Goal: Information Seeking & Learning: Learn about a topic

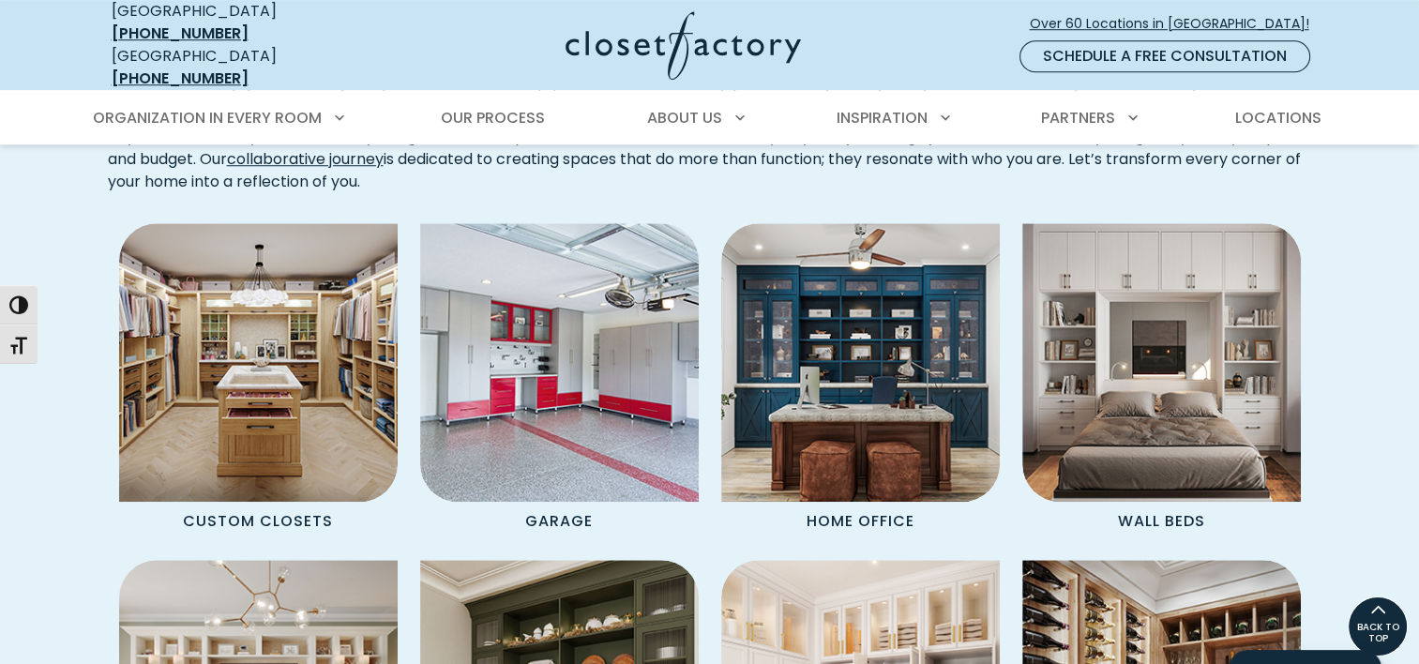
scroll to position [1399, 0]
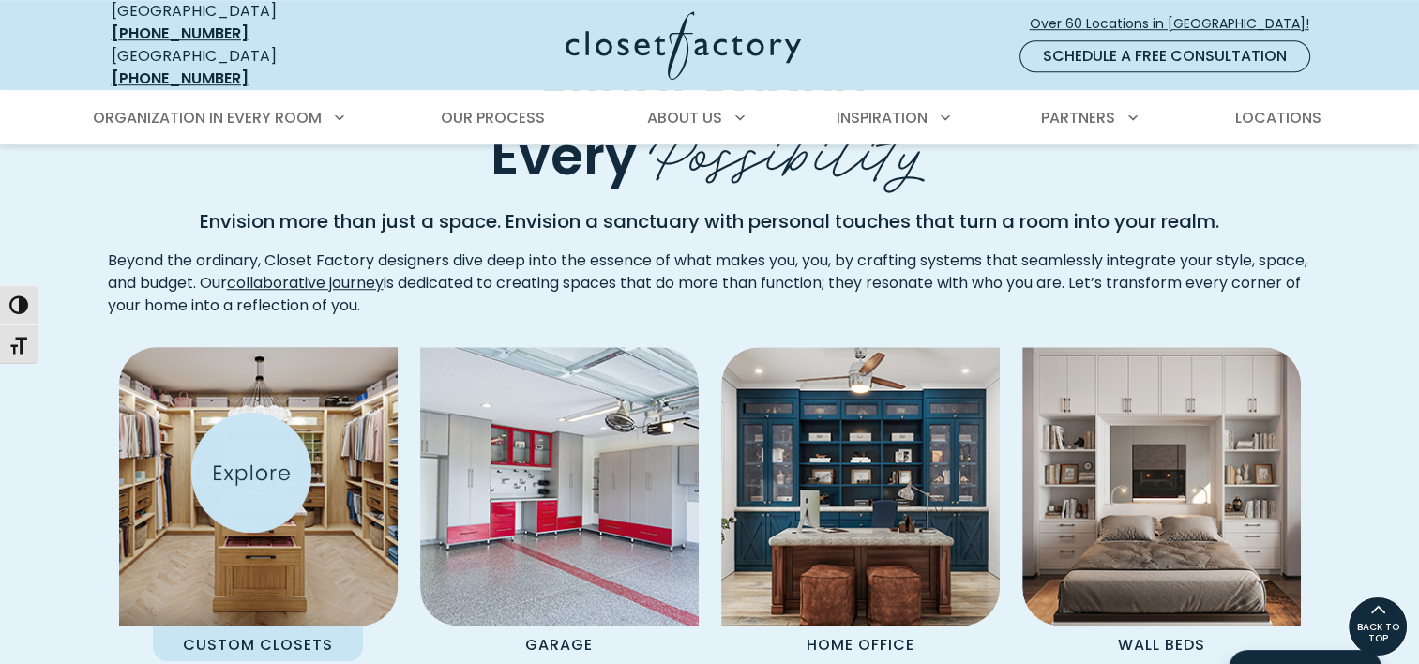
click at [251, 473] on img "Spaces Grid" at bounding box center [258, 486] width 307 height 307
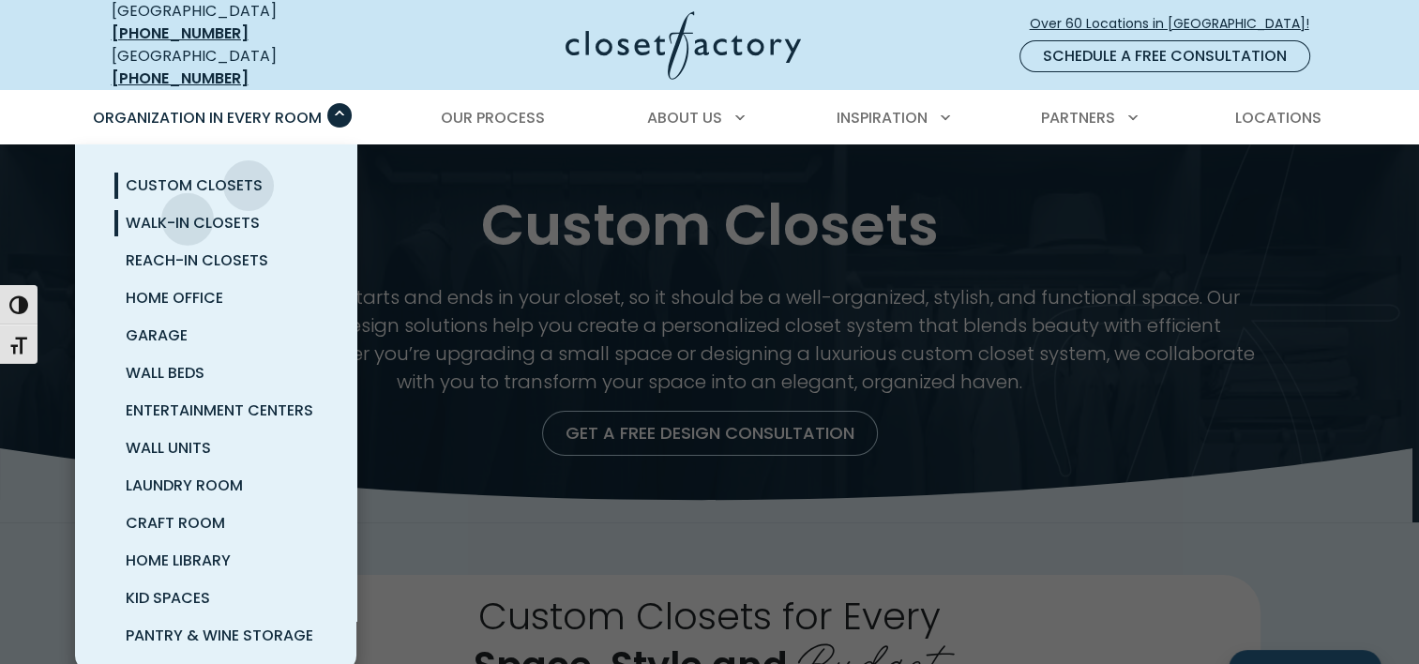
click at [188, 212] on span "Walk-In Closets" at bounding box center [193, 223] width 134 height 22
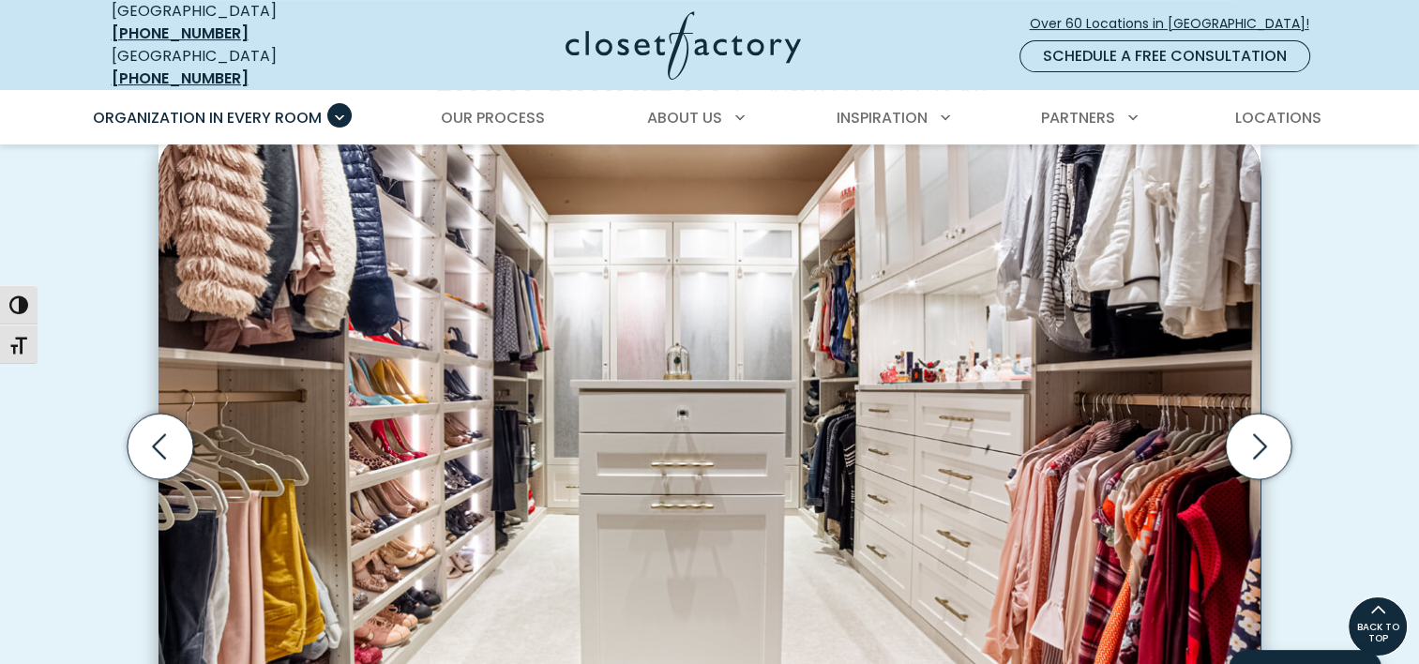
scroll to position [548, 0]
click at [1266, 447] on icon "Next slide" at bounding box center [1259, 446] width 66 height 66
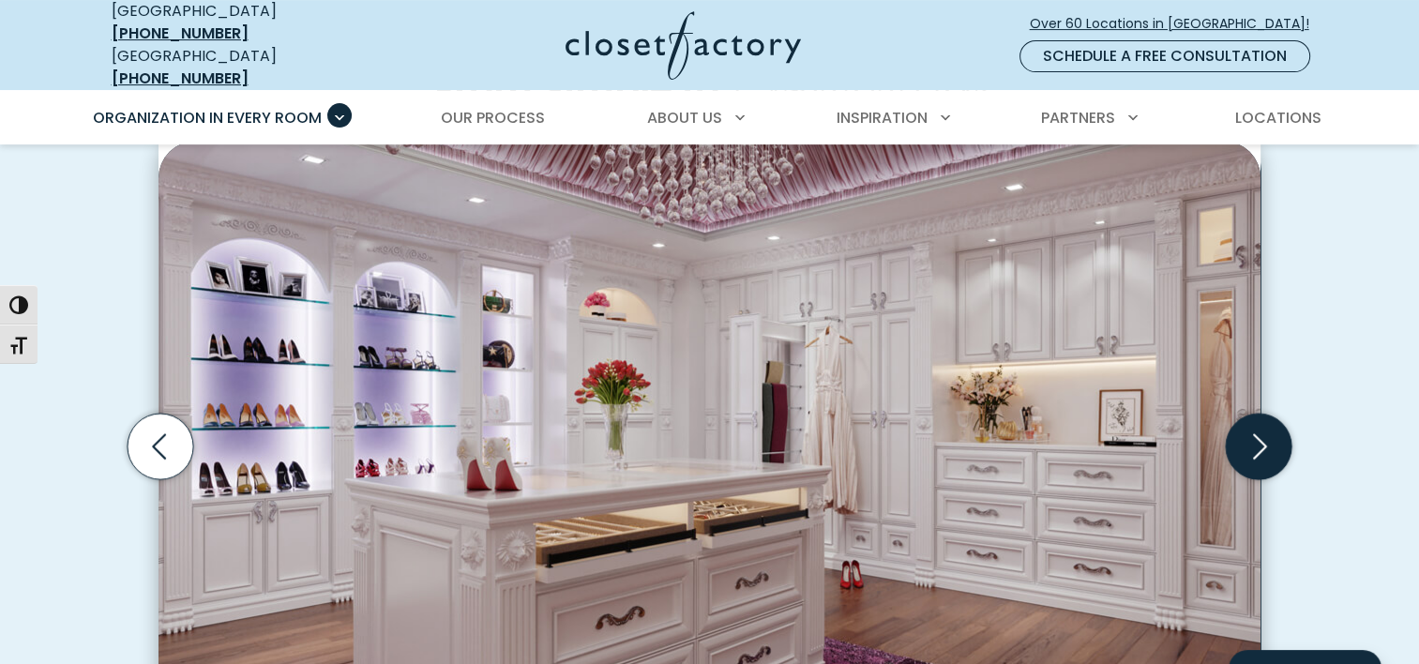
click at [1268, 424] on icon "Next slide" at bounding box center [1259, 446] width 66 height 66
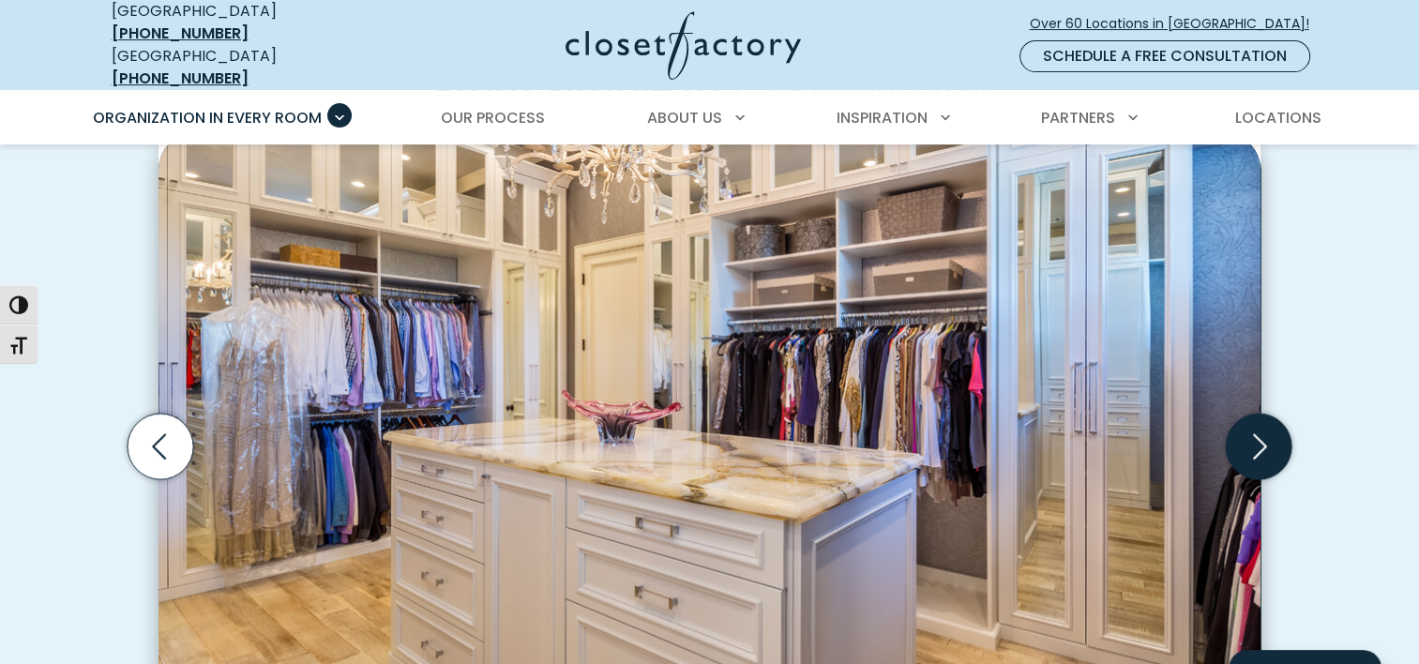
click at [1268, 424] on icon "Next slide" at bounding box center [1259, 446] width 66 height 66
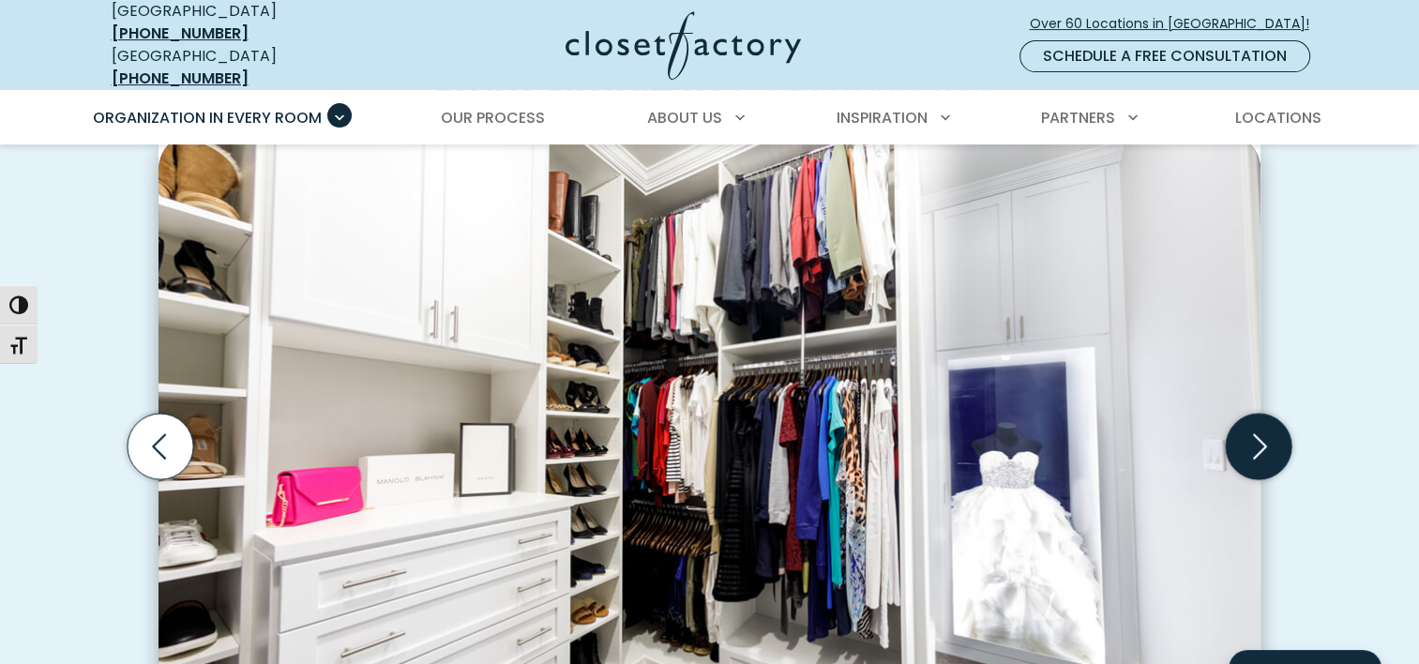
click at [1265, 426] on icon "Next slide" at bounding box center [1259, 446] width 66 height 66
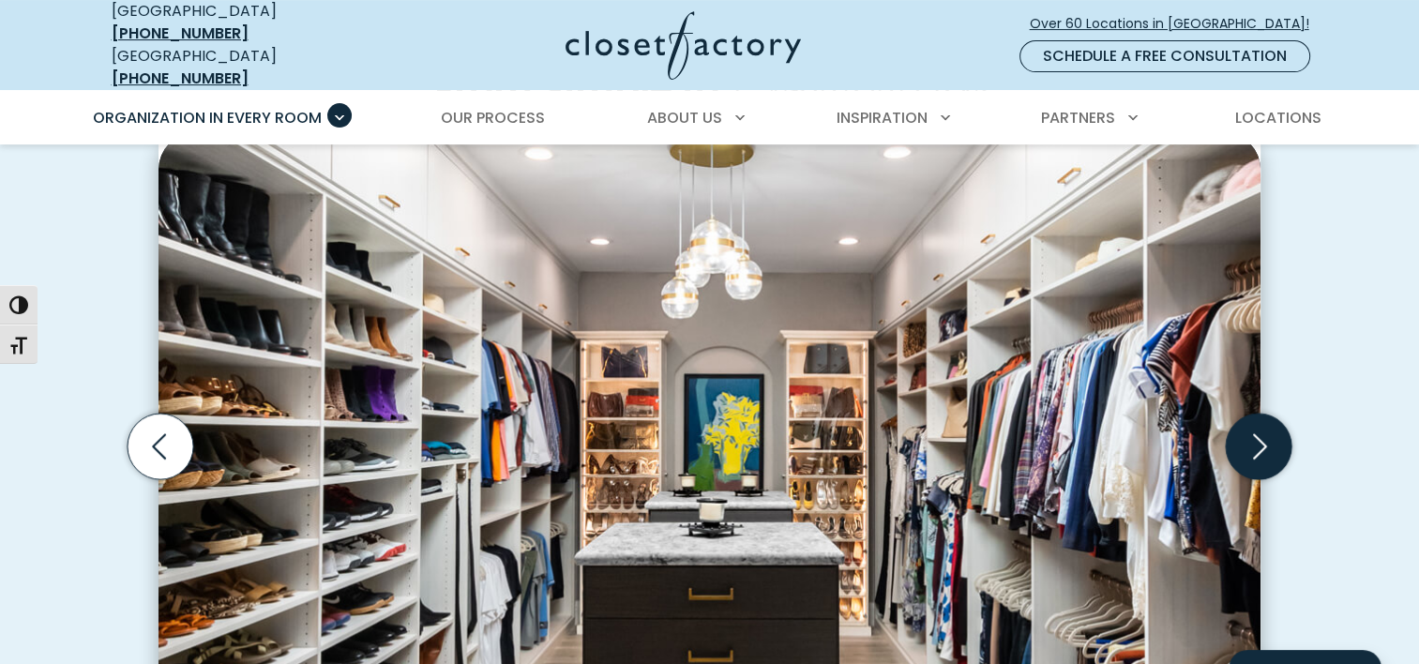
click at [1265, 426] on icon "Next slide" at bounding box center [1259, 446] width 66 height 66
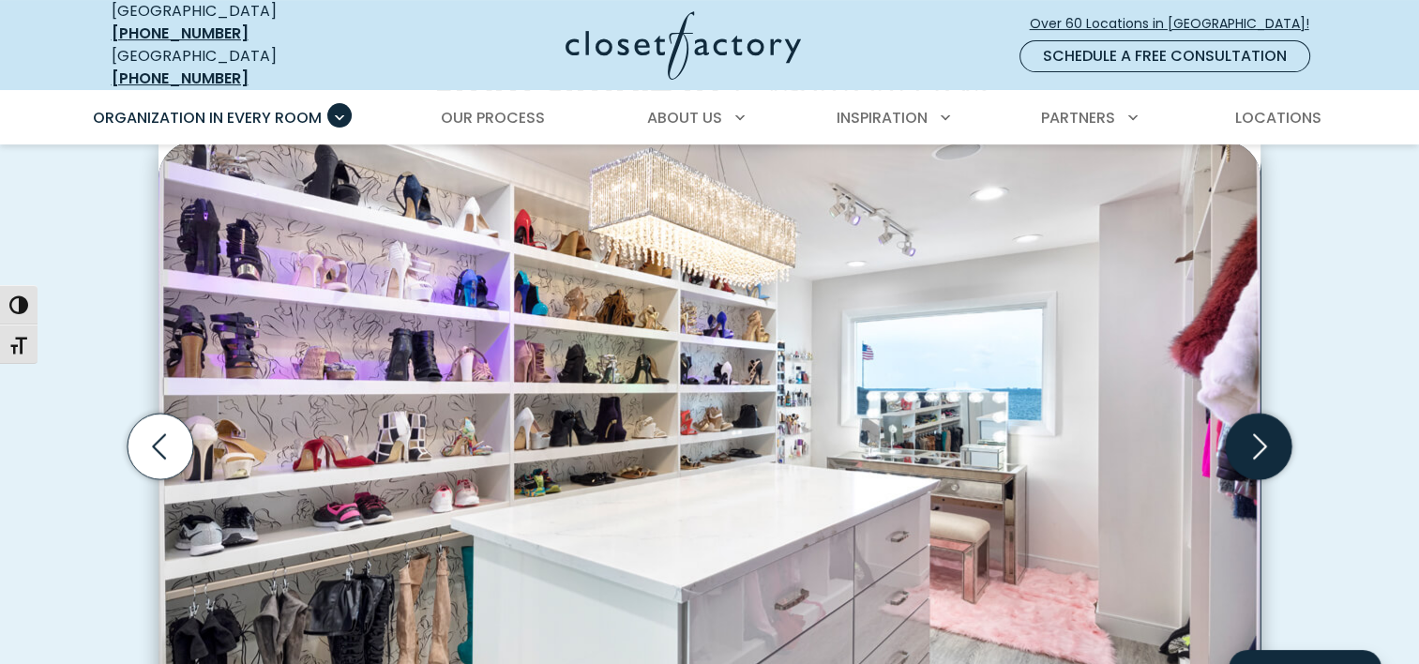
click at [1265, 426] on icon "Next slide" at bounding box center [1259, 446] width 66 height 66
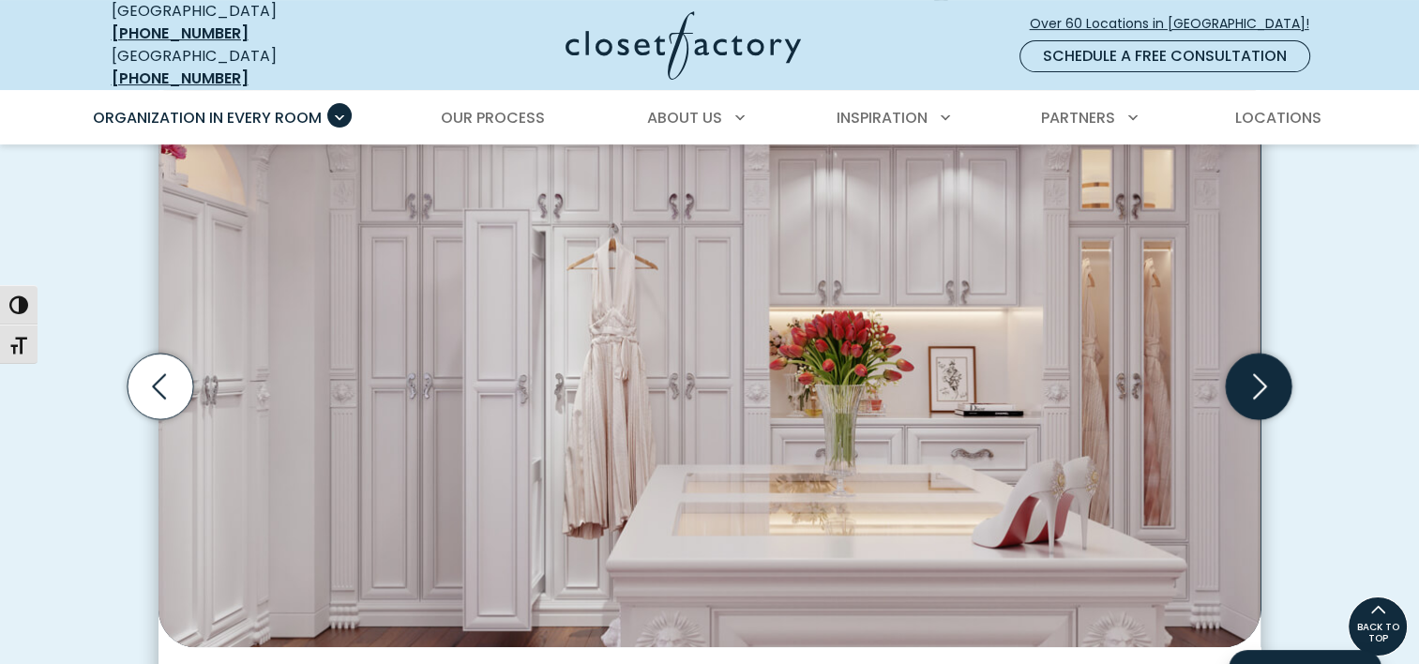
scroll to position [600, 0]
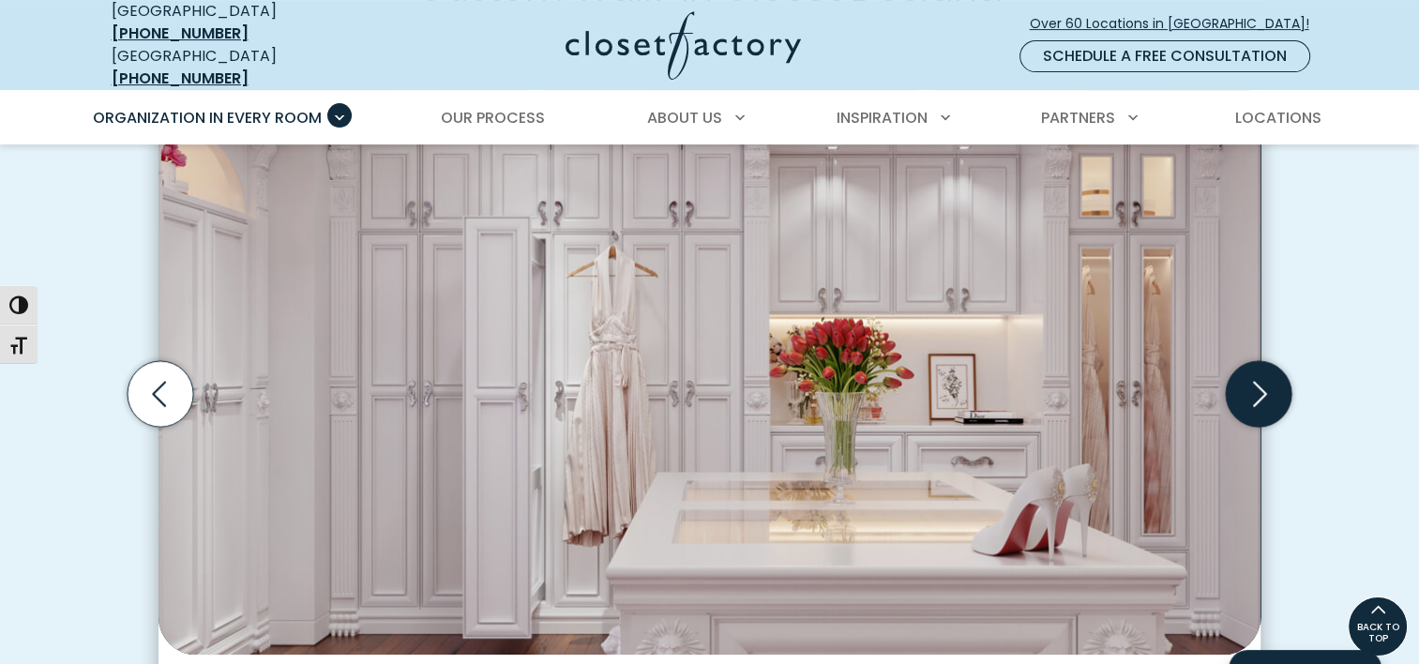
click at [1250, 367] on icon "Next slide" at bounding box center [1259, 393] width 66 height 66
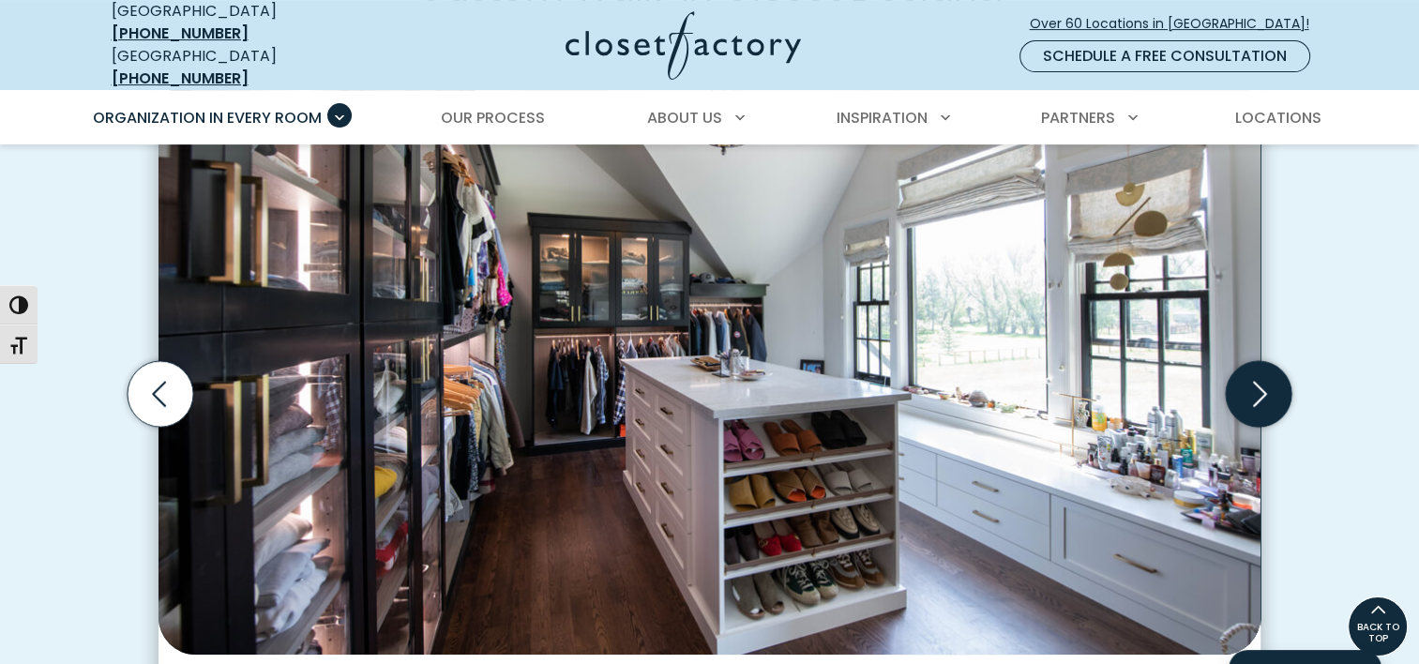
click at [1250, 367] on icon "Next slide" at bounding box center [1259, 393] width 66 height 66
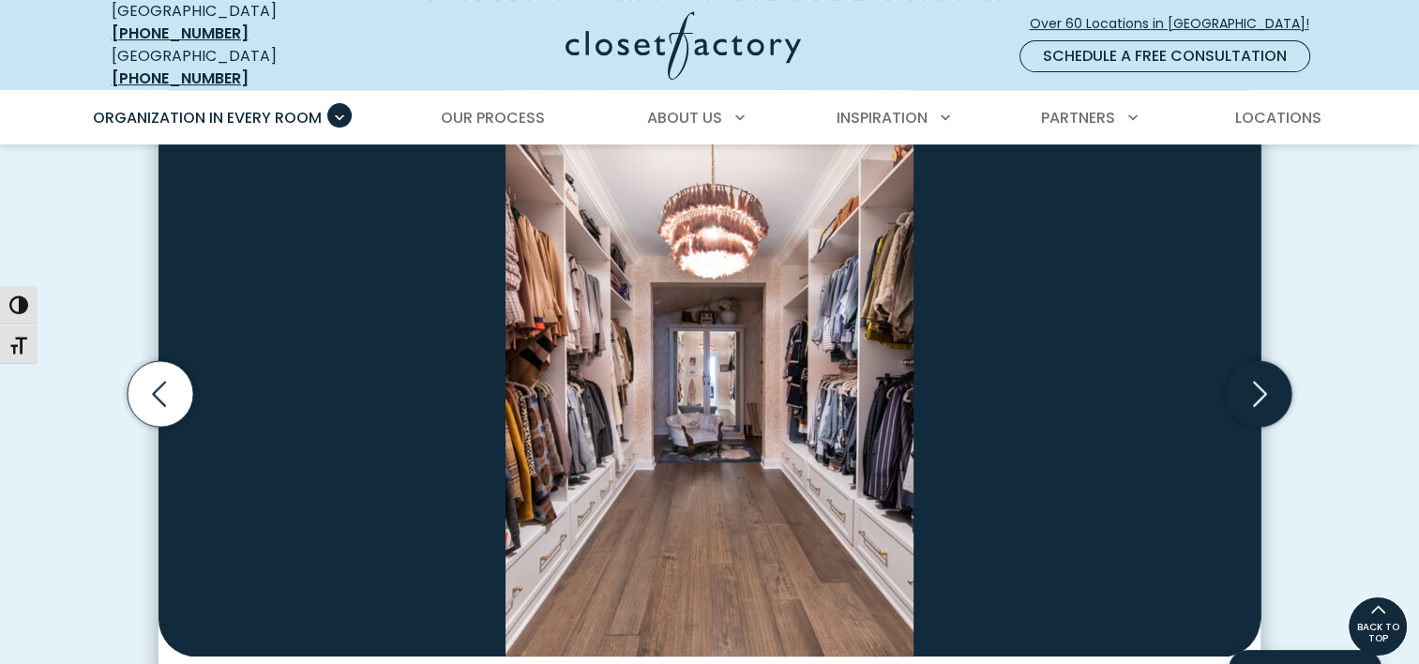
click at [1250, 367] on icon "Next slide" at bounding box center [1259, 393] width 66 height 66
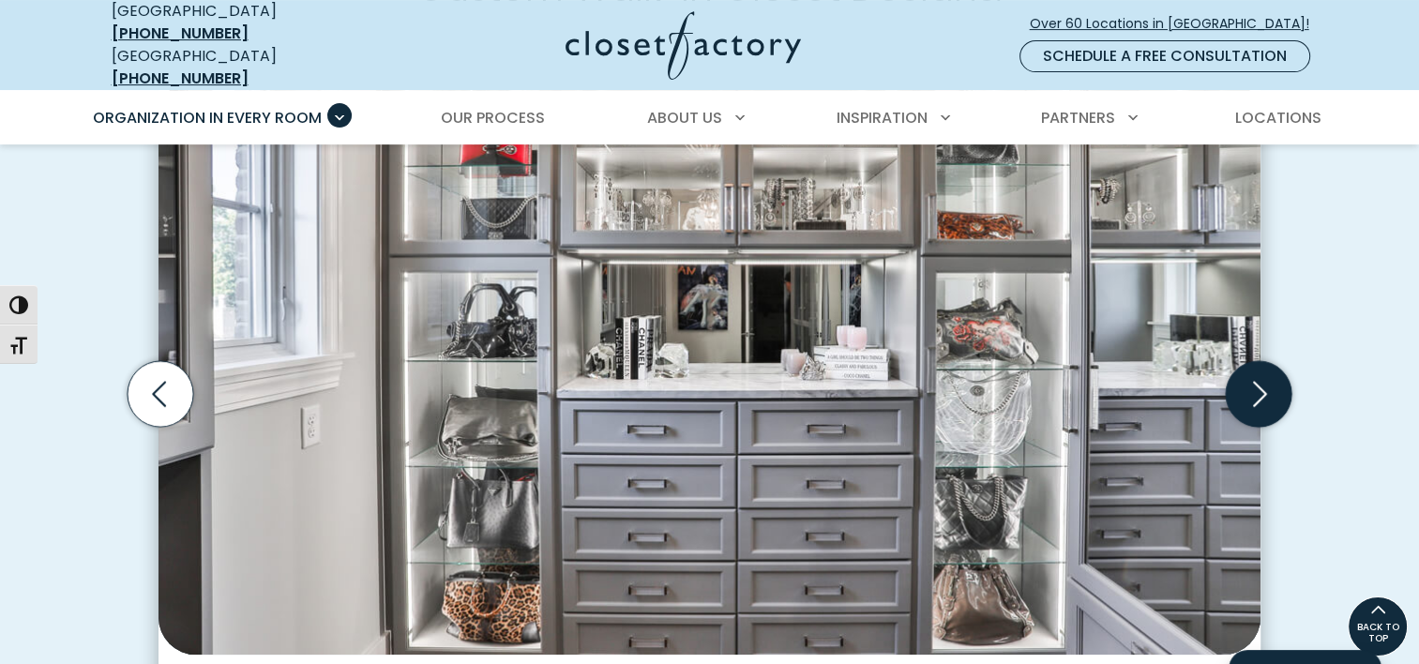
click at [1250, 367] on icon "Next slide" at bounding box center [1259, 393] width 66 height 66
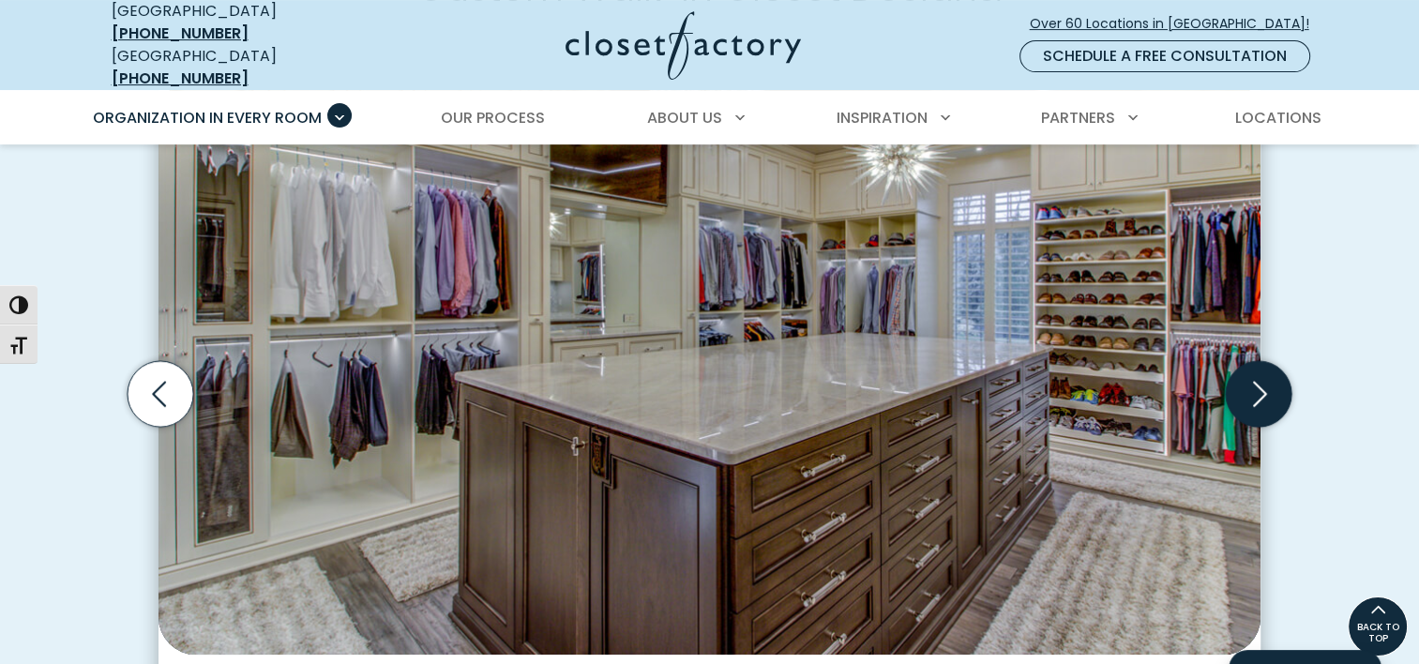
click at [1250, 367] on icon "Next slide" at bounding box center [1259, 393] width 66 height 66
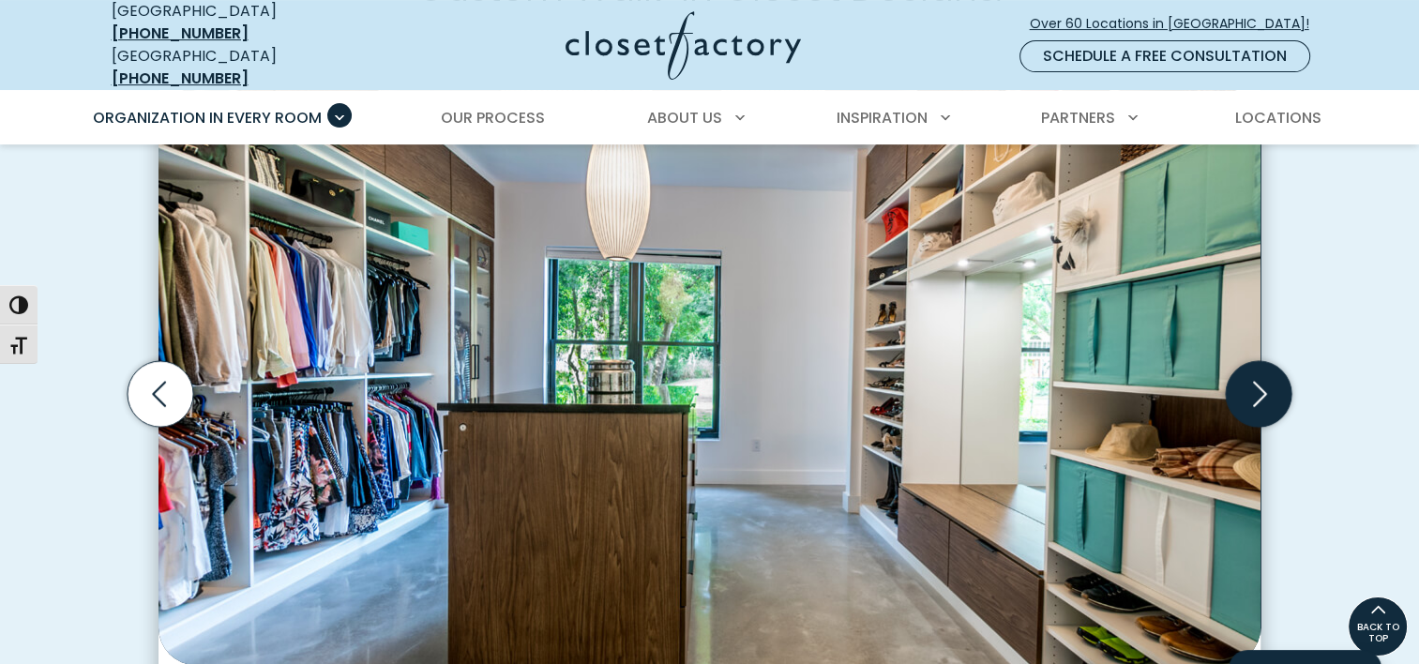
click at [1250, 367] on icon "Next slide" at bounding box center [1259, 393] width 66 height 66
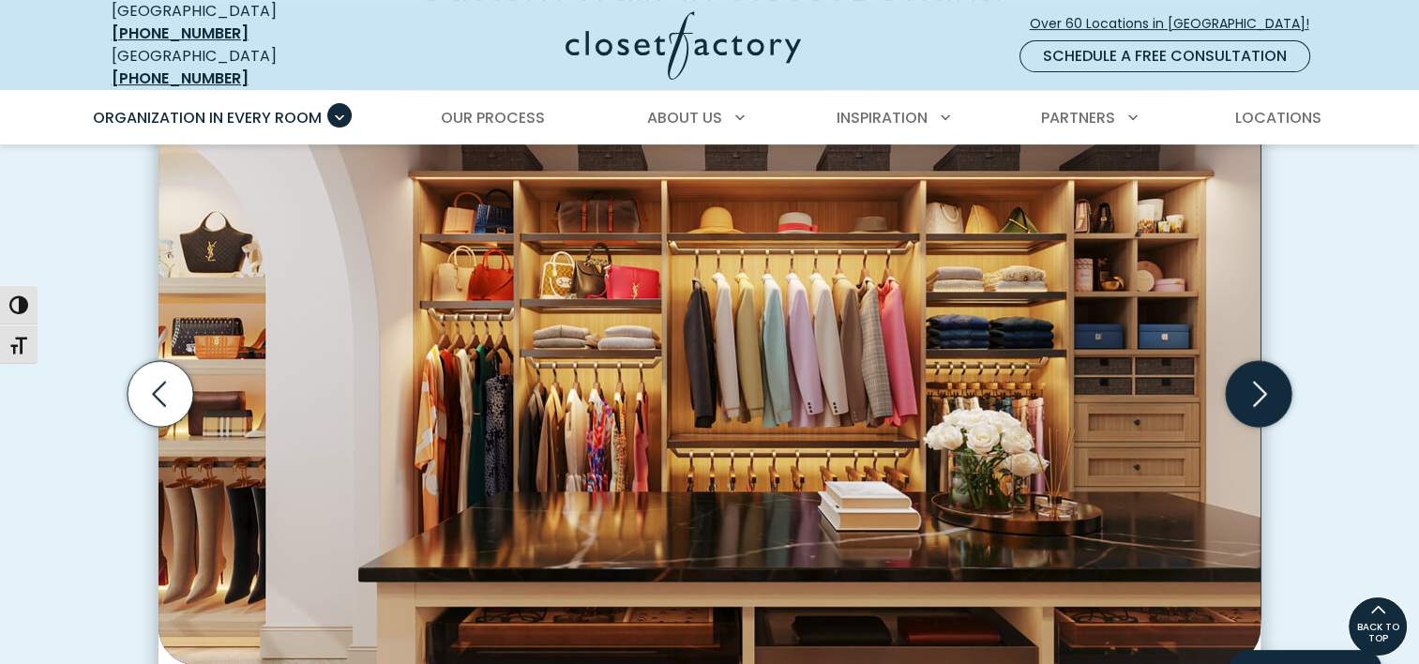
click at [1250, 367] on icon "Next slide" at bounding box center [1259, 393] width 66 height 66
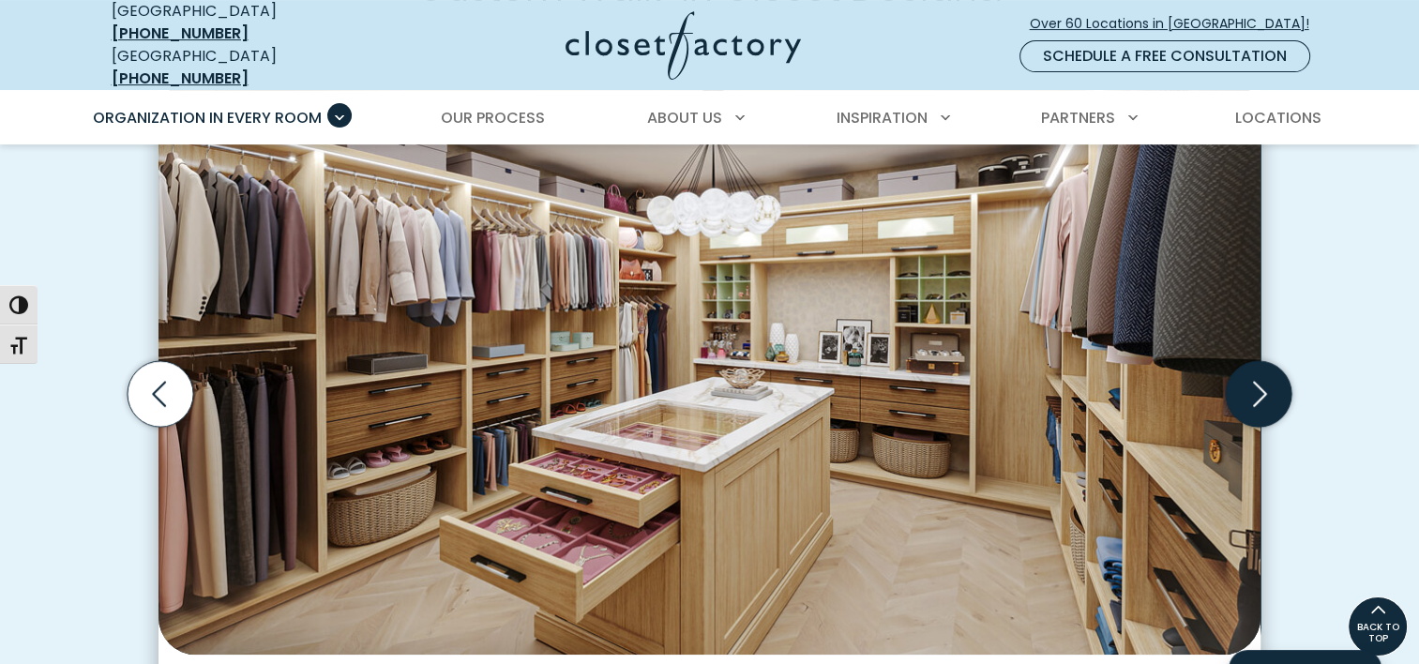
click at [1250, 367] on icon "Next slide" at bounding box center [1259, 393] width 66 height 66
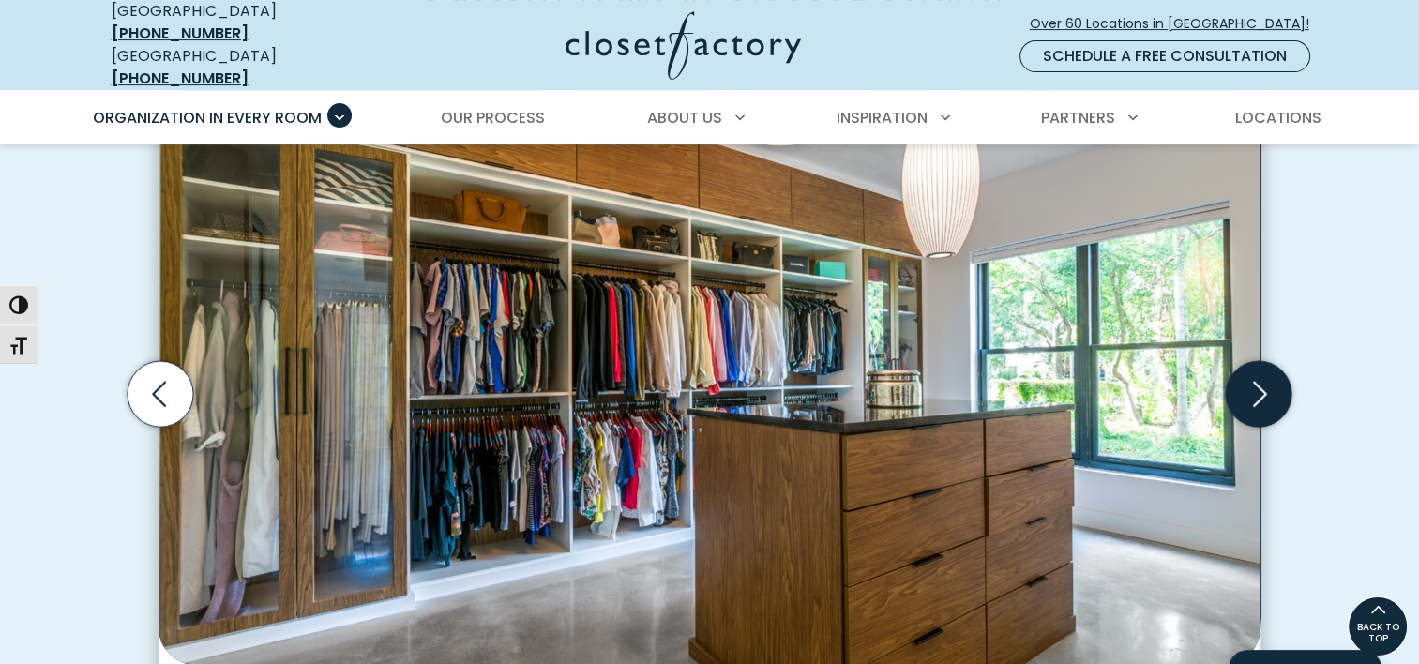
click at [1250, 367] on icon "Next slide" at bounding box center [1259, 393] width 66 height 66
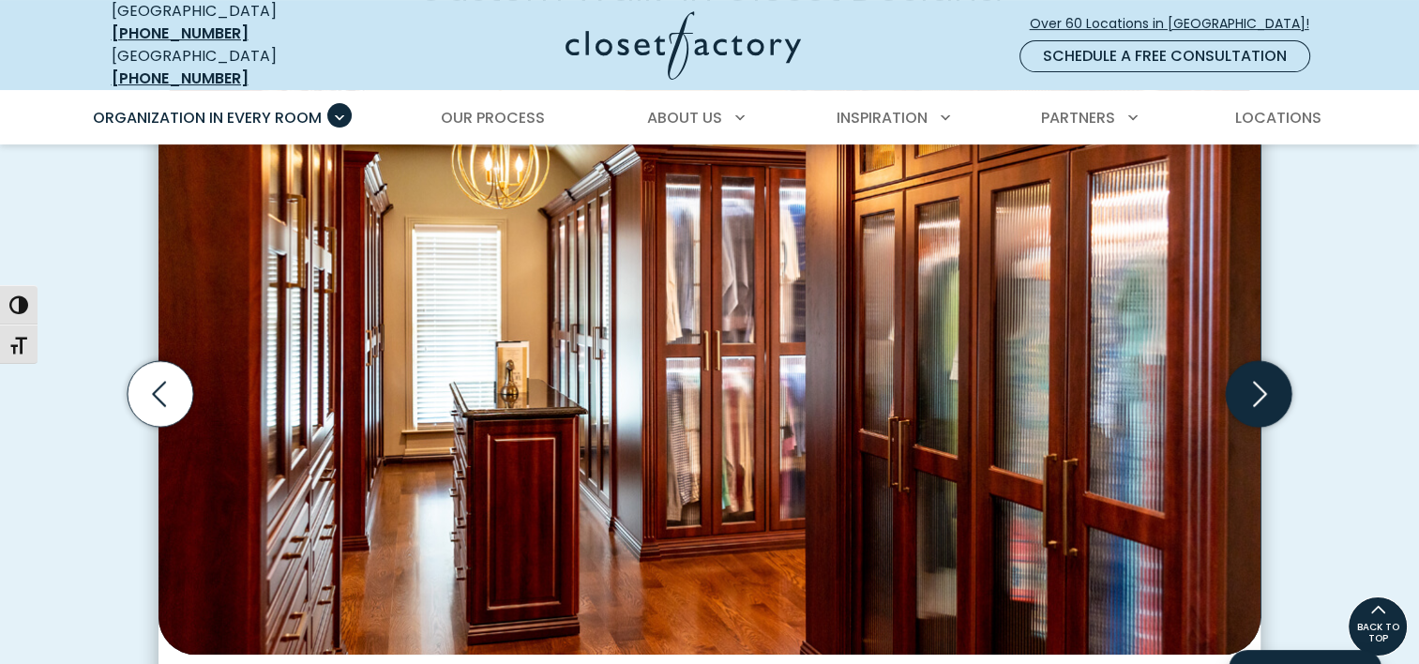
click at [1250, 367] on icon "Next slide" at bounding box center [1259, 393] width 66 height 66
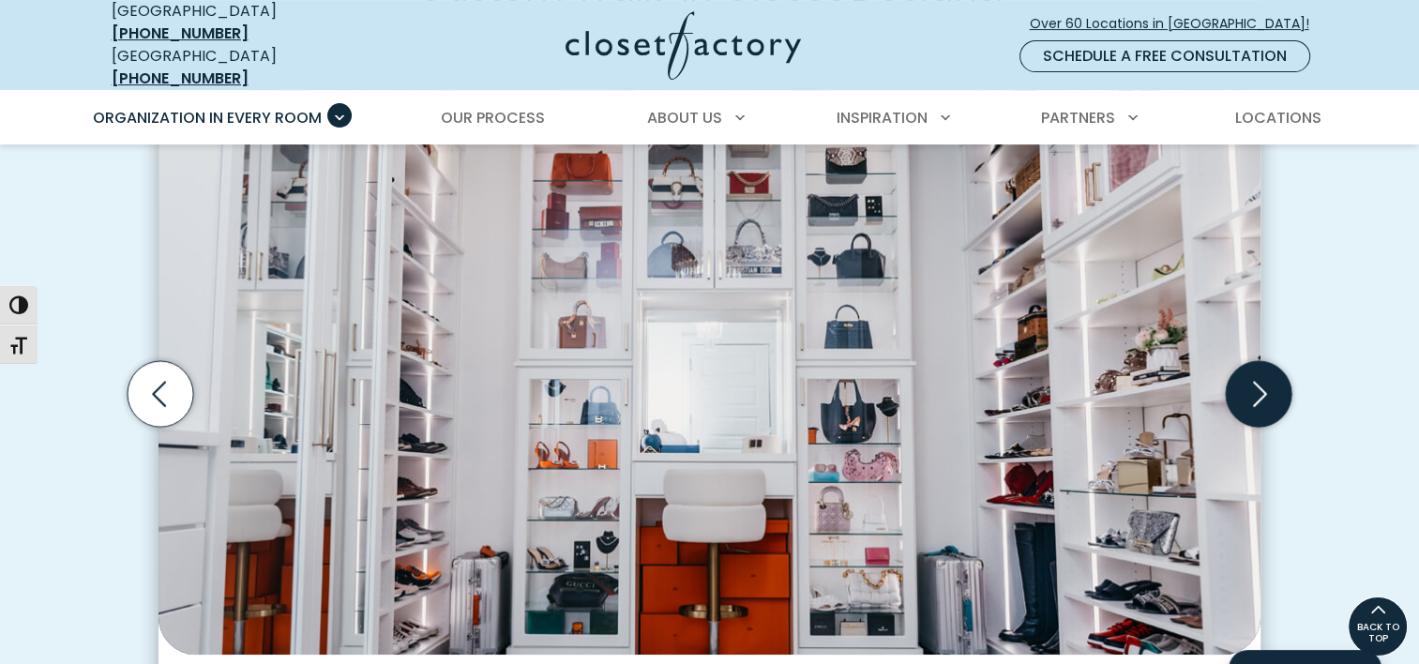
click at [1250, 367] on icon "Next slide" at bounding box center [1259, 393] width 66 height 66
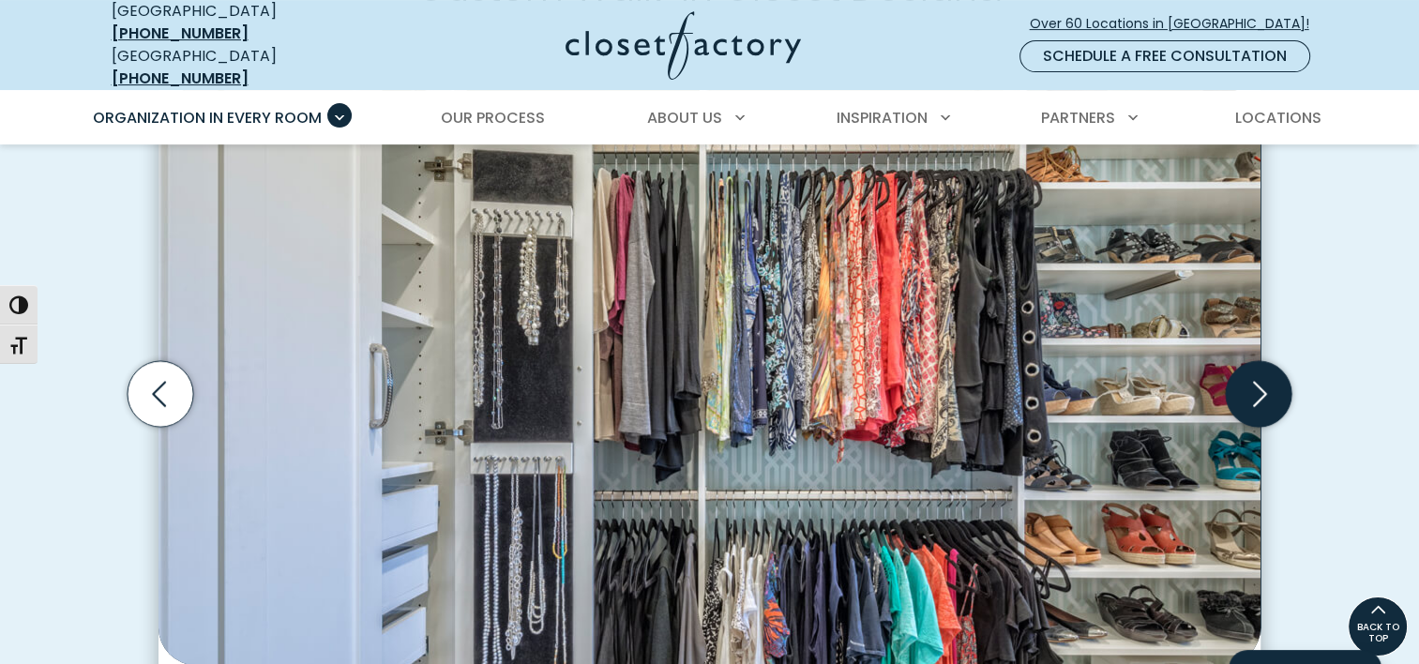
click at [1250, 367] on icon "Next slide" at bounding box center [1259, 393] width 66 height 66
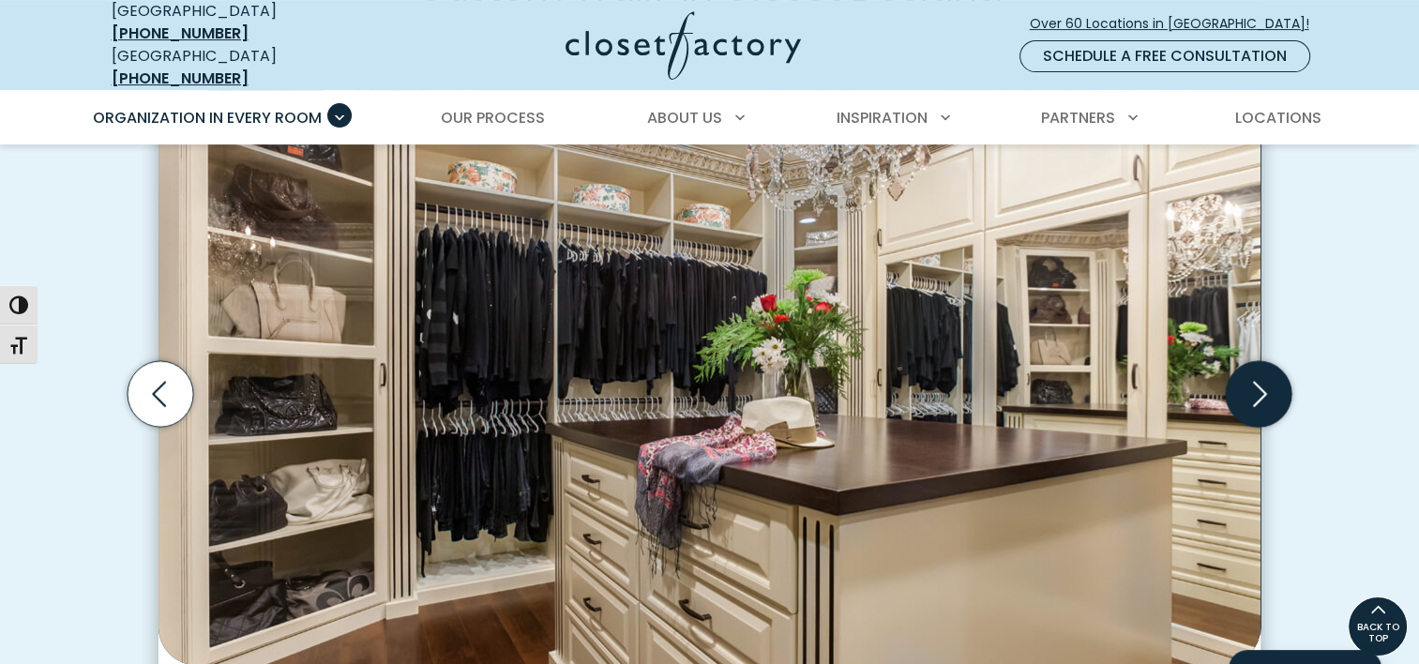
click at [1250, 367] on icon "Next slide" at bounding box center [1259, 393] width 66 height 66
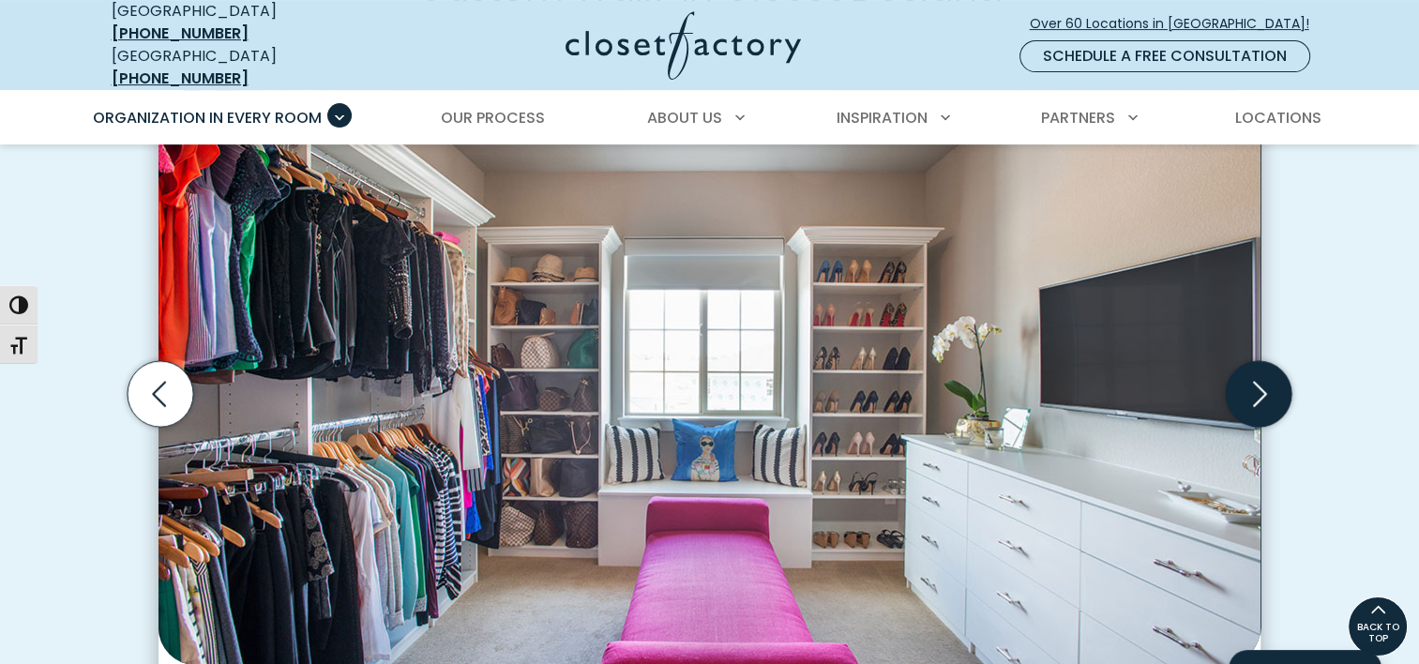
click at [1250, 367] on icon "Next slide" at bounding box center [1259, 393] width 66 height 66
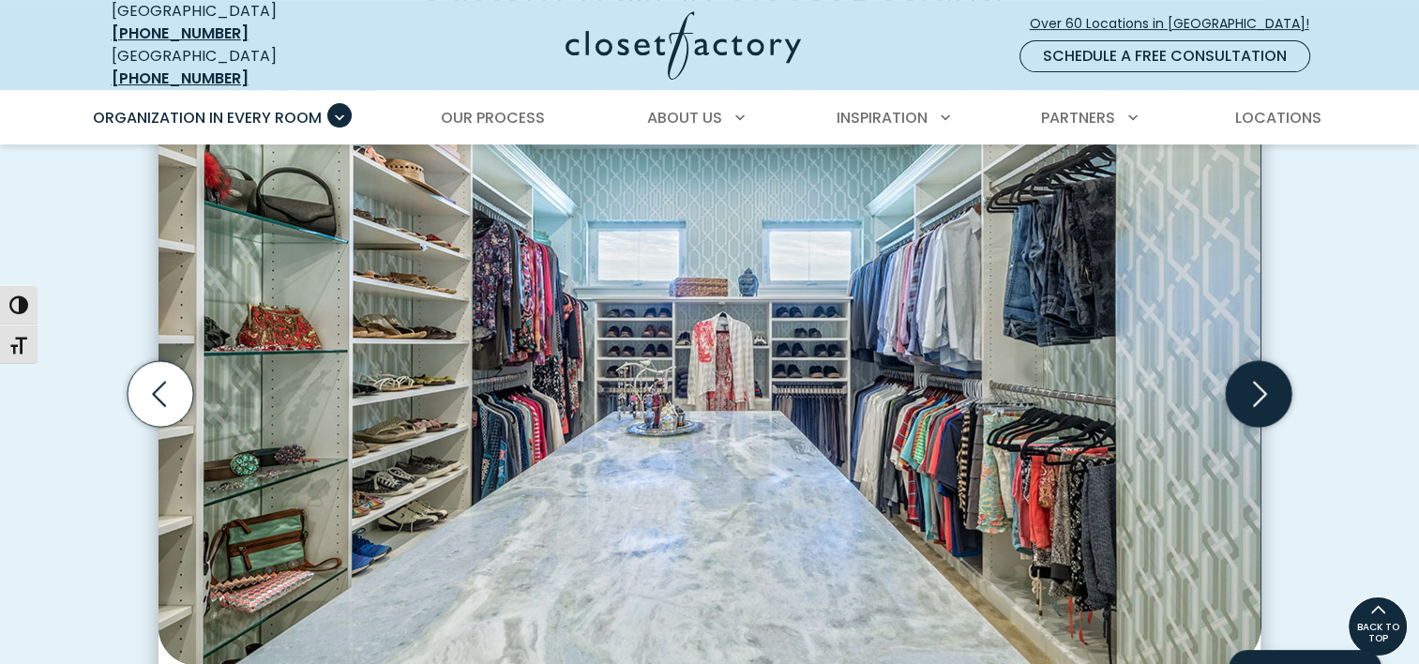
click at [1250, 367] on icon "Next slide" at bounding box center [1259, 393] width 66 height 66
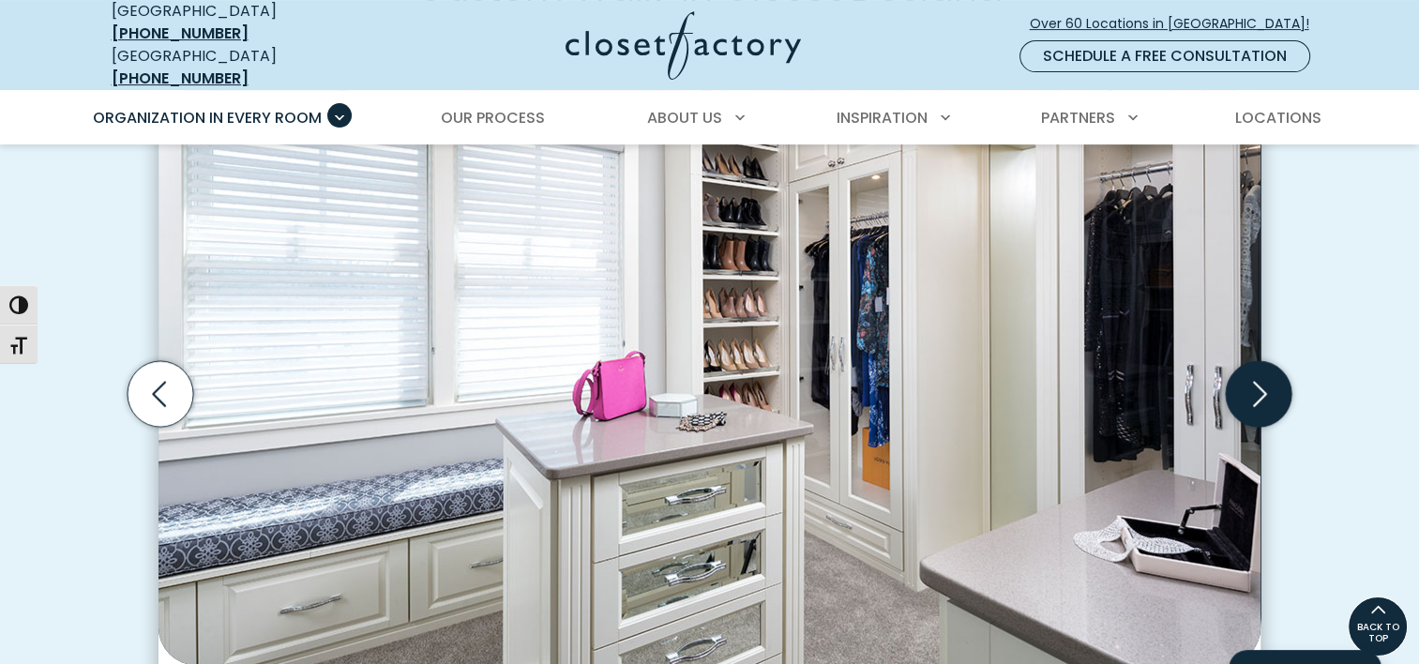
click at [1250, 367] on icon "Next slide" at bounding box center [1259, 393] width 66 height 66
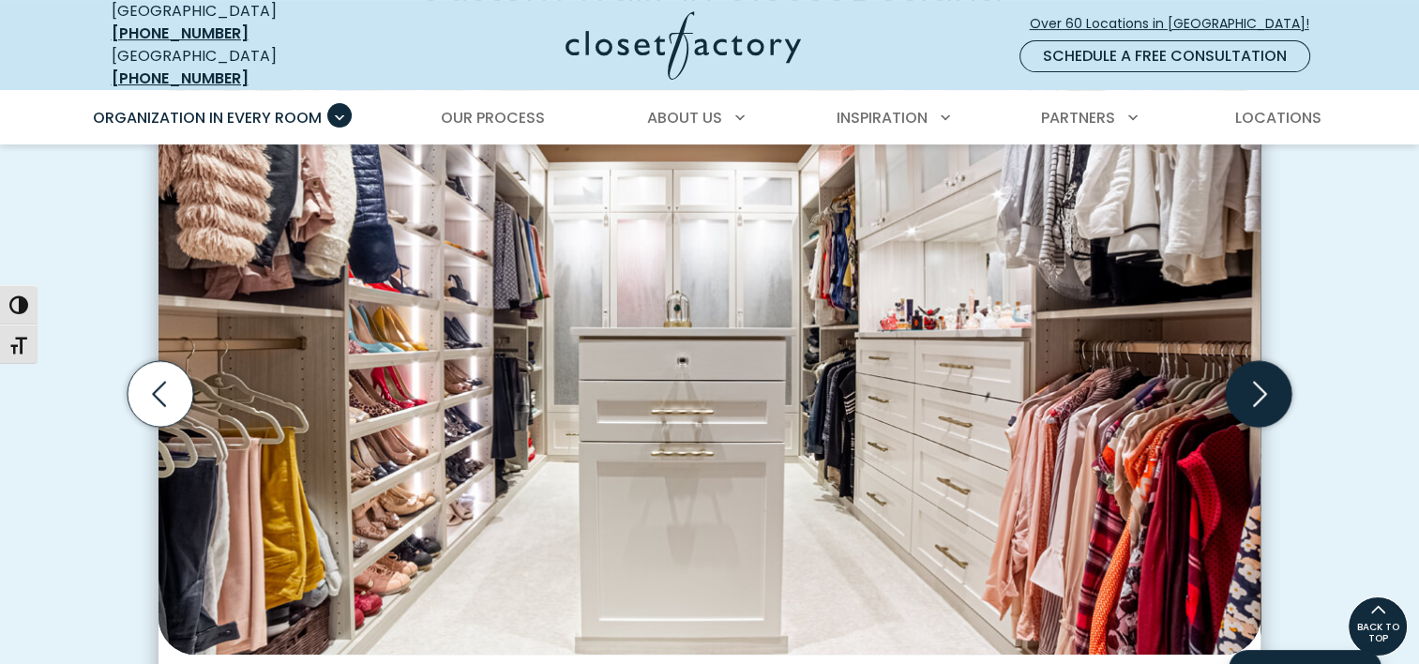
click at [1250, 367] on icon "Next slide" at bounding box center [1259, 393] width 66 height 66
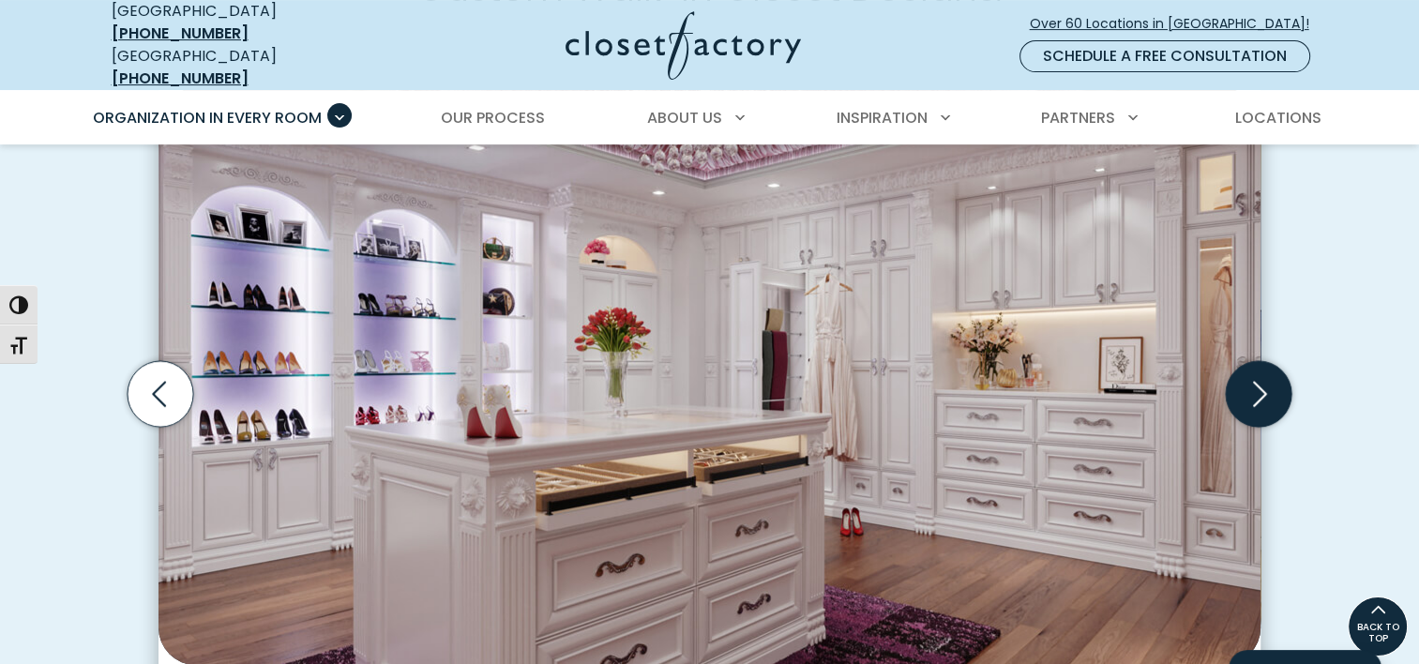
click at [1250, 367] on icon "Next slide" at bounding box center [1259, 393] width 66 height 66
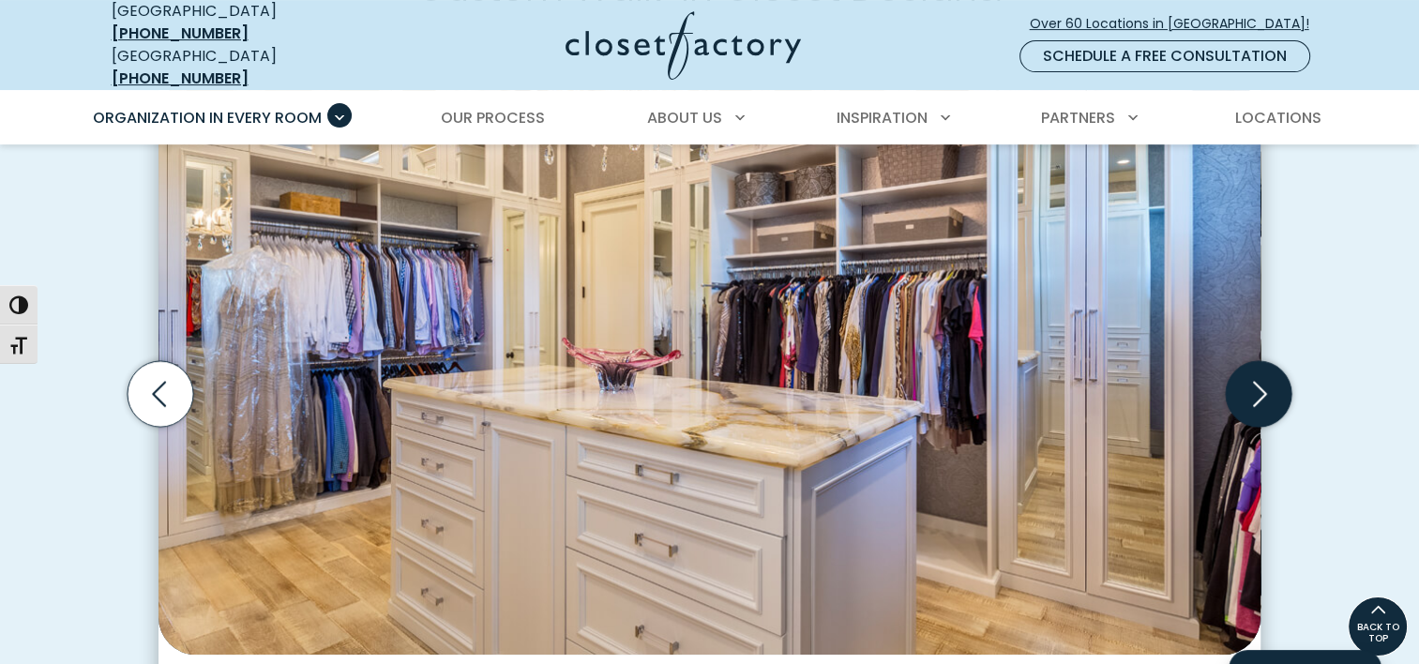
click at [1250, 367] on icon "Next slide" at bounding box center [1259, 393] width 66 height 66
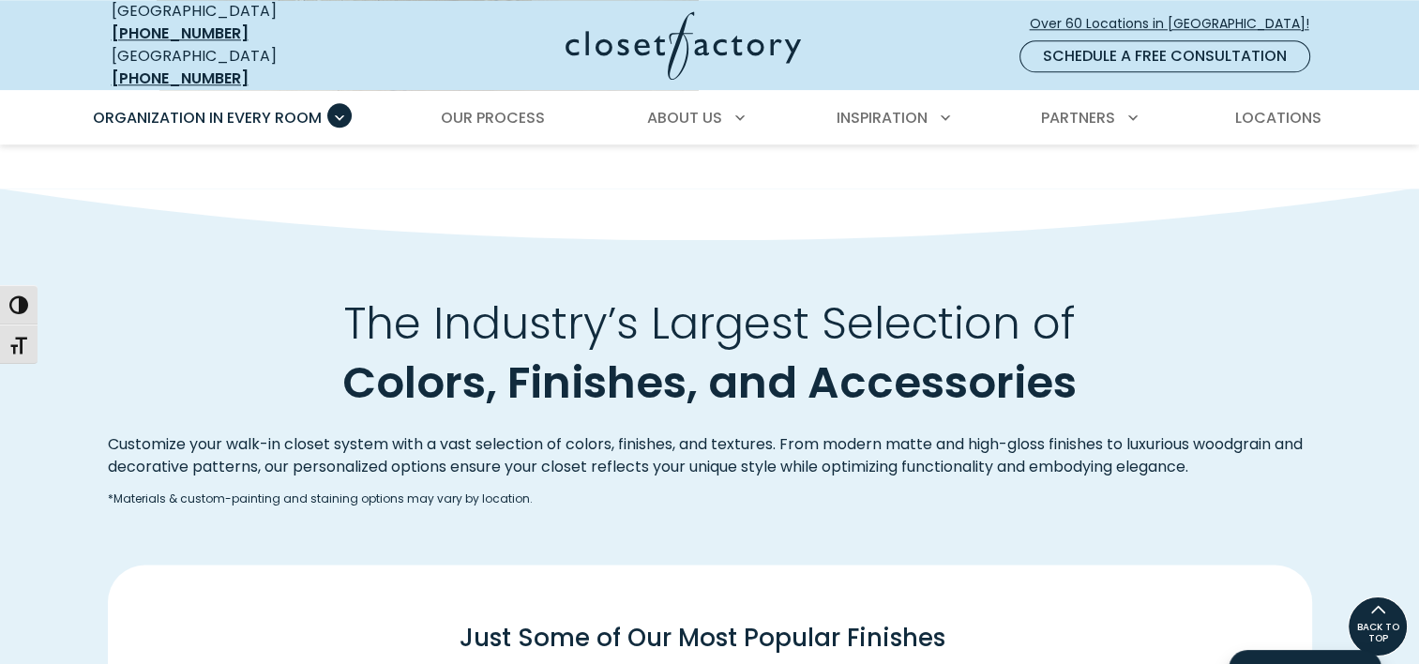
scroll to position [2071, 0]
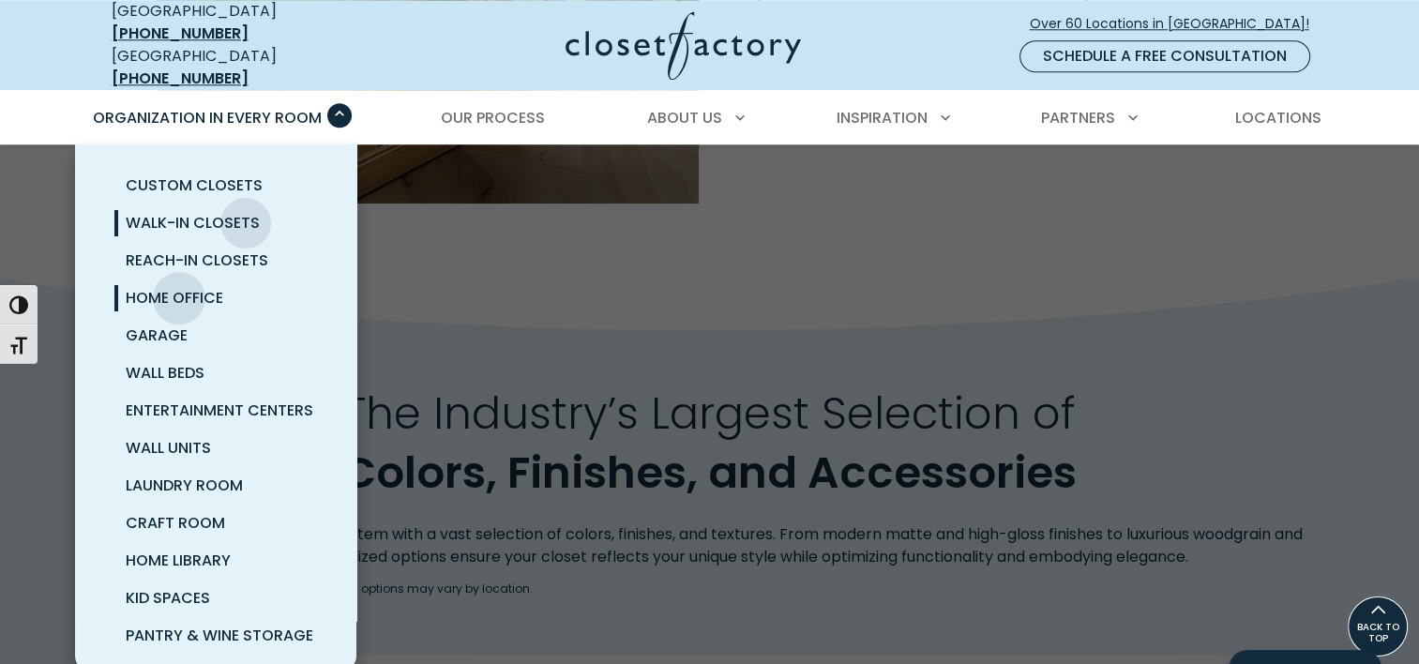
click at [179, 287] on span "Home Office" at bounding box center [175, 298] width 98 height 22
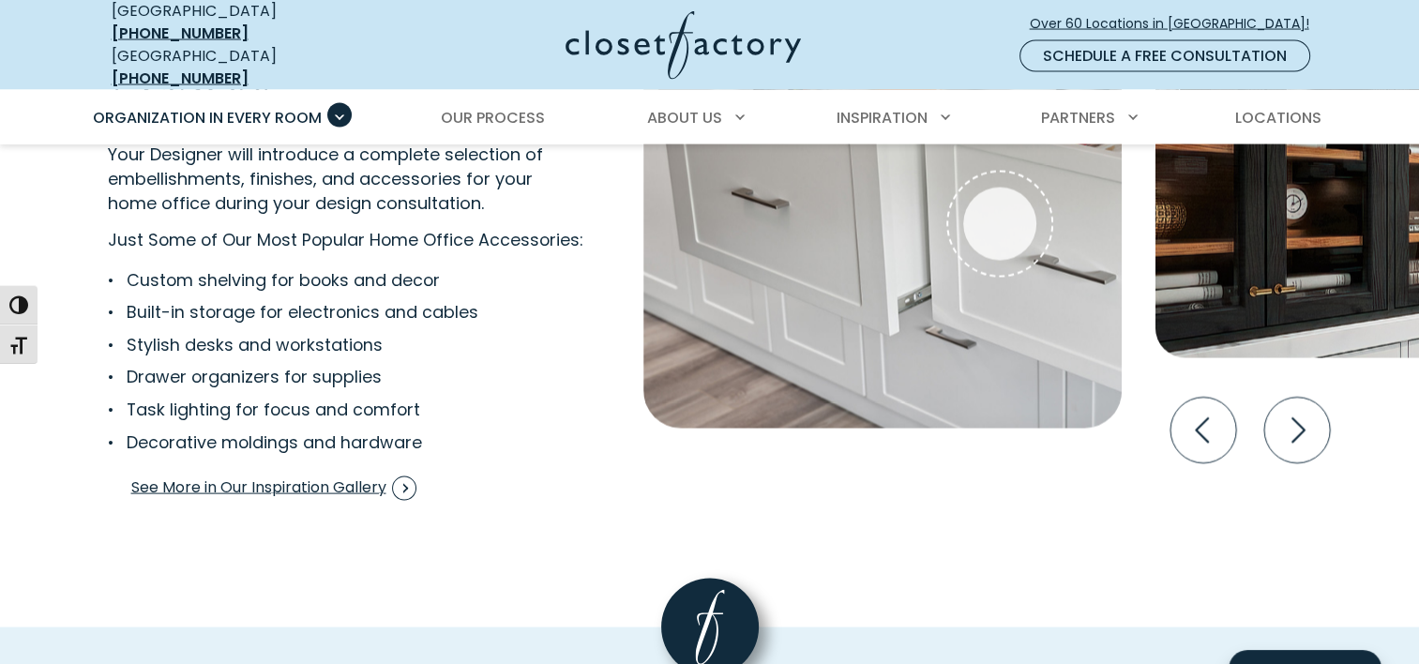
scroll to position [3576, 0]
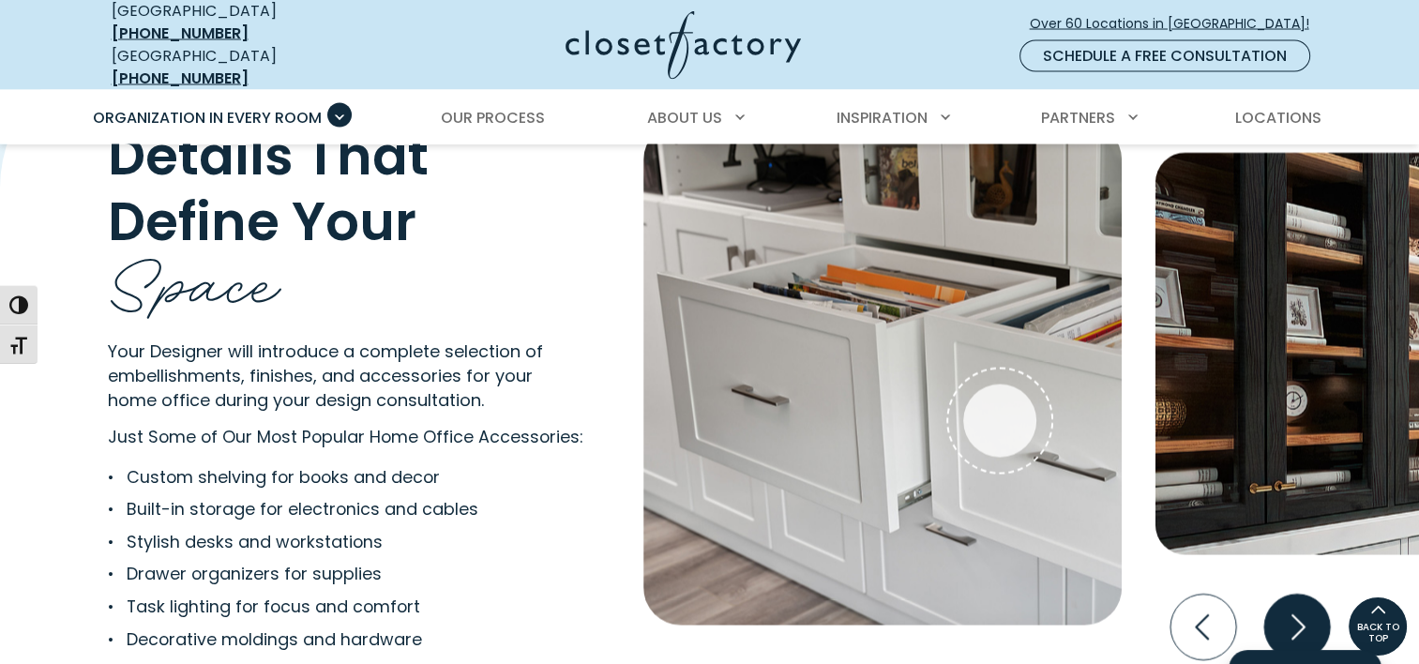
click at [1296, 615] on icon "Next slide" at bounding box center [1297, 628] width 66 height 66
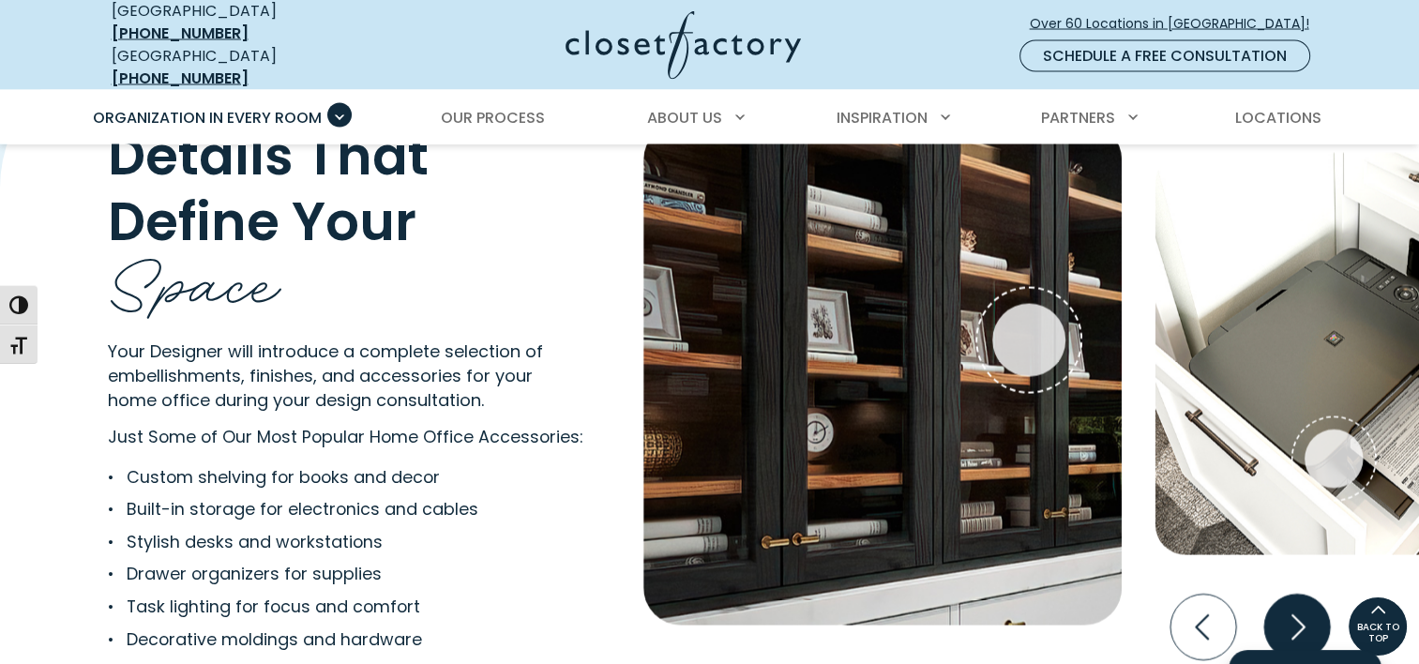
click at [1296, 615] on icon "Next slide" at bounding box center [1297, 628] width 66 height 66
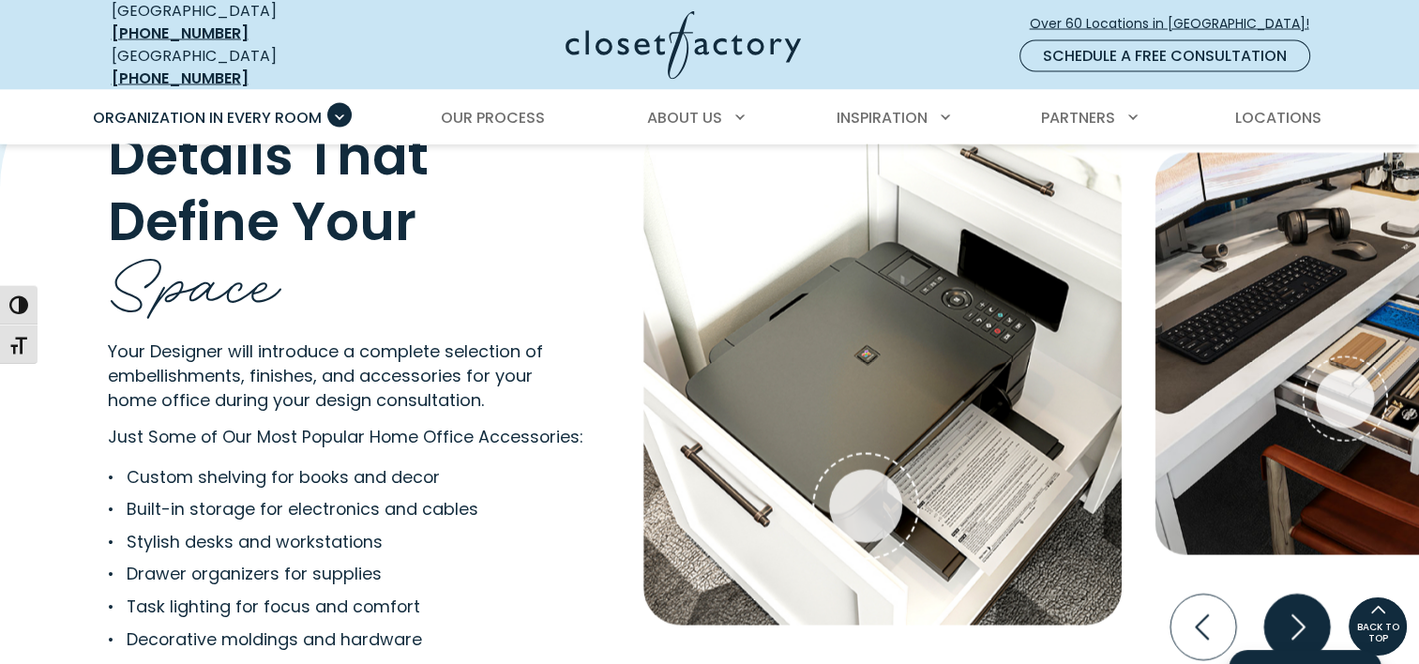
click at [1296, 615] on icon "Next slide" at bounding box center [1297, 628] width 66 height 66
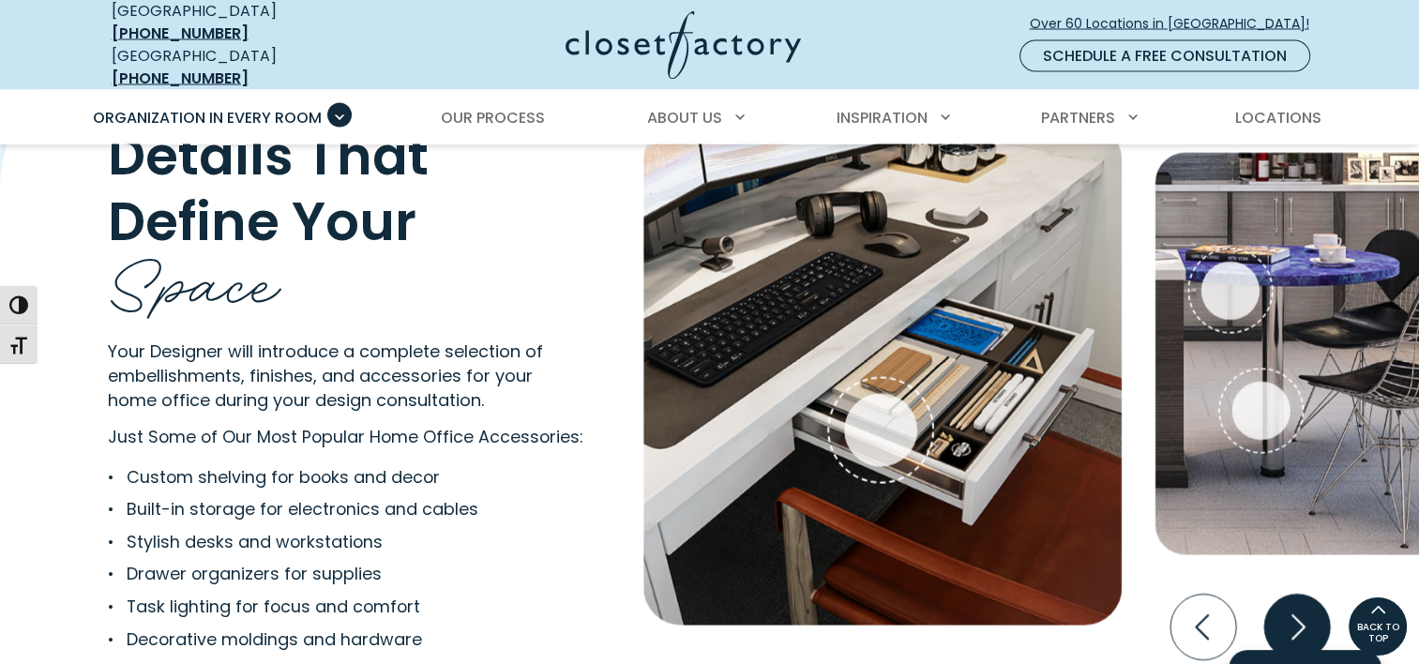
click at [1296, 615] on icon "Next slide" at bounding box center [1297, 628] width 66 height 66
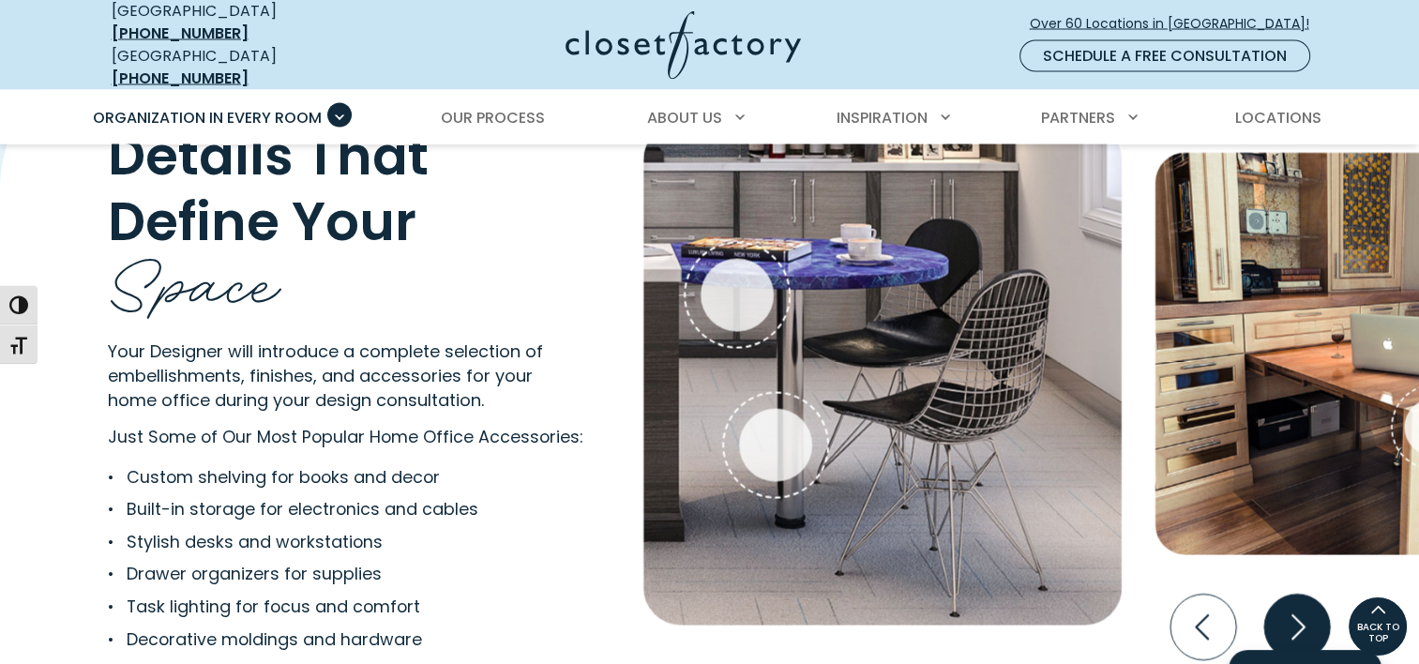
click at [1296, 615] on icon "Next slide" at bounding box center [1297, 628] width 66 height 66
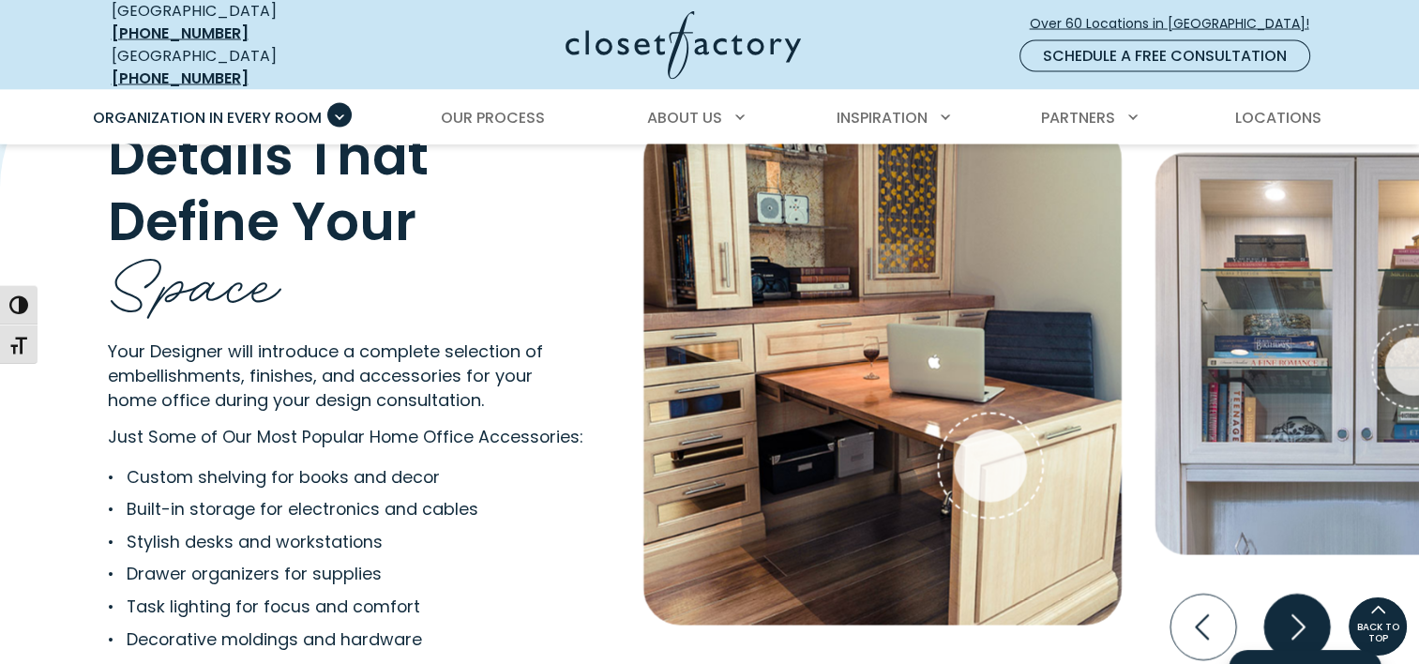
click at [1296, 615] on icon "Next slide" at bounding box center [1297, 628] width 66 height 66
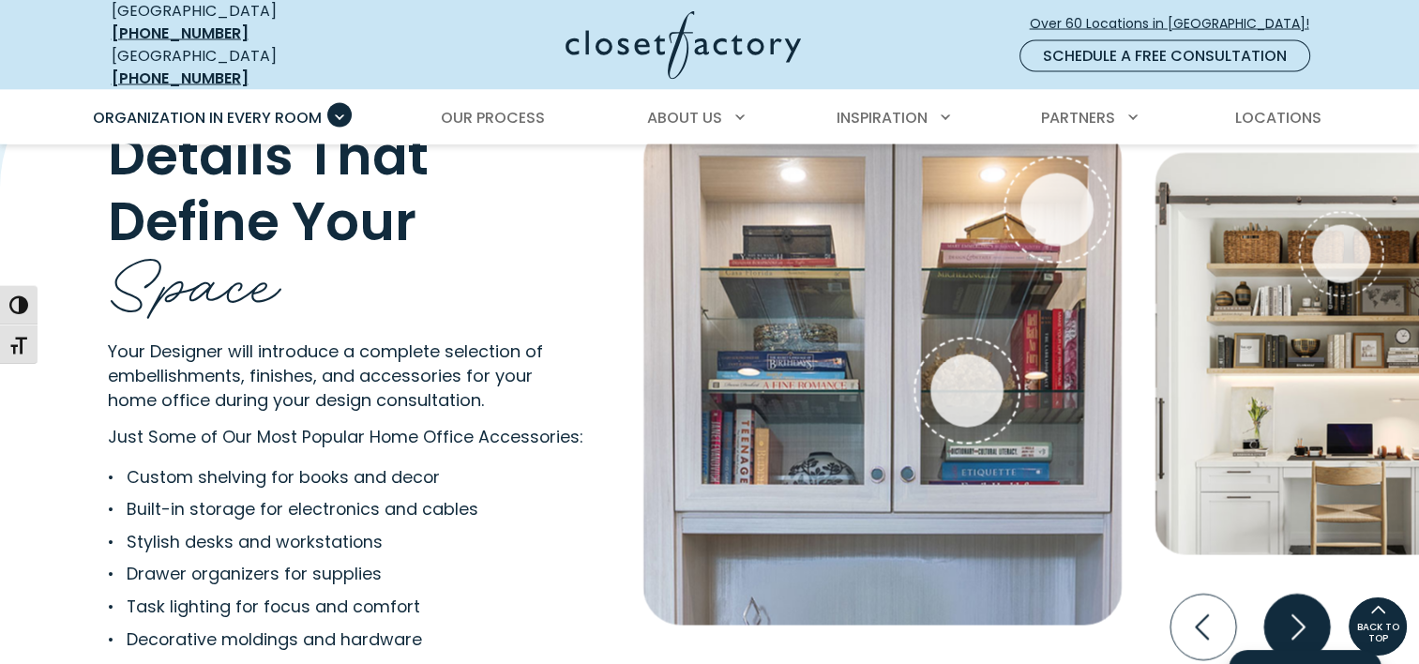
click at [1296, 615] on icon "Next slide" at bounding box center [1297, 628] width 66 height 66
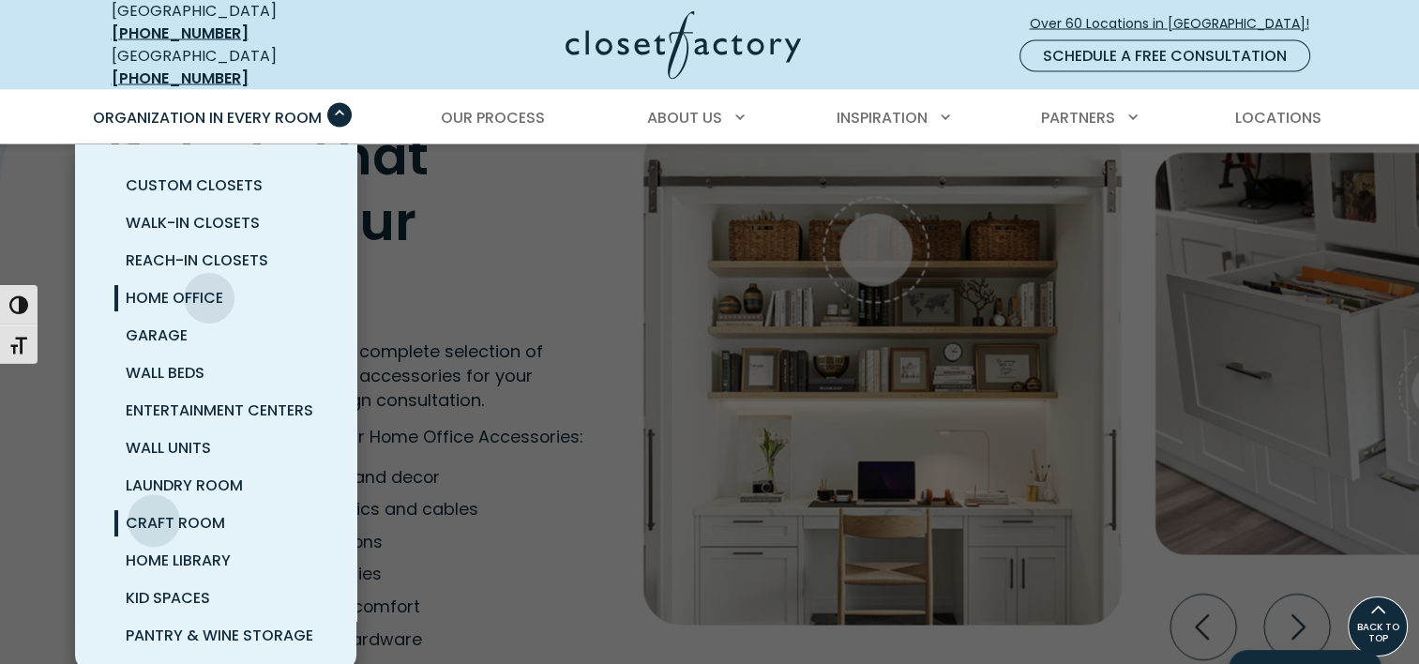
click at [154, 512] on span "Craft Room" at bounding box center [175, 523] width 99 height 22
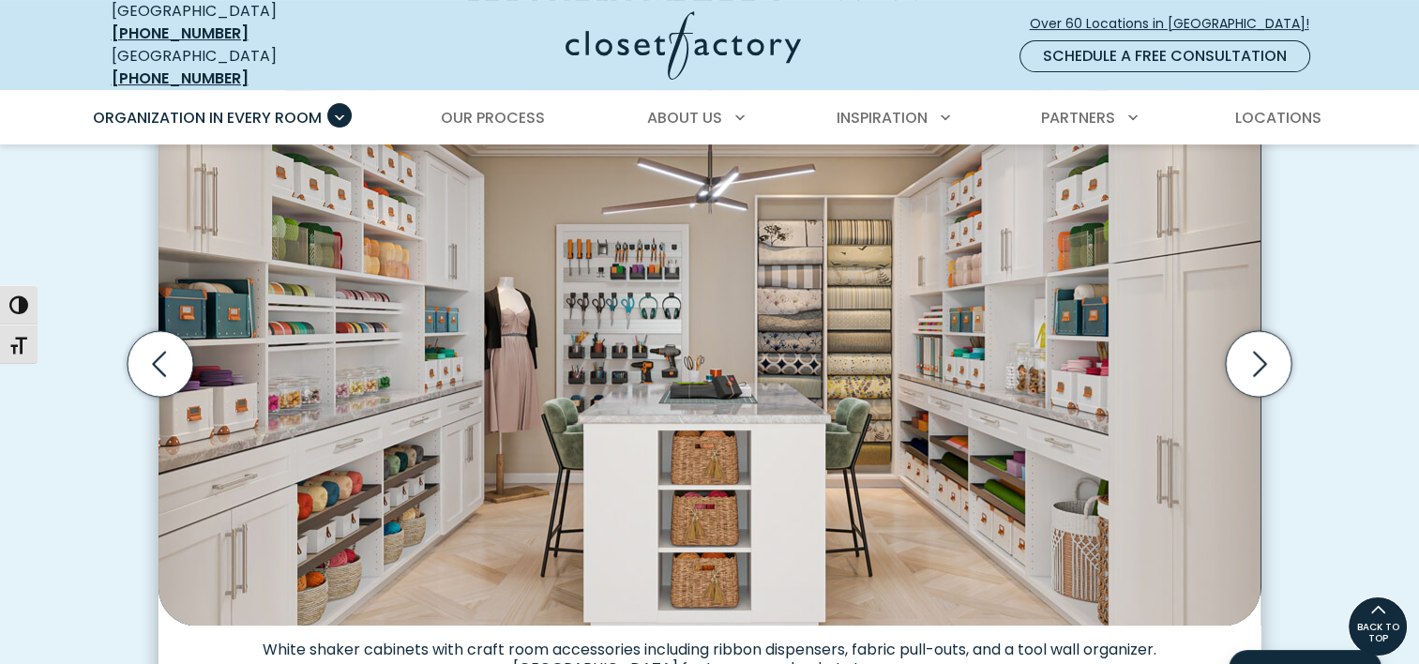
scroll to position [622, 0]
click at [1257, 352] on icon "Next slide" at bounding box center [1259, 365] width 66 height 66
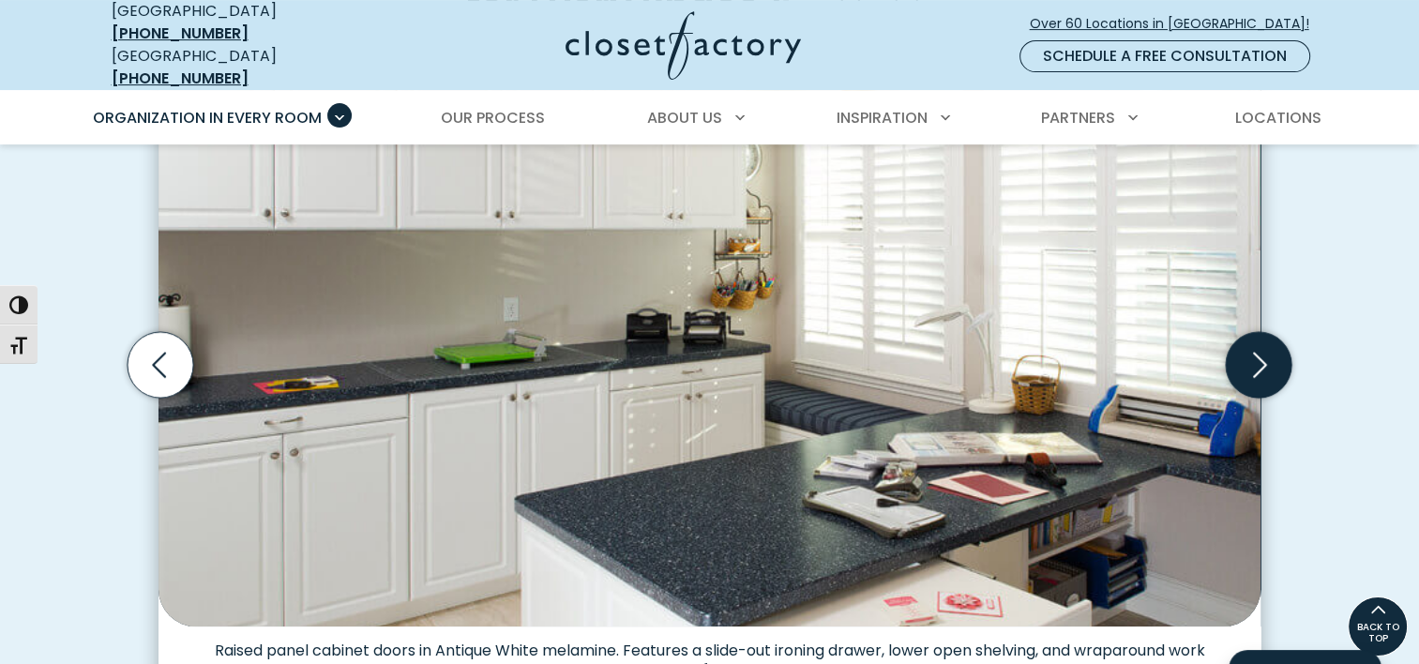
click at [1257, 352] on icon "Next slide" at bounding box center [1259, 365] width 66 height 66
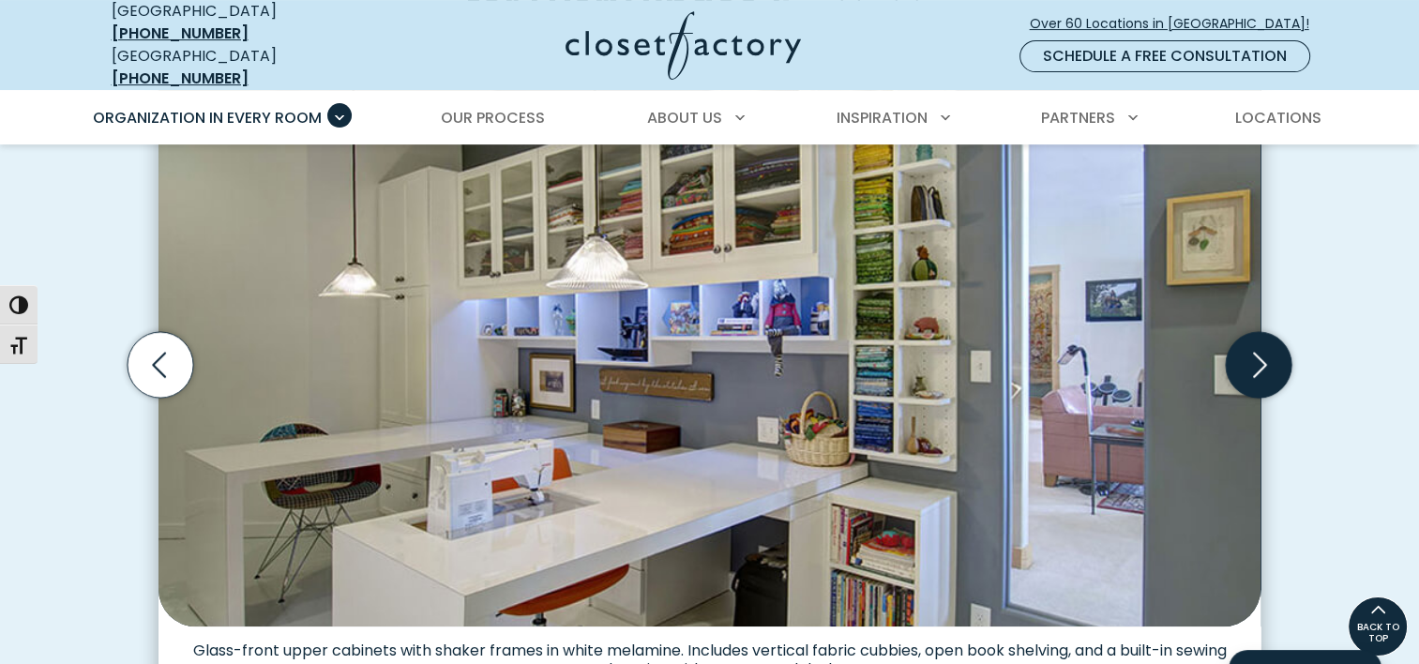
click at [1257, 352] on icon "Next slide" at bounding box center [1259, 365] width 66 height 66
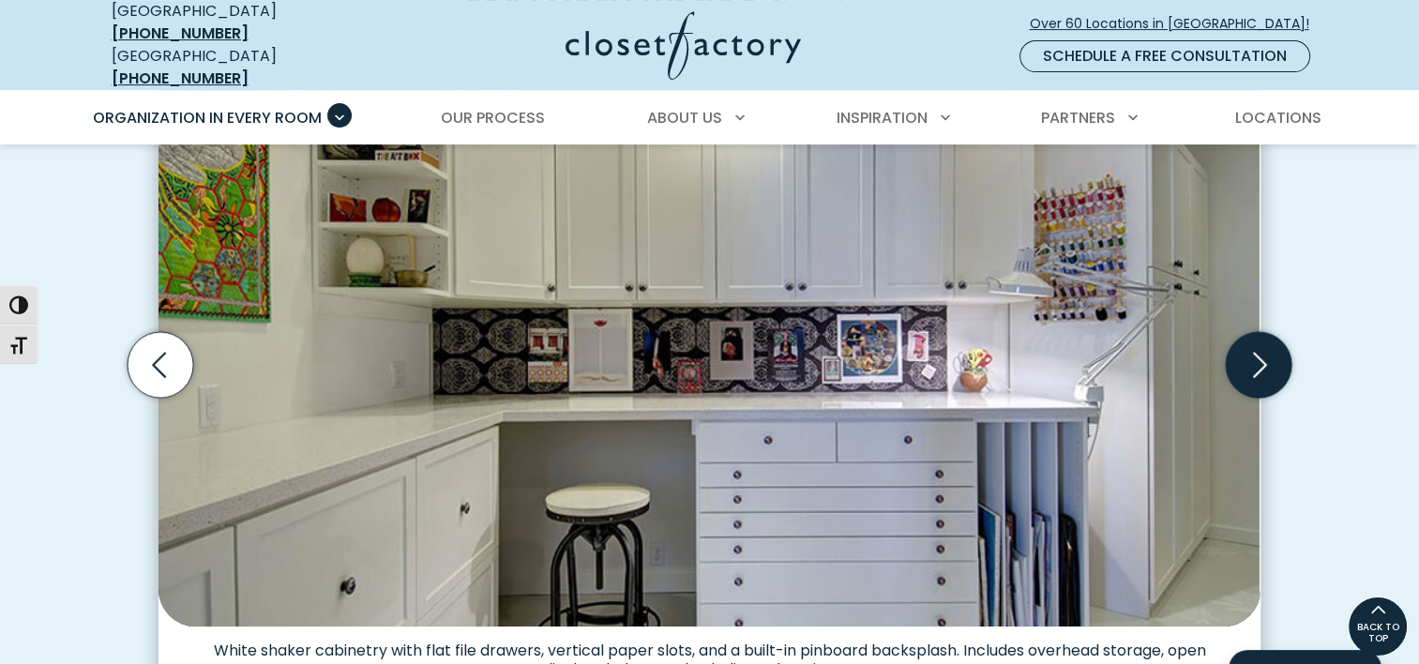
click at [1257, 352] on icon "Next slide" at bounding box center [1259, 365] width 66 height 66
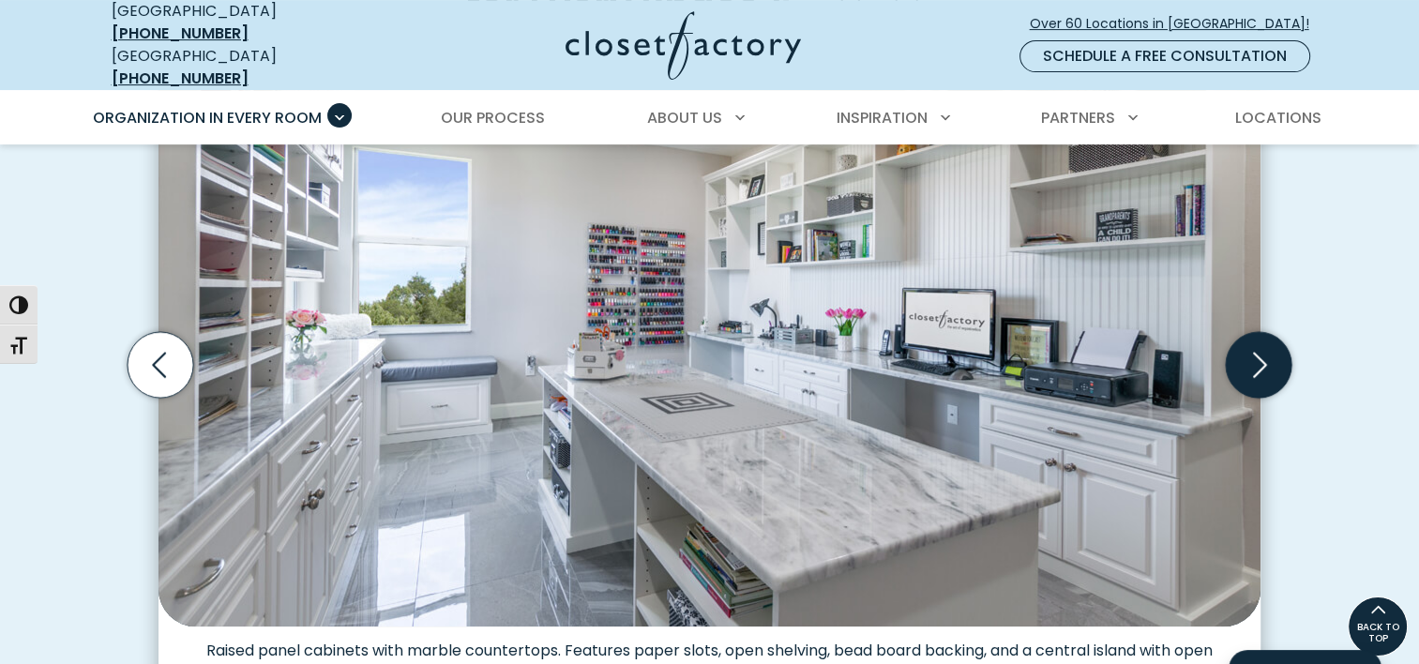
click at [1257, 352] on icon "Next slide" at bounding box center [1259, 365] width 66 height 66
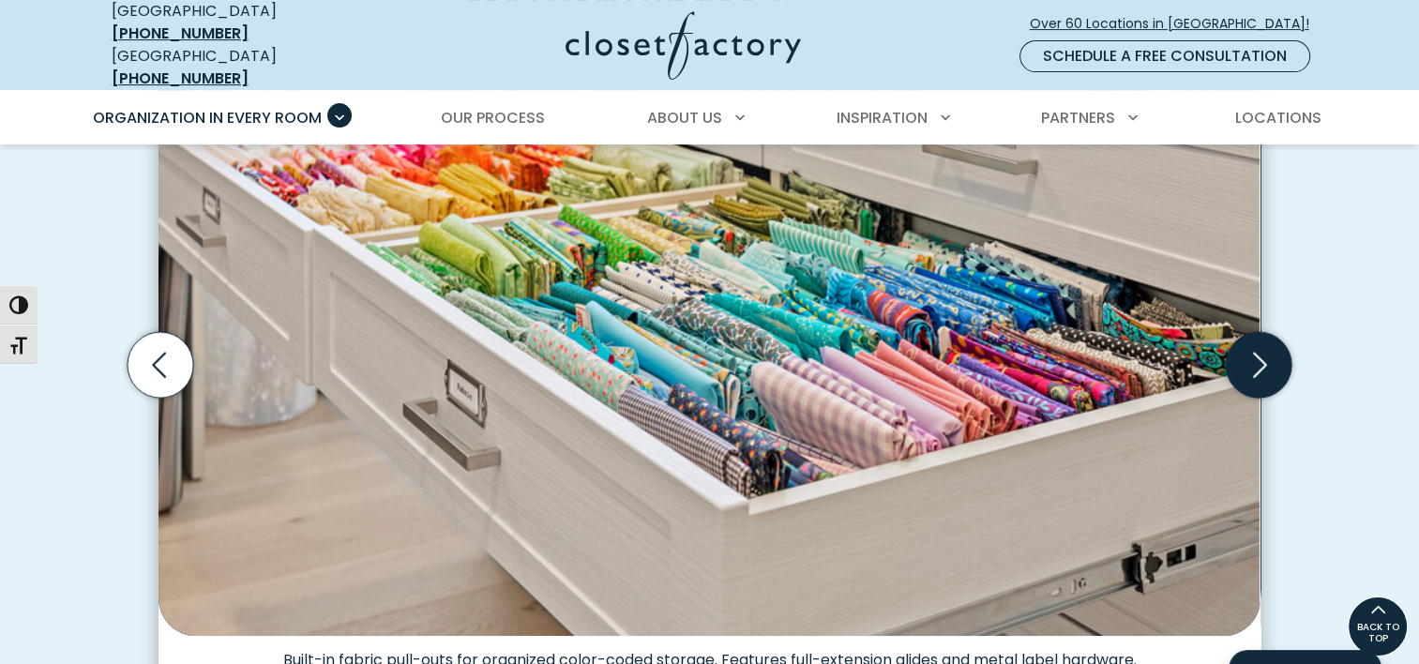
click at [1257, 352] on icon "Next slide" at bounding box center [1259, 365] width 66 height 66
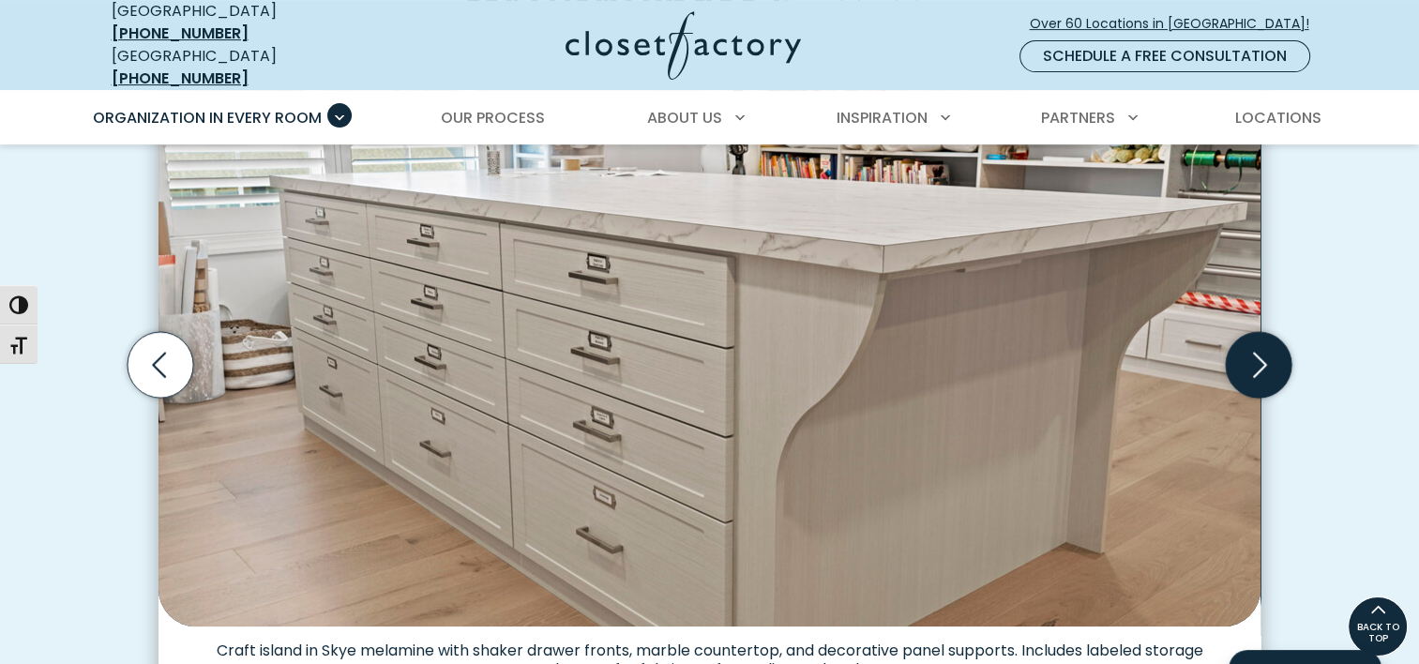
click at [1257, 352] on icon "Next slide" at bounding box center [1259, 365] width 66 height 66
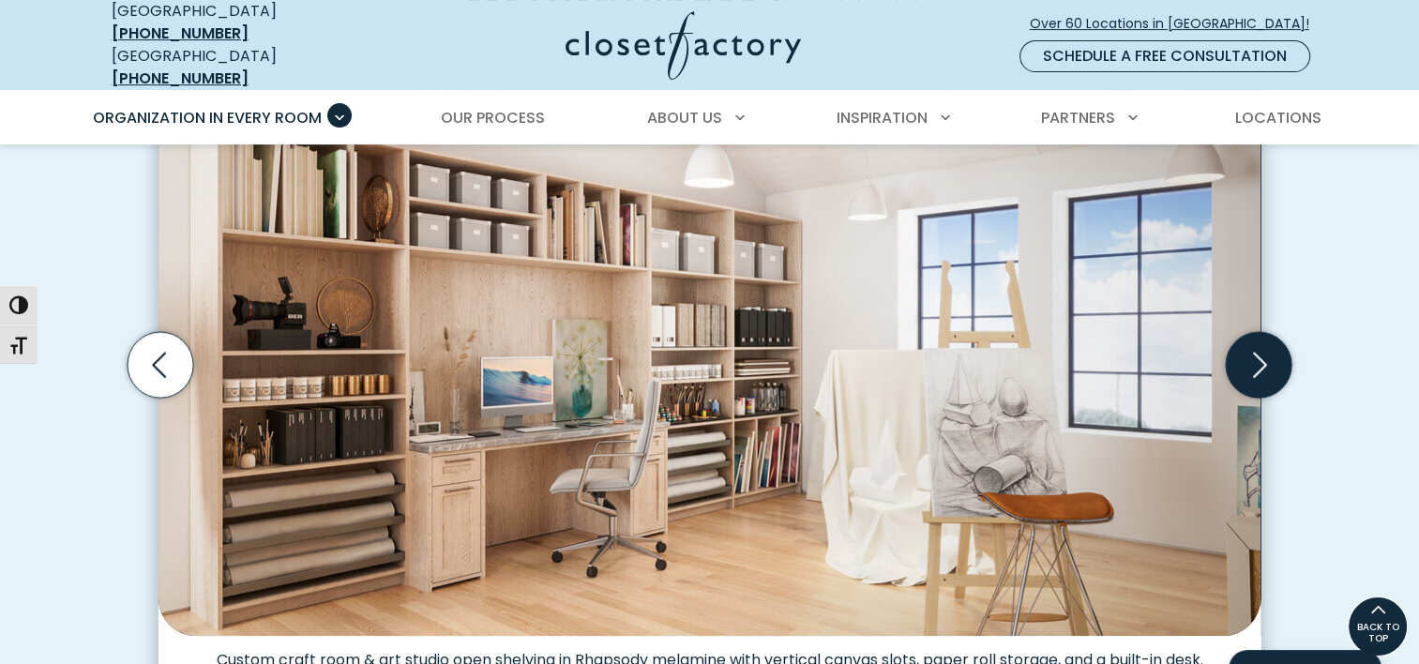
click at [1257, 352] on icon "Next slide" at bounding box center [1259, 365] width 66 height 66
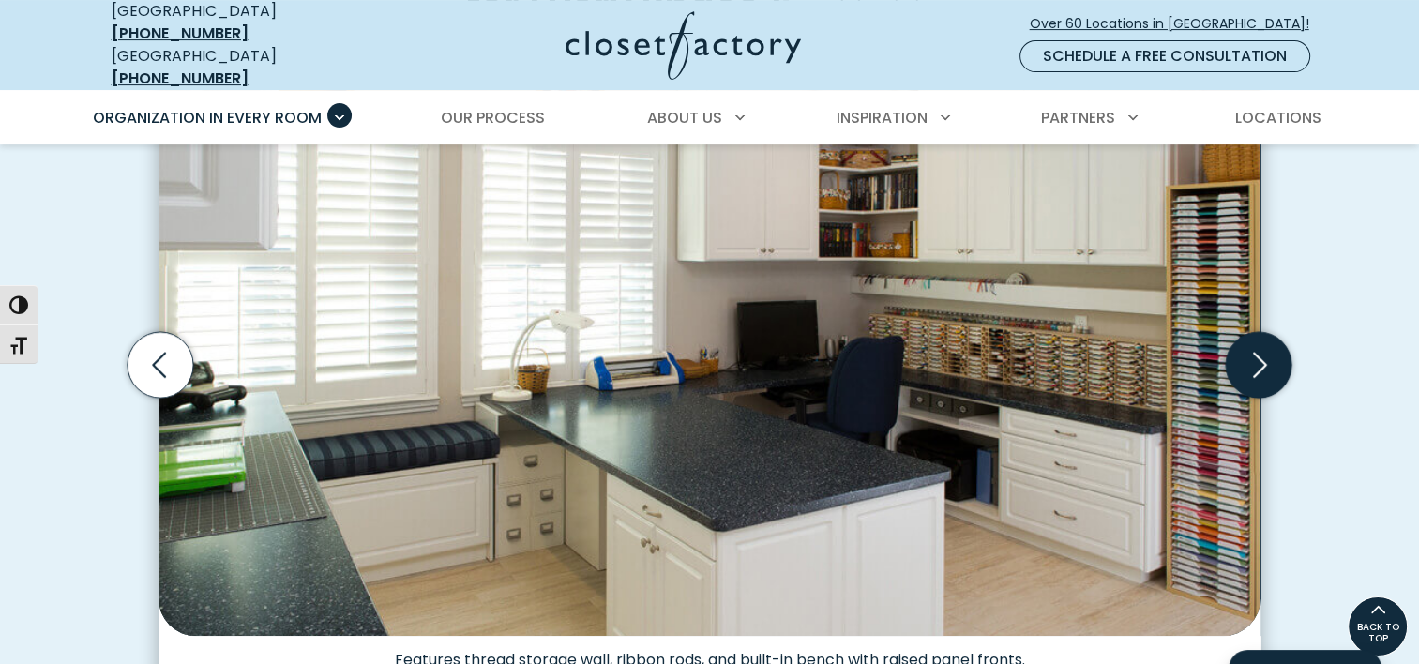
click at [1257, 352] on icon "Next slide" at bounding box center [1259, 365] width 66 height 66
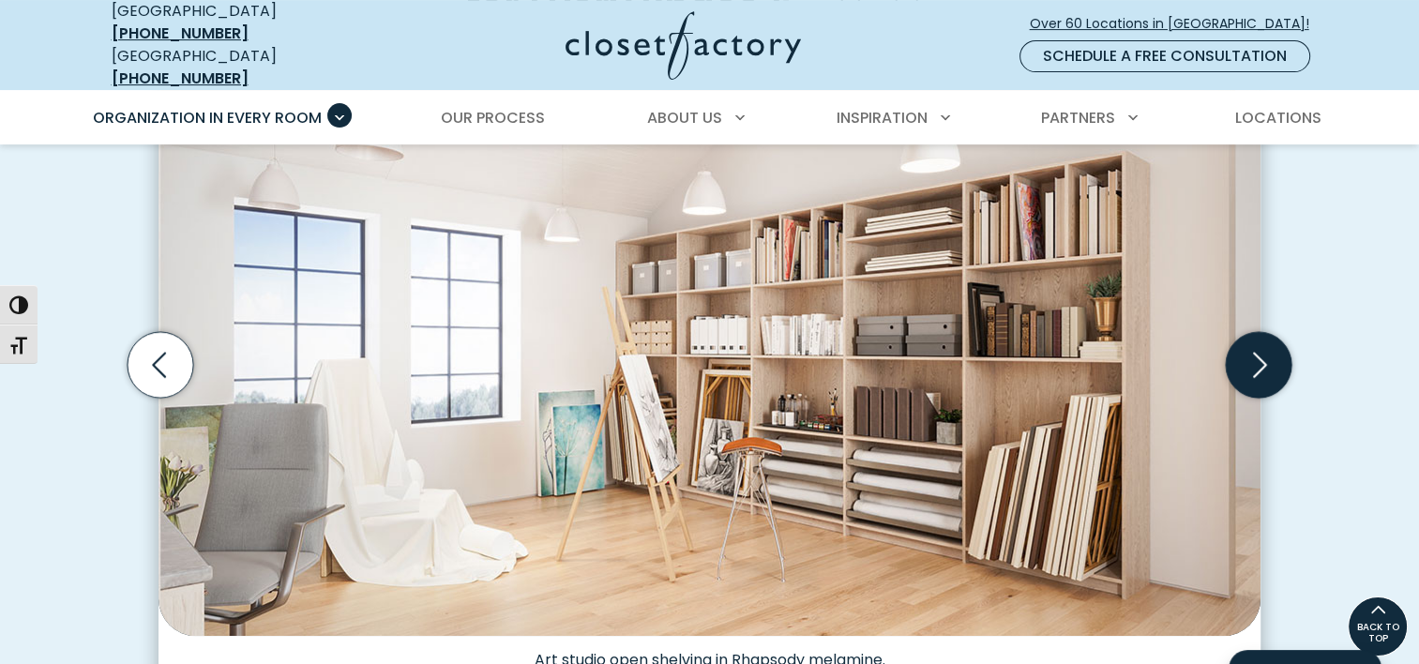
click at [1257, 352] on icon "Next slide" at bounding box center [1259, 365] width 66 height 66
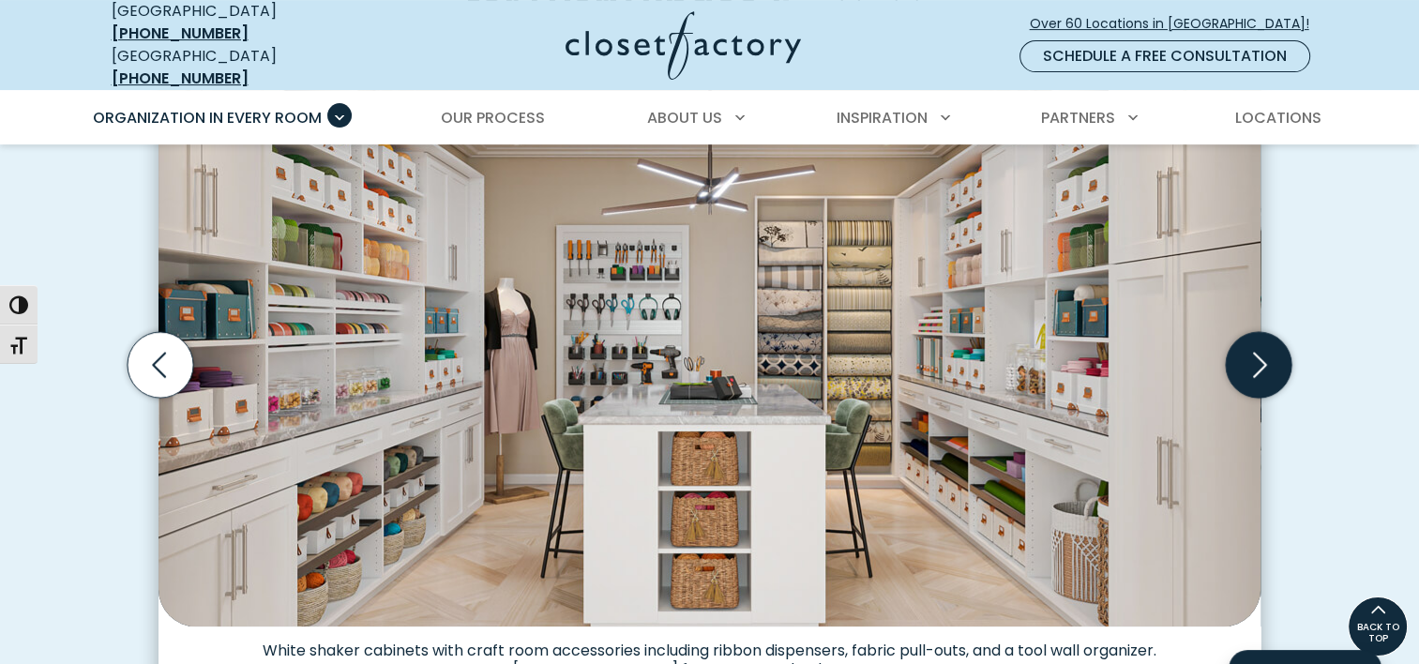
click at [1257, 352] on icon "Next slide" at bounding box center [1259, 365] width 66 height 66
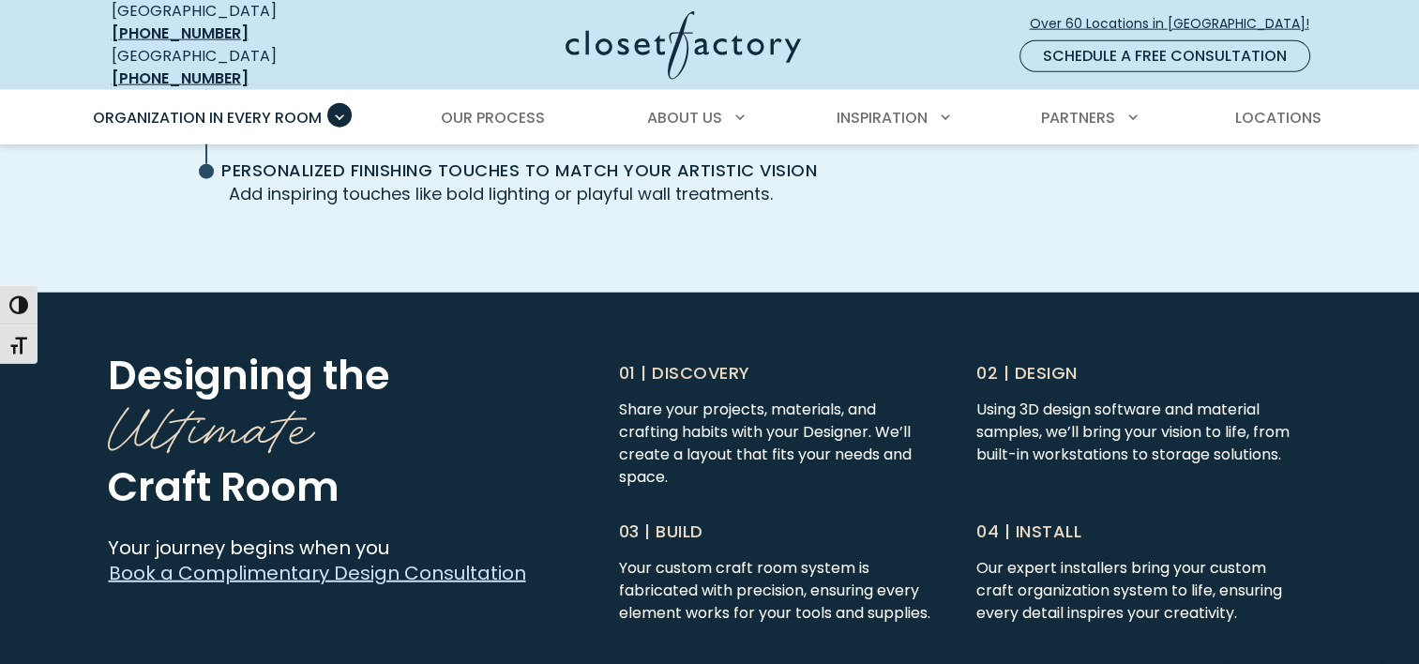
scroll to position [4589, 0]
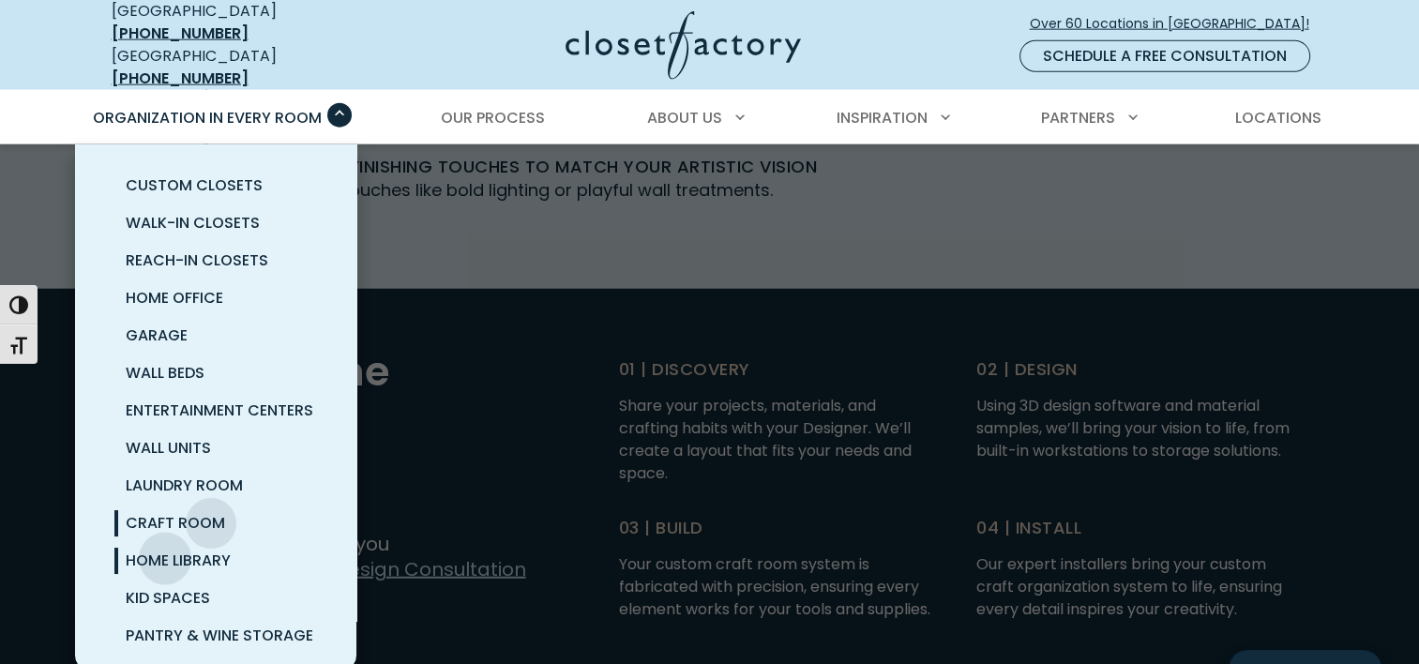
click at [165, 550] on span "Home Library" at bounding box center [178, 561] width 105 height 22
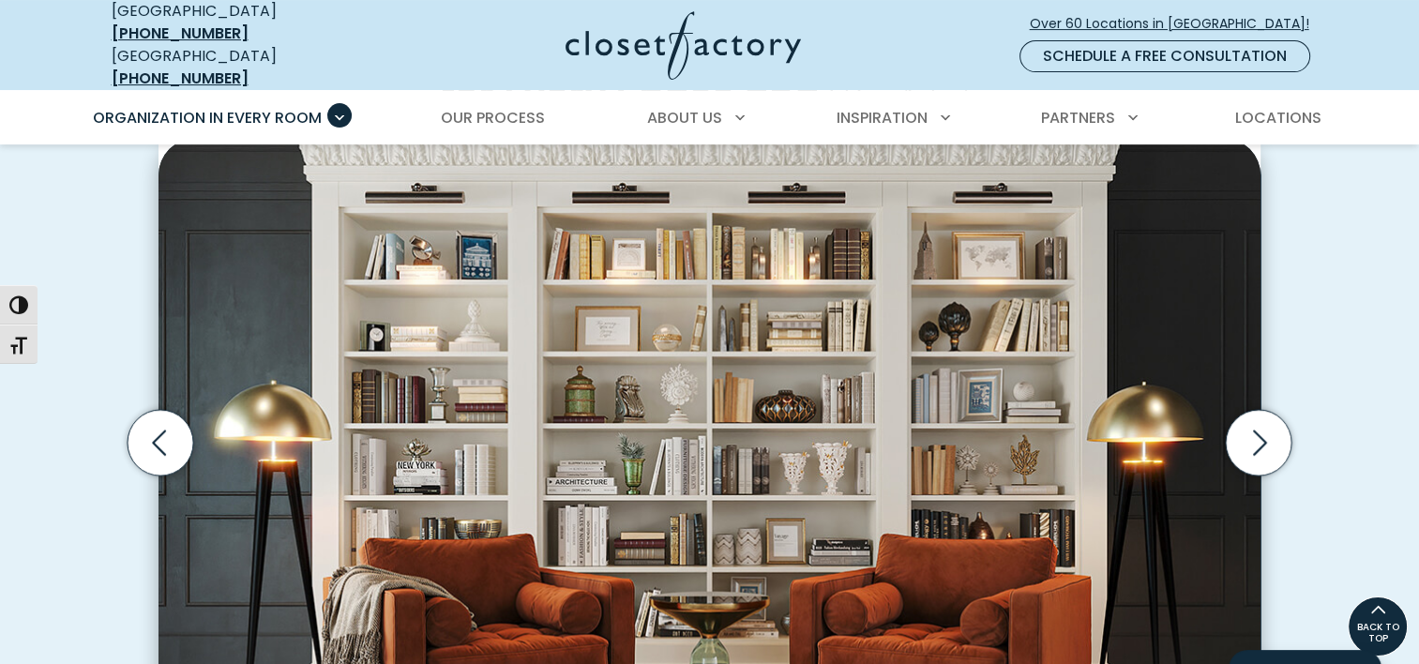
scroll to position [544, 0]
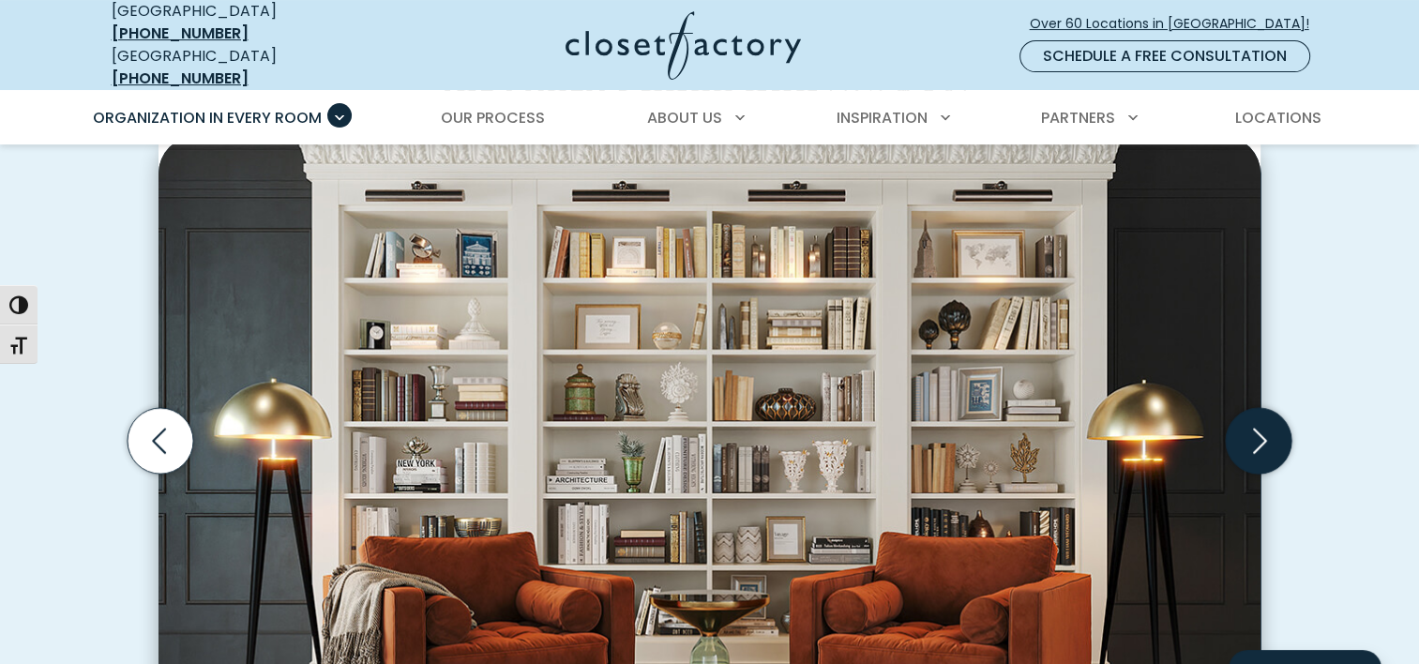
click at [1260, 428] on icon "Next slide" at bounding box center [1259, 440] width 66 height 66
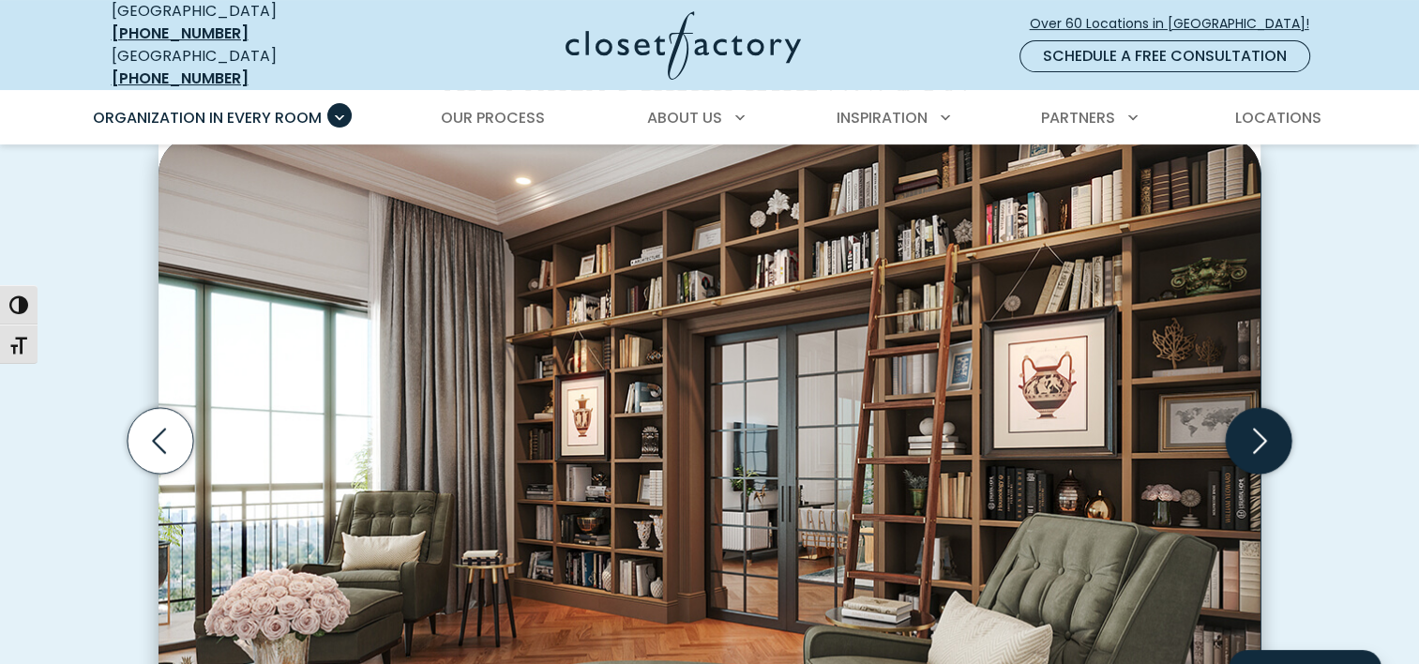
click at [1260, 428] on icon "Next slide" at bounding box center [1259, 440] width 66 height 66
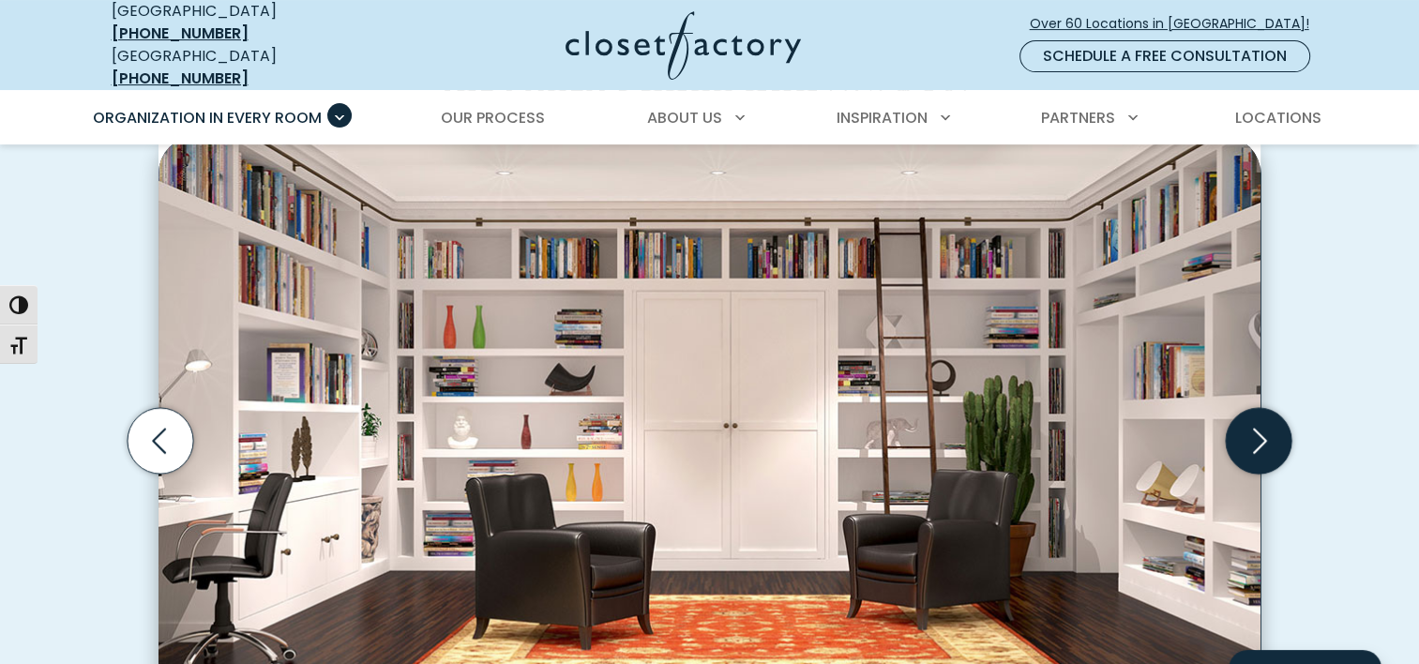
click at [1260, 428] on icon "Next slide" at bounding box center [1259, 440] width 66 height 66
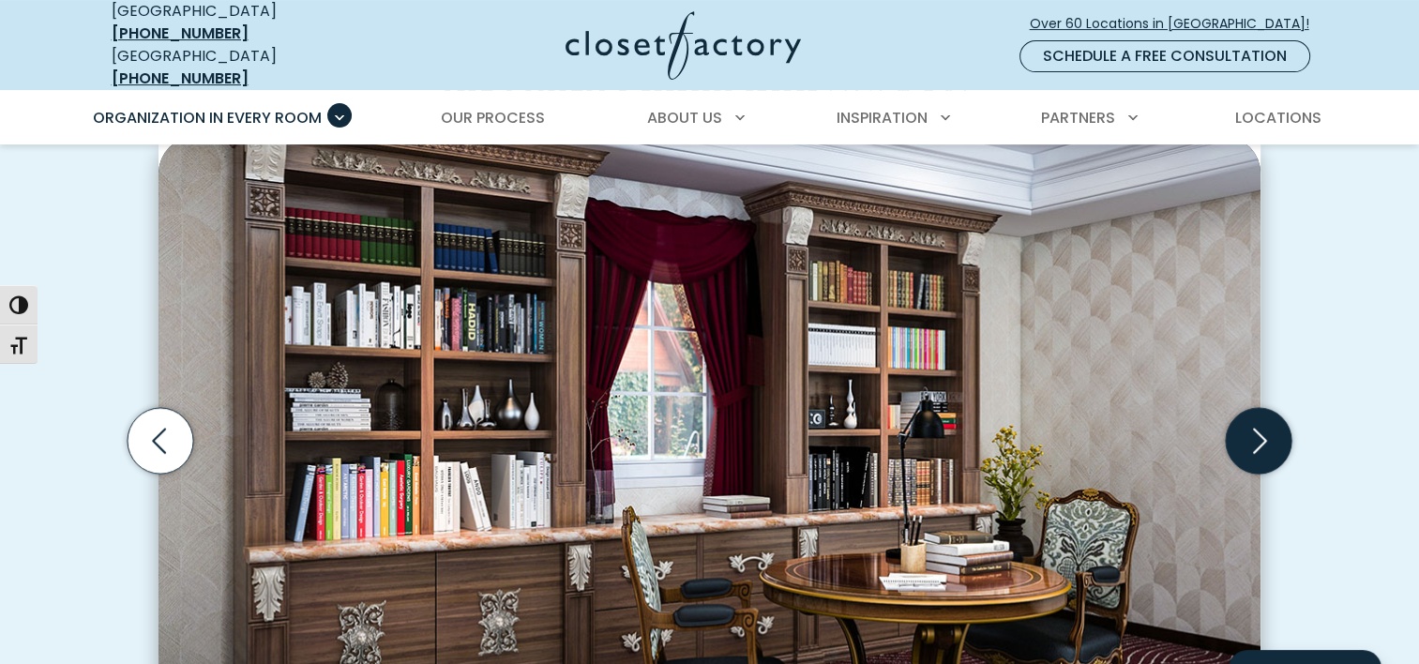
click at [1260, 428] on icon "Next slide" at bounding box center [1259, 440] width 66 height 66
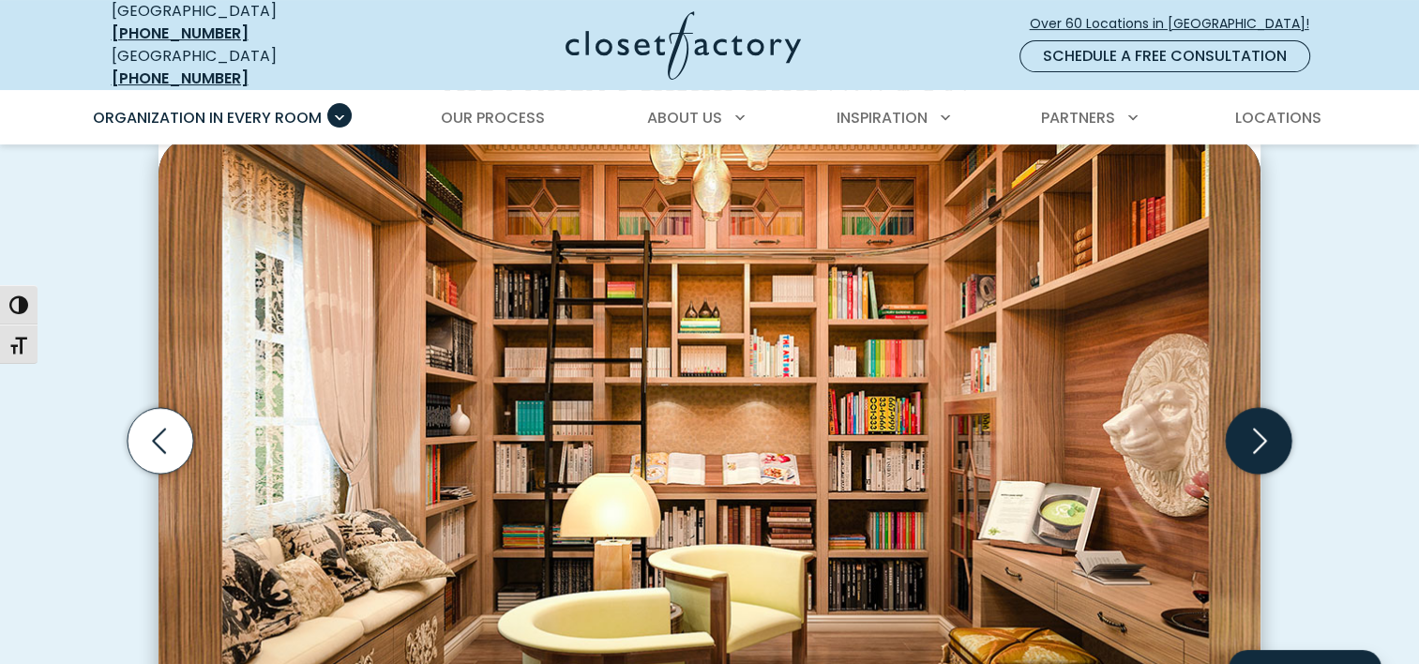
click at [1260, 428] on icon "Next slide" at bounding box center [1259, 440] width 66 height 66
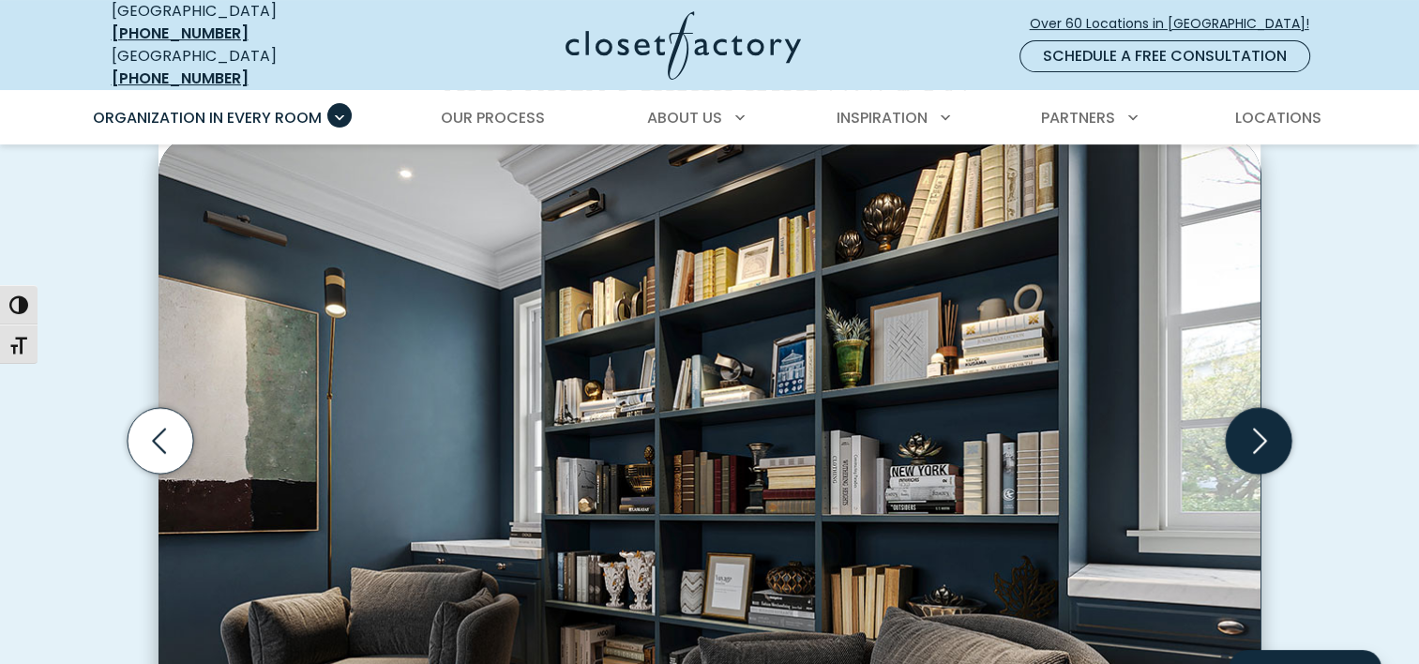
click at [1260, 428] on icon "Next slide" at bounding box center [1259, 440] width 66 height 66
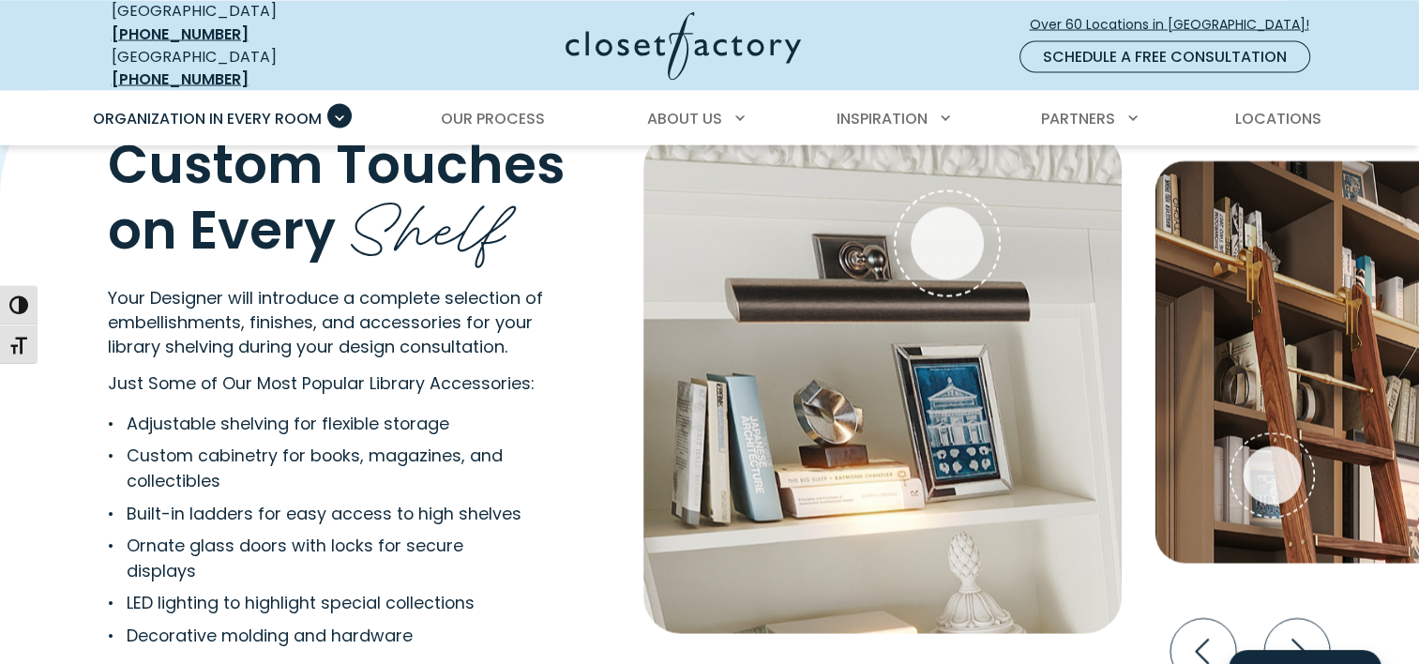
scroll to position [3529, 0]
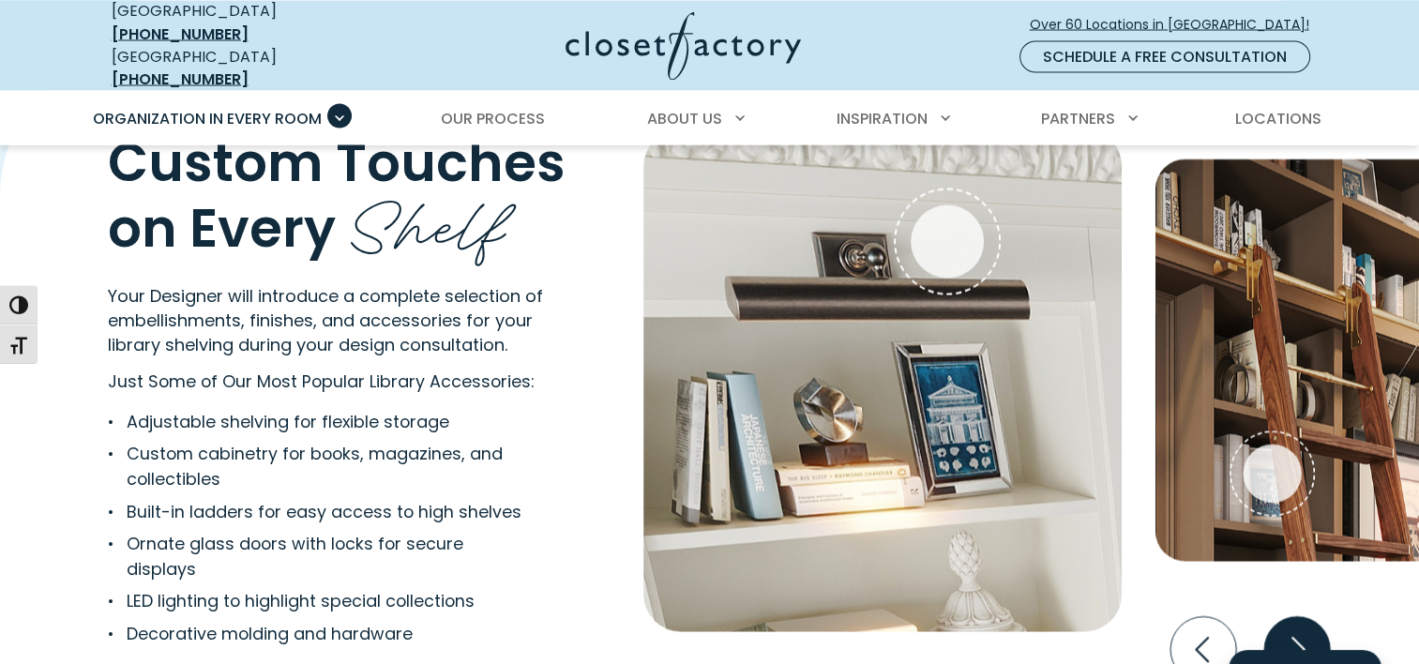
click at [1306, 627] on icon "Next slide" at bounding box center [1297, 649] width 66 height 66
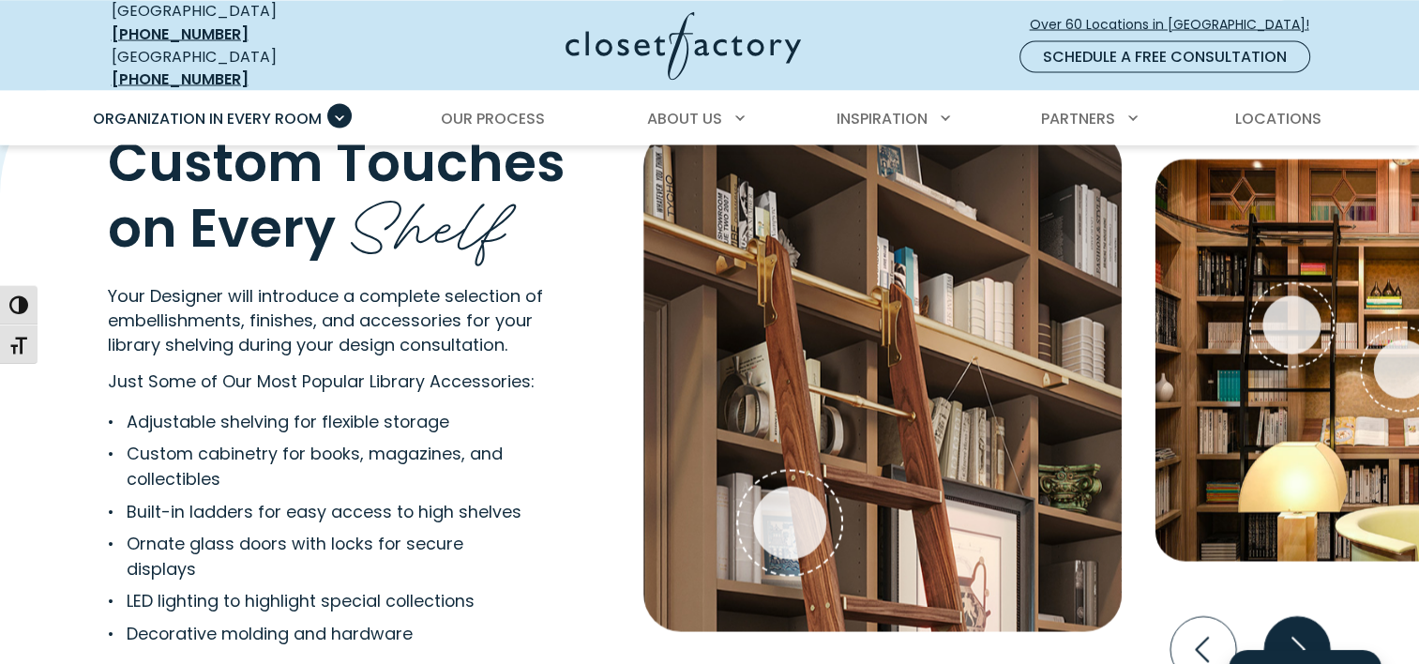
click at [1306, 627] on icon "Next slide" at bounding box center [1297, 649] width 66 height 66
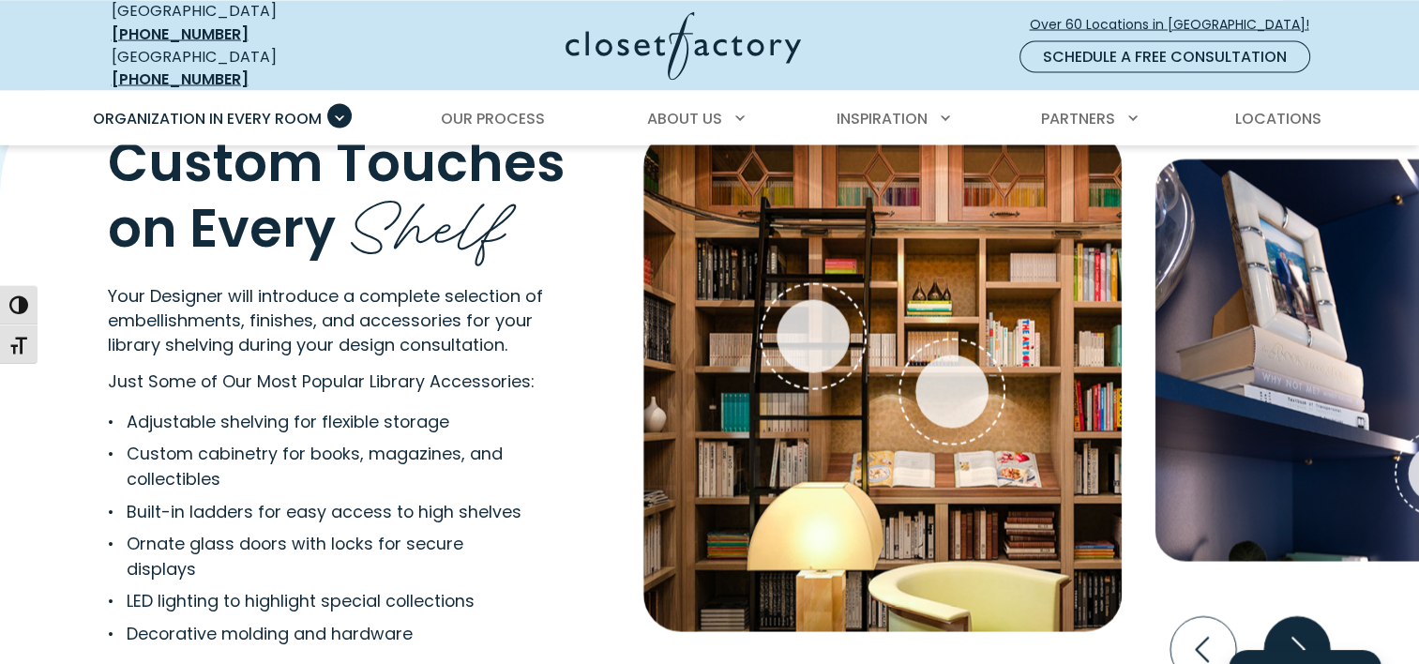
click at [1306, 627] on icon "Next slide" at bounding box center [1297, 649] width 66 height 66
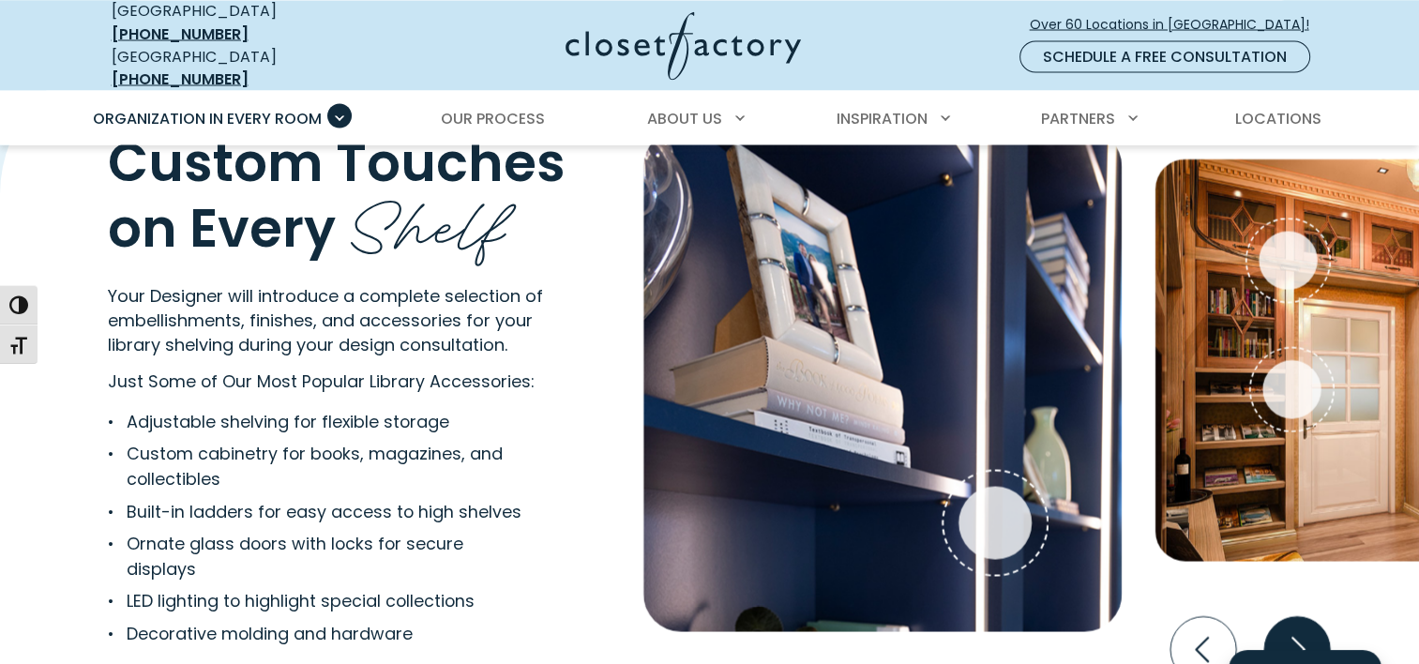
click at [1306, 627] on icon "Next slide" at bounding box center [1297, 649] width 66 height 66
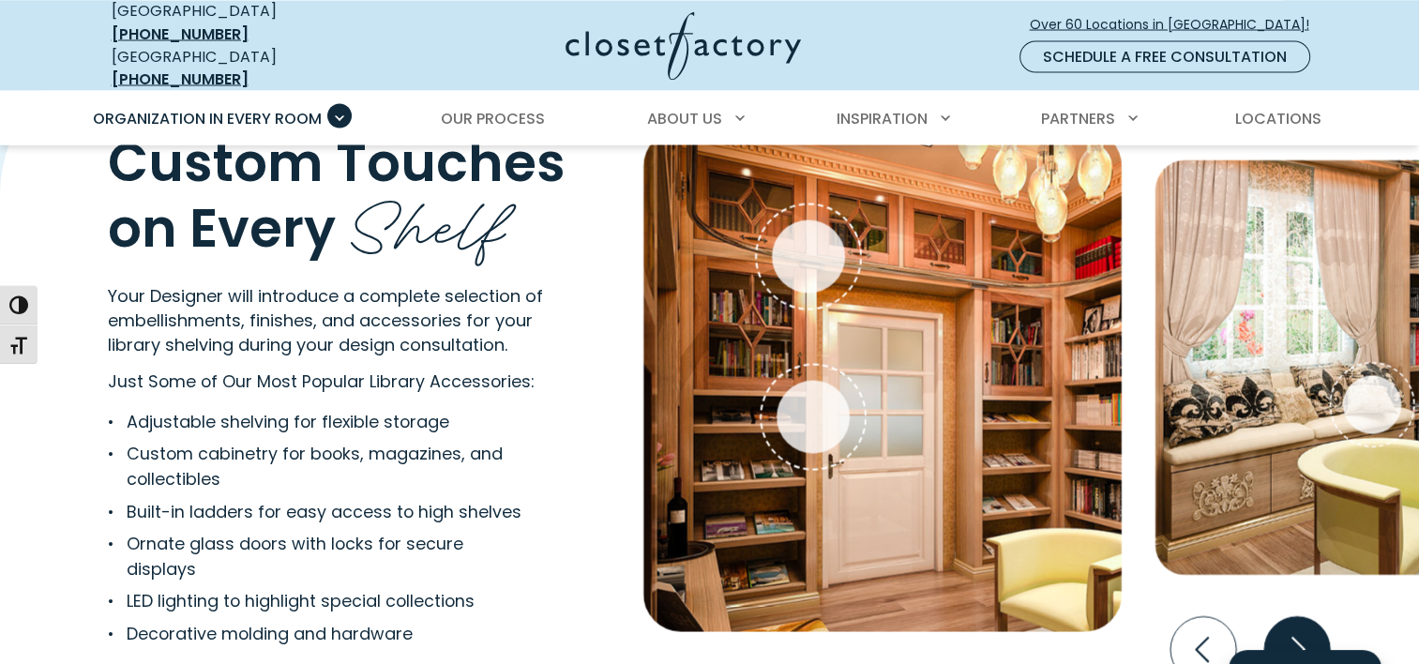
click at [1306, 627] on icon "Next slide" at bounding box center [1297, 649] width 66 height 66
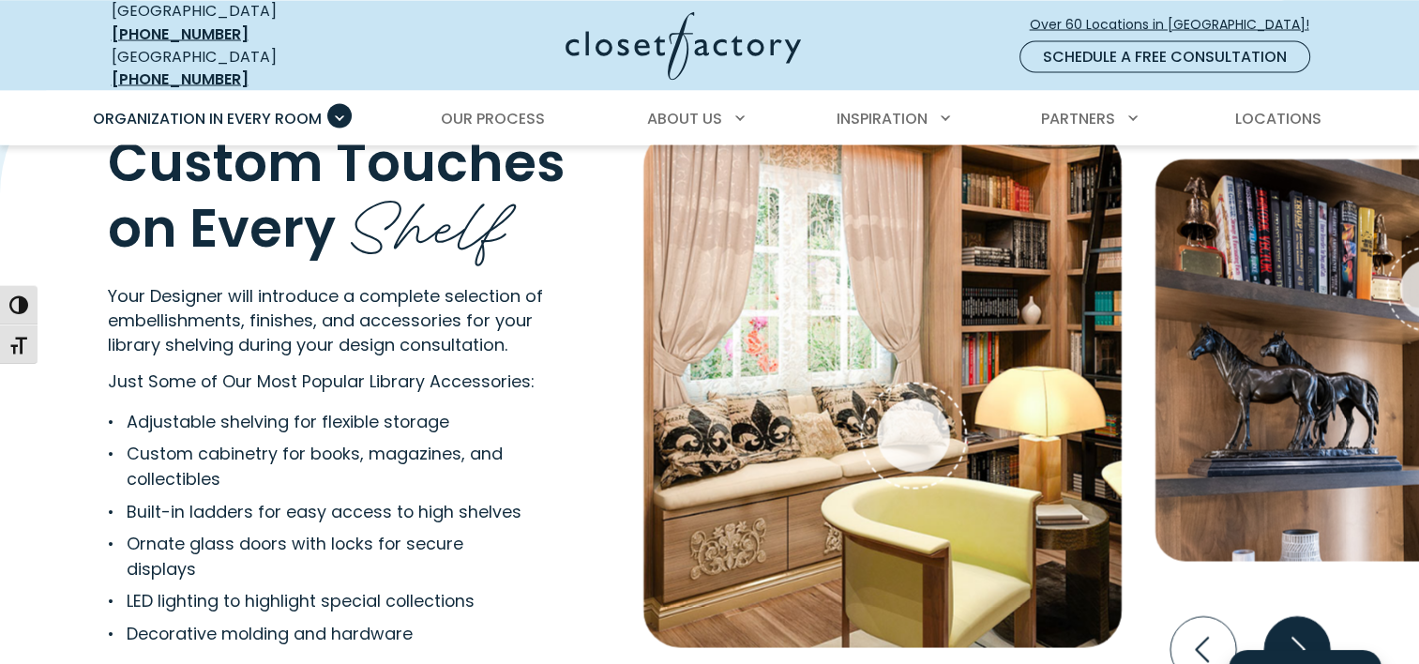
click at [1306, 627] on icon "Next slide" at bounding box center [1297, 649] width 66 height 66
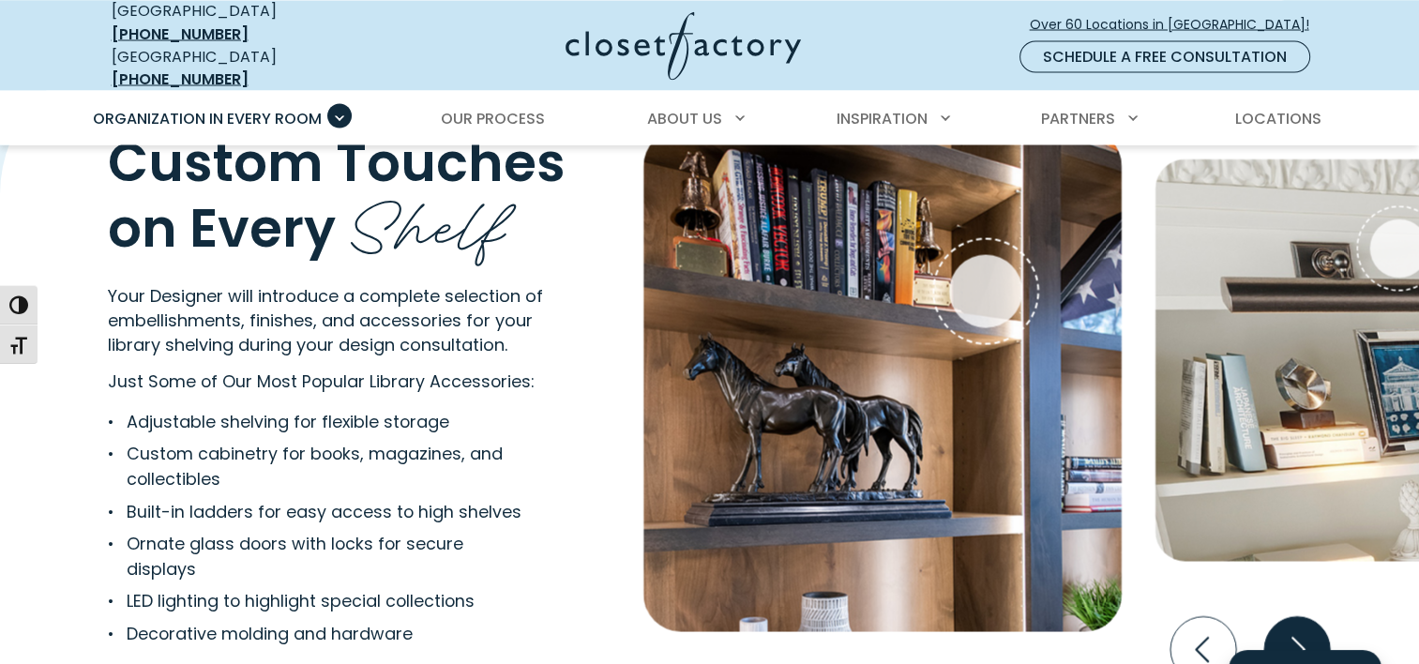
click at [1306, 627] on icon "Next slide" at bounding box center [1297, 649] width 66 height 66
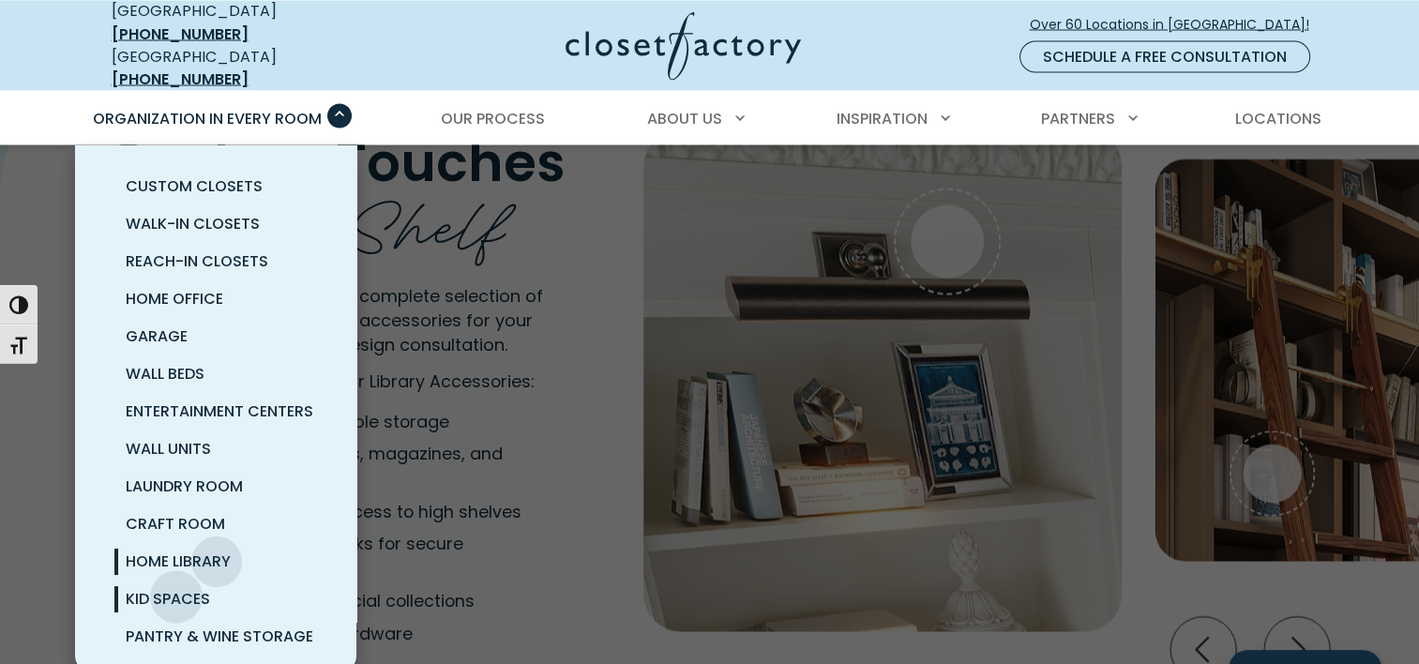
click at [176, 587] on span "Kid Spaces" at bounding box center [168, 598] width 84 height 22
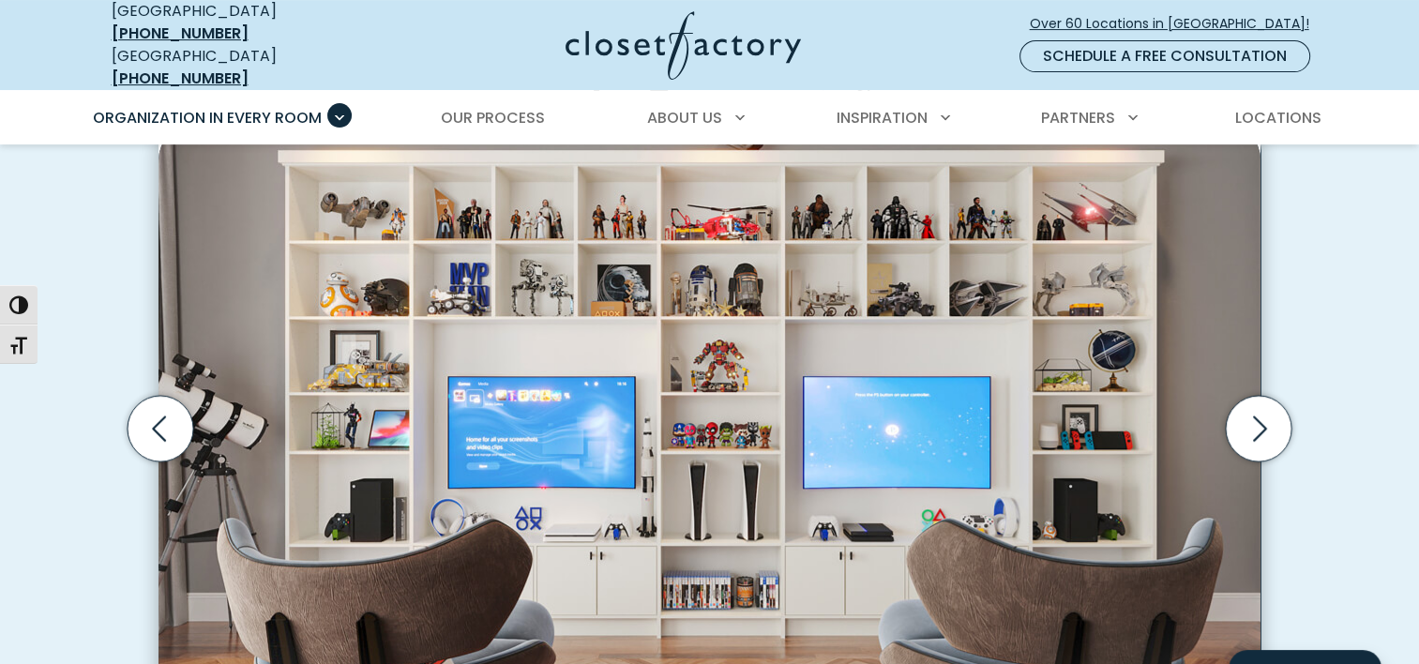
scroll to position [567, 0]
click at [1251, 415] on icon "Next slide" at bounding box center [1259, 429] width 66 height 66
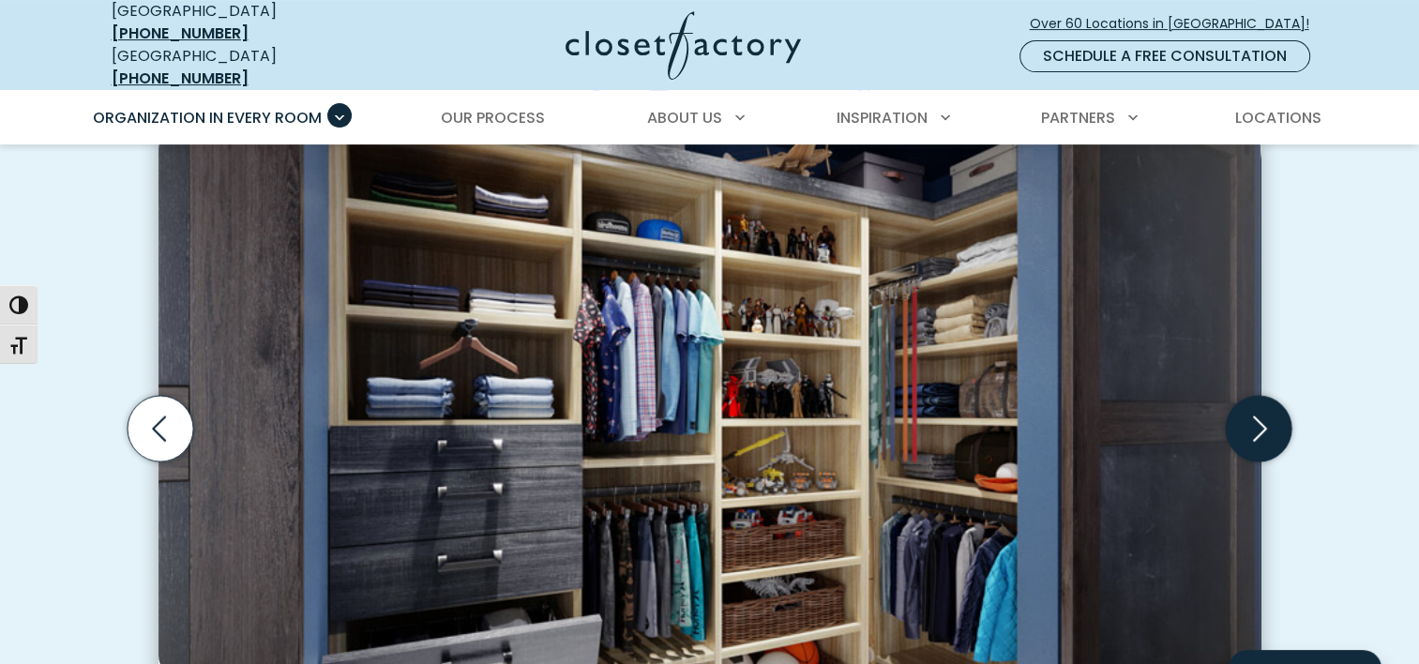
click at [1251, 415] on icon "Next slide" at bounding box center [1259, 429] width 66 height 66
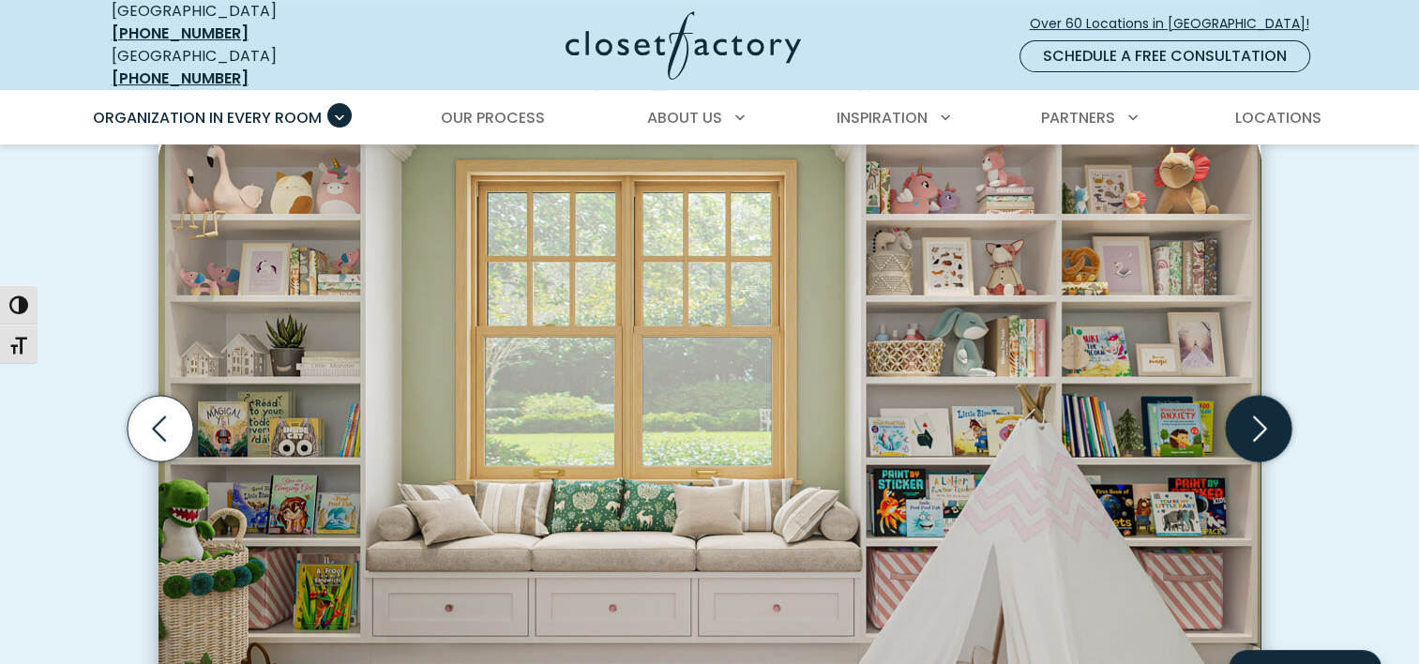
click at [1251, 415] on icon "Next slide" at bounding box center [1259, 429] width 66 height 66
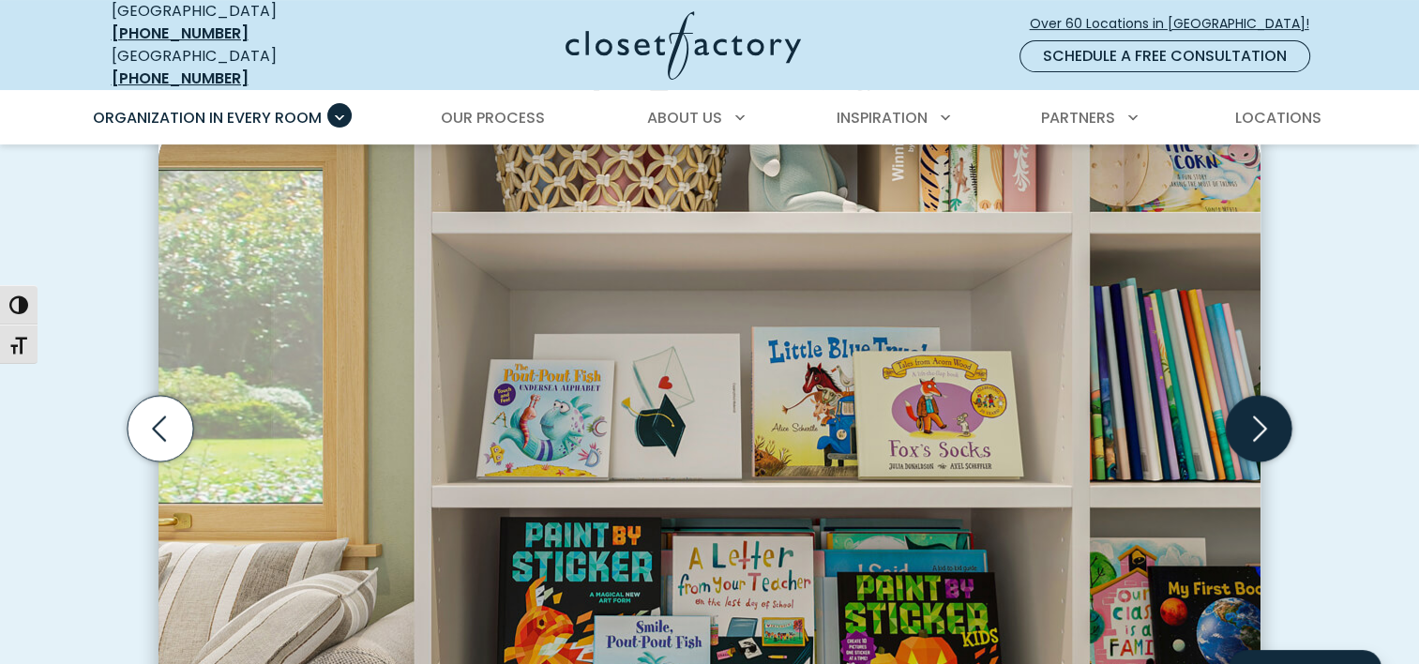
click at [1251, 415] on icon "Next slide" at bounding box center [1259, 429] width 66 height 66
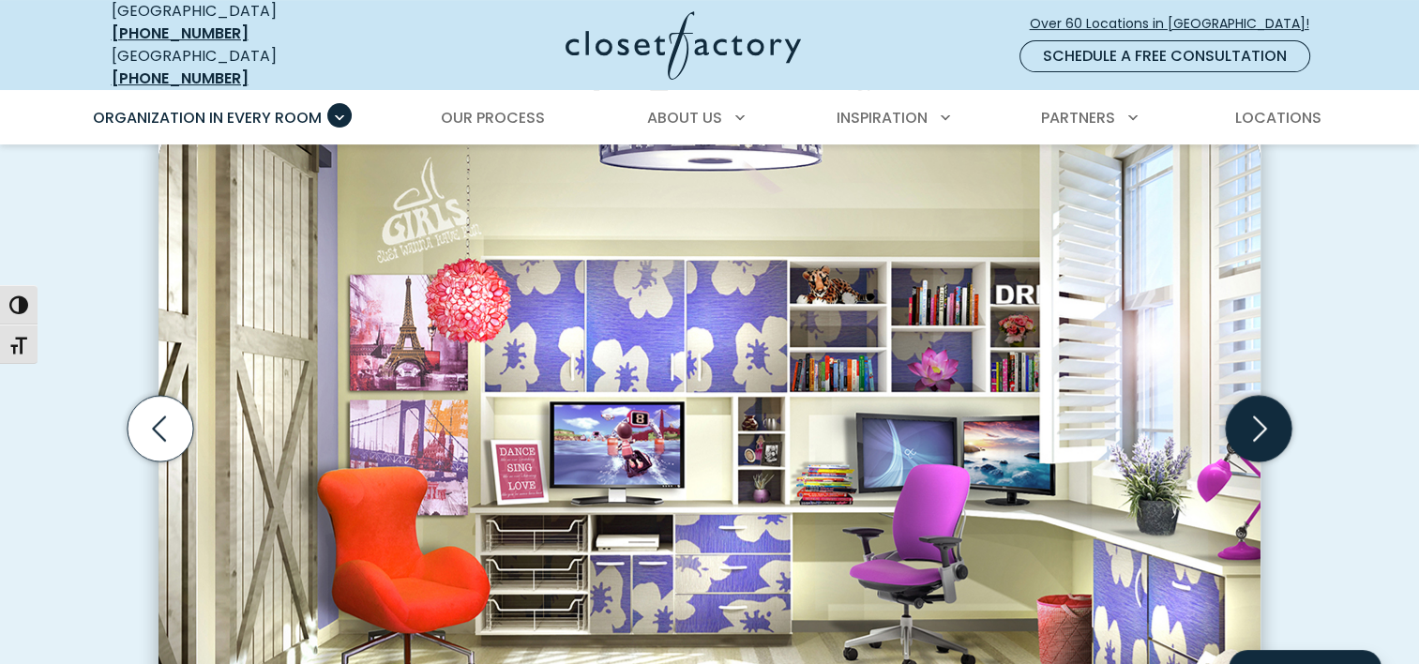
click at [1251, 415] on icon "Next slide" at bounding box center [1259, 429] width 66 height 66
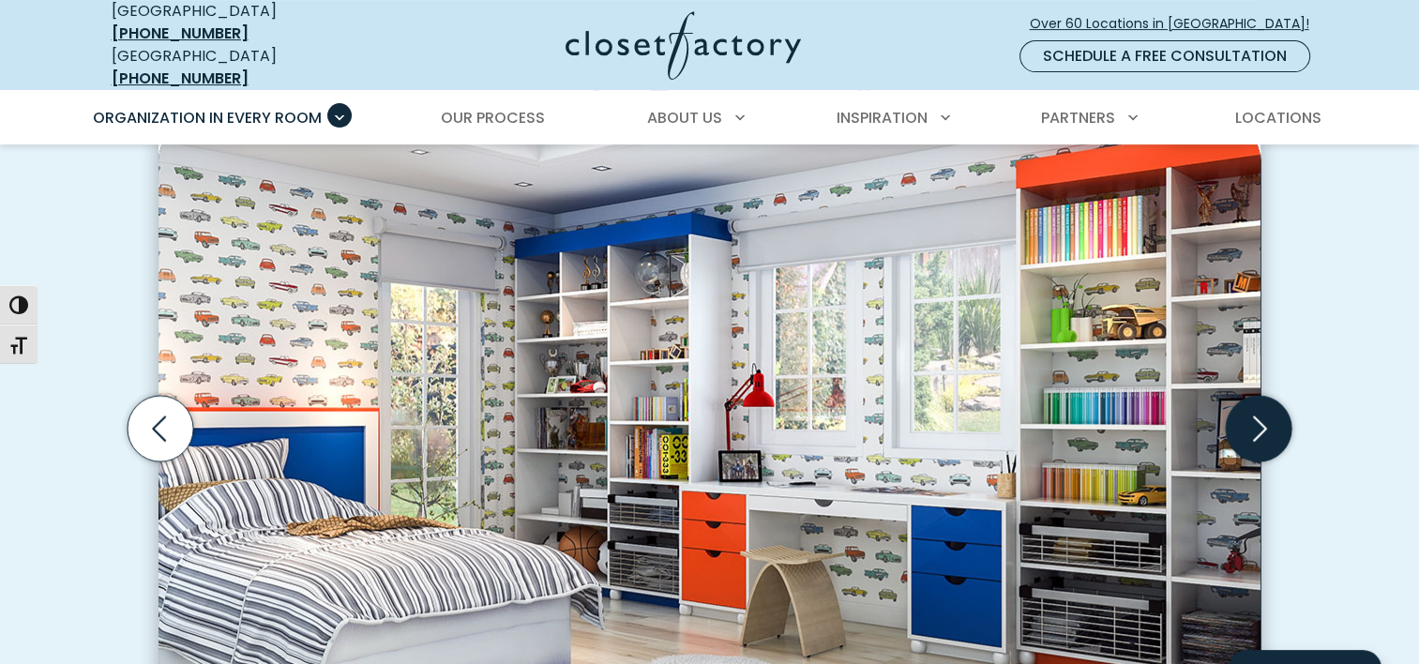
click at [1251, 415] on icon "Next slide" at bounding box center [1259, 429] width 66 height 66
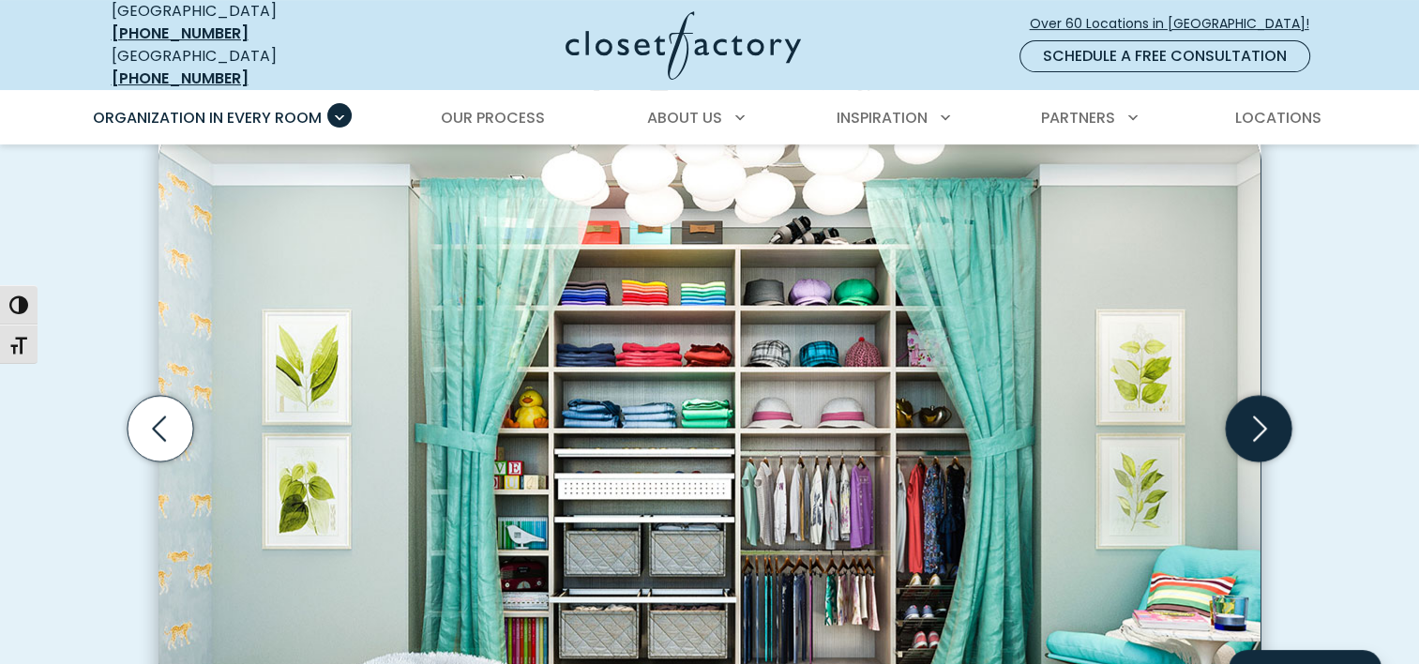
click at [1251, 415] on icon "Next slide" at bounding box center [1259, 429] width 66 height 66
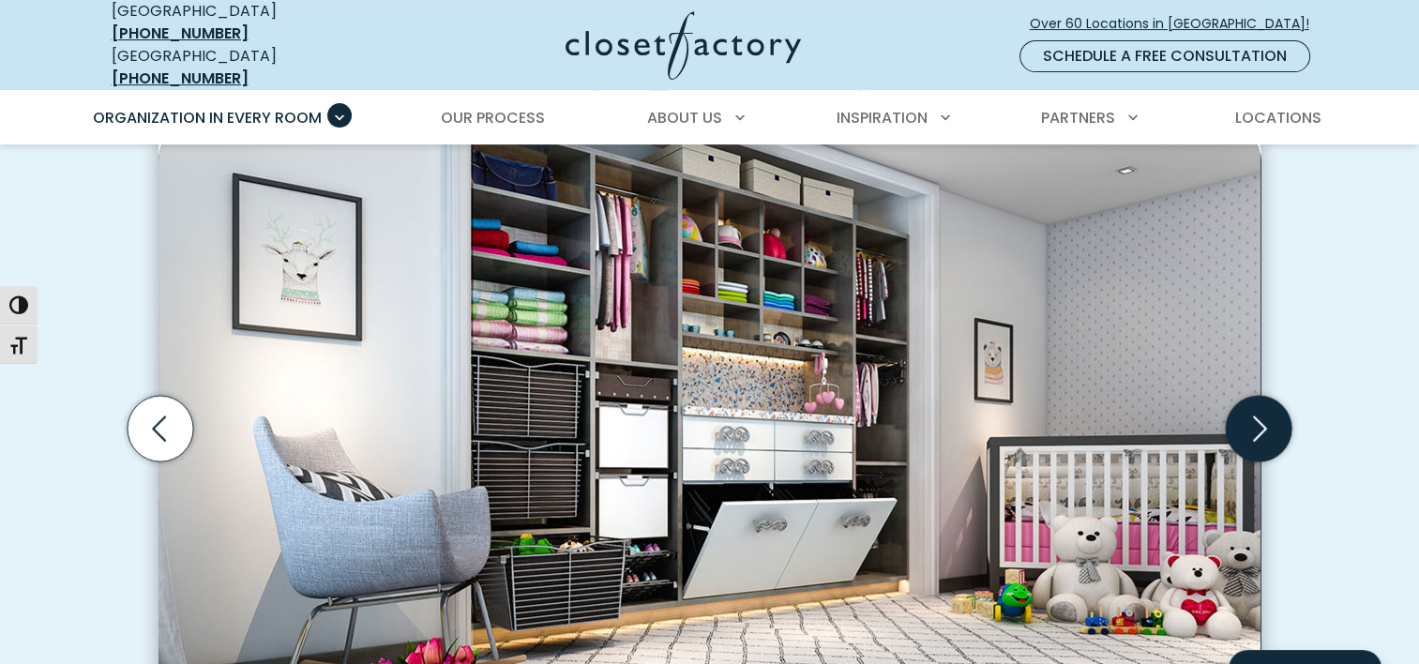
click at [1251, 415] on icon "Next slide" at bounding box center [1259, 429] width 66 height 66
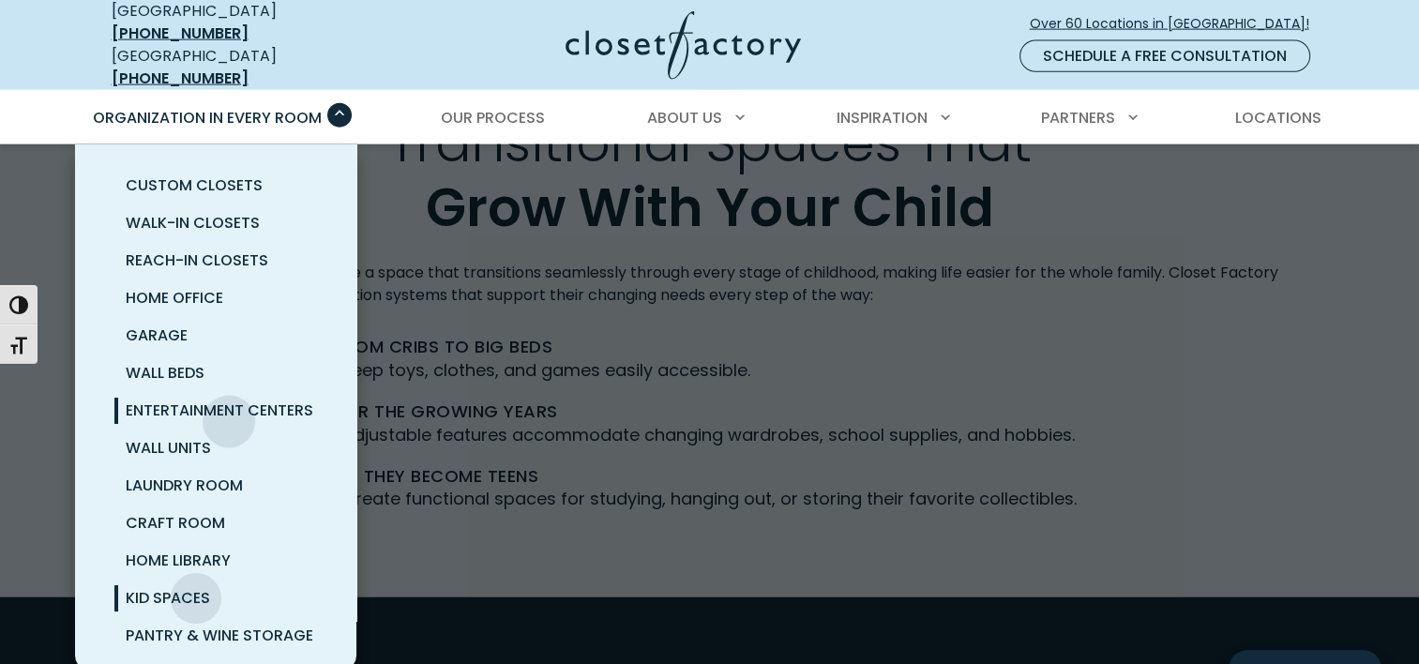
scroll to position [82, 0]
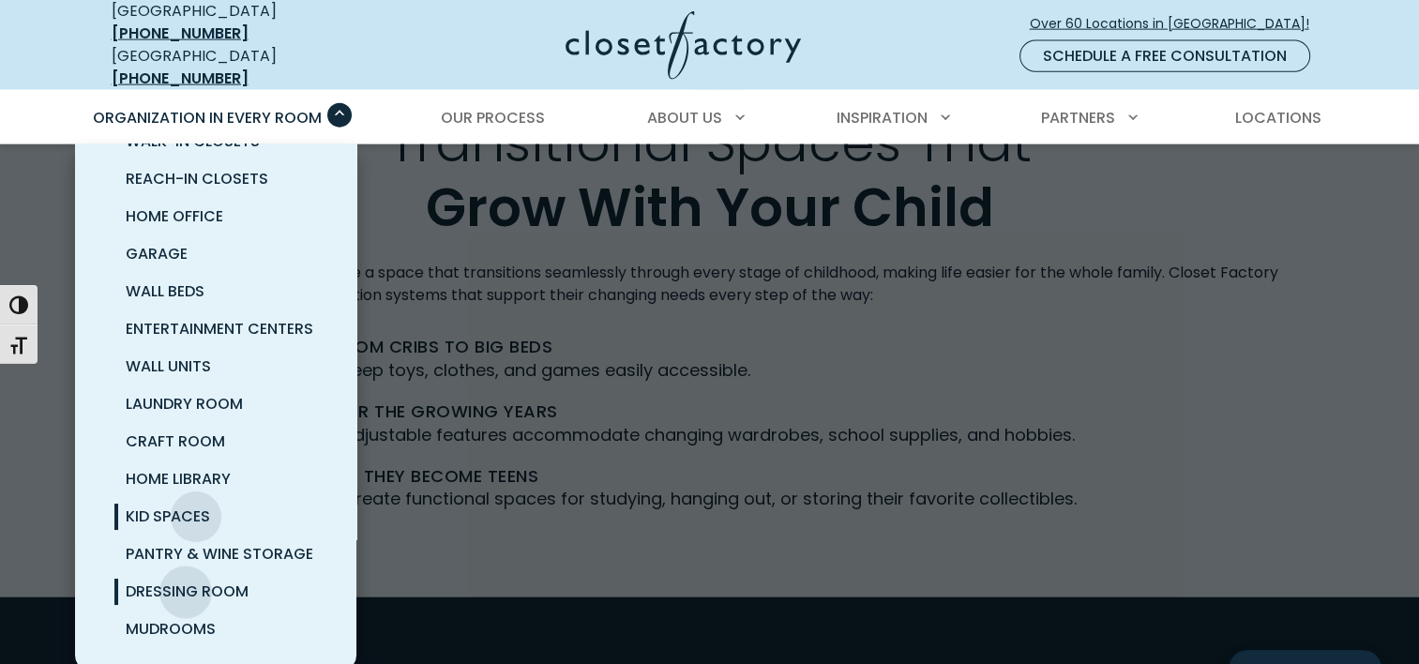
click at [186, 581] on span "Dressing Room" at bounding box center [187, 592] width 123 height 22
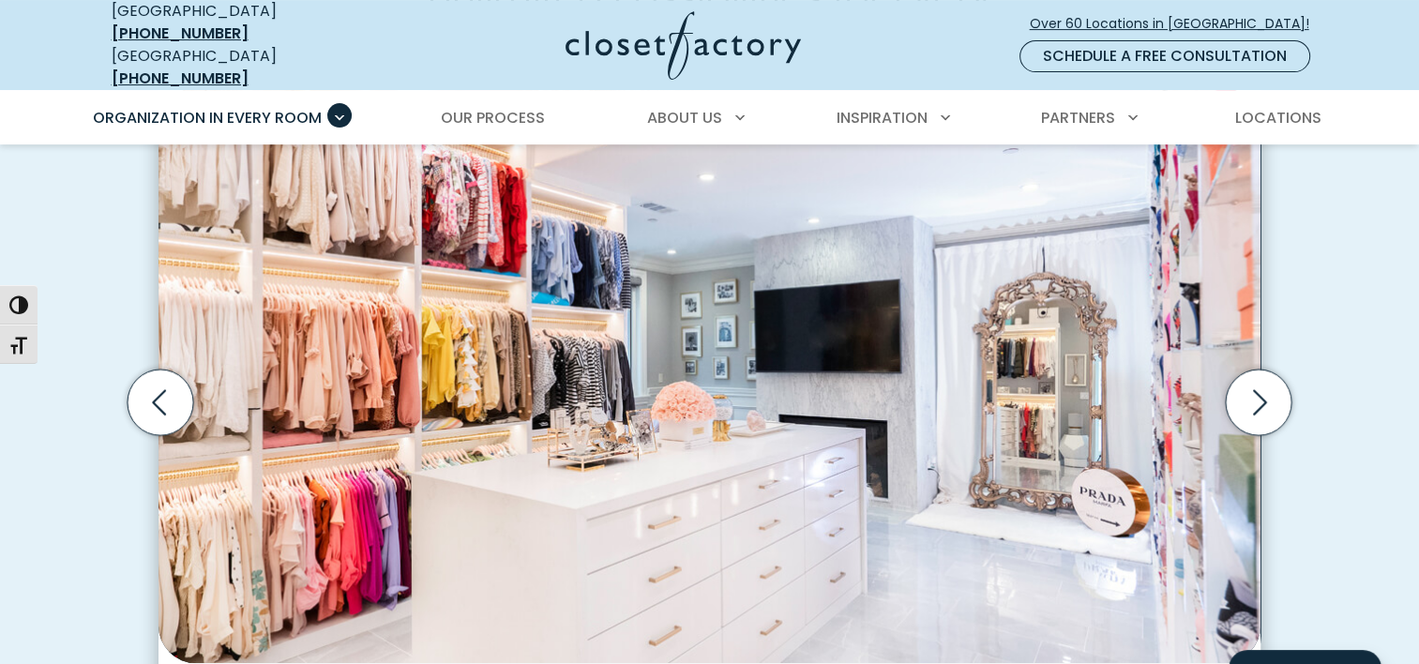
scroll to position [593, 0]
click at [1260, 381] on icon "Next slide" at bounding box center [1259, 401] width 66 height 66
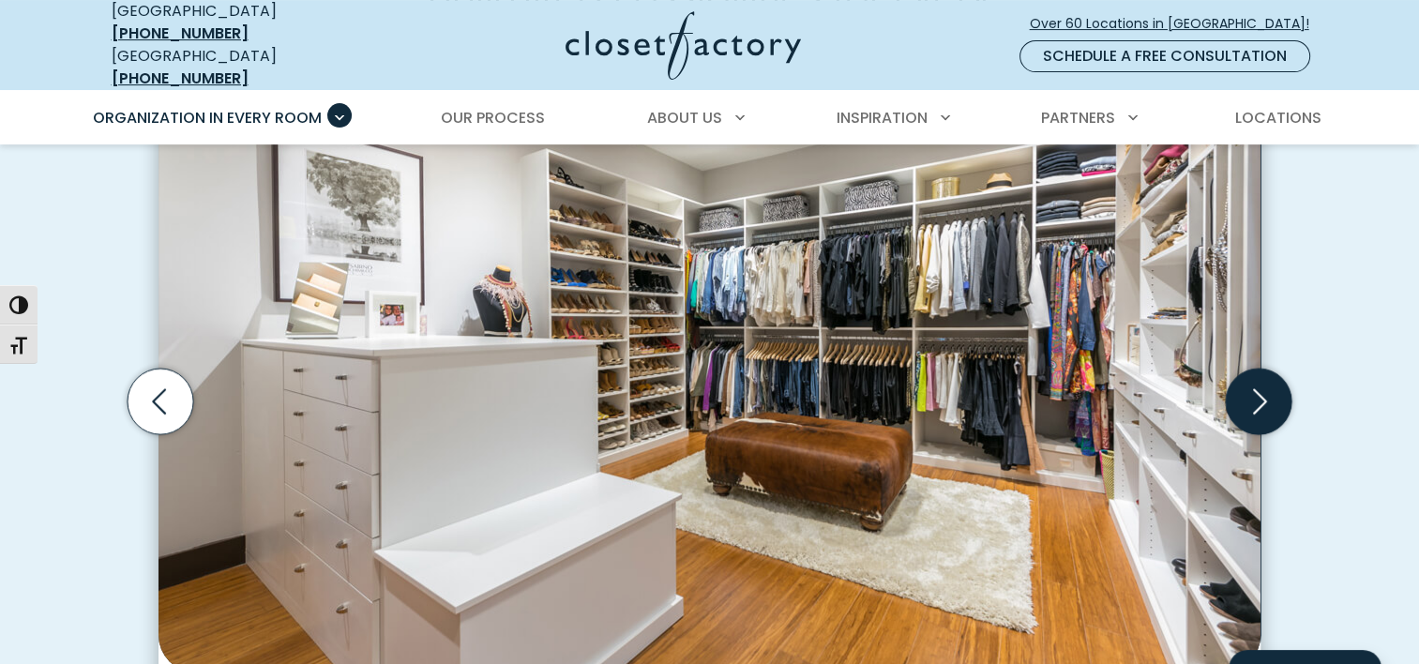
click at [1260, 381] on icon "Next slide" at bounding box center [1259, 401] width 66 height 66
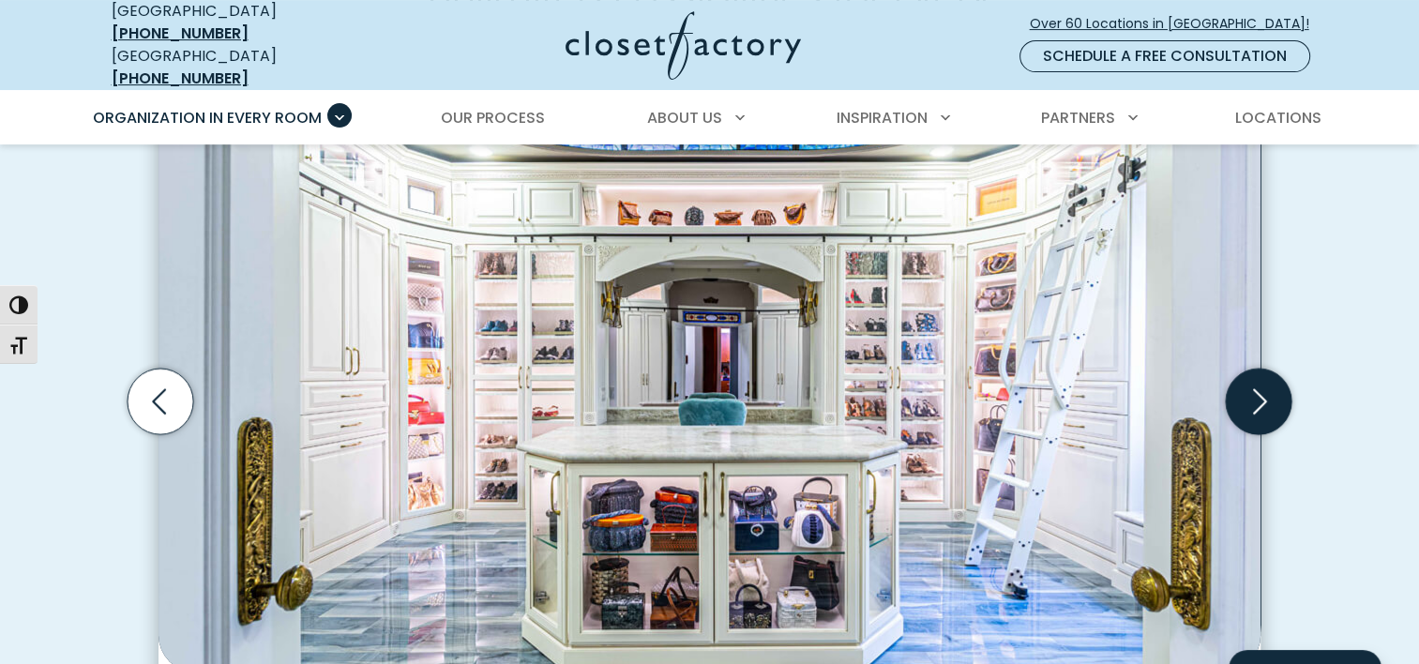
click at [1260, 381] on icon "Next slide" at bounding box center [1259, 401] width 66 height 66
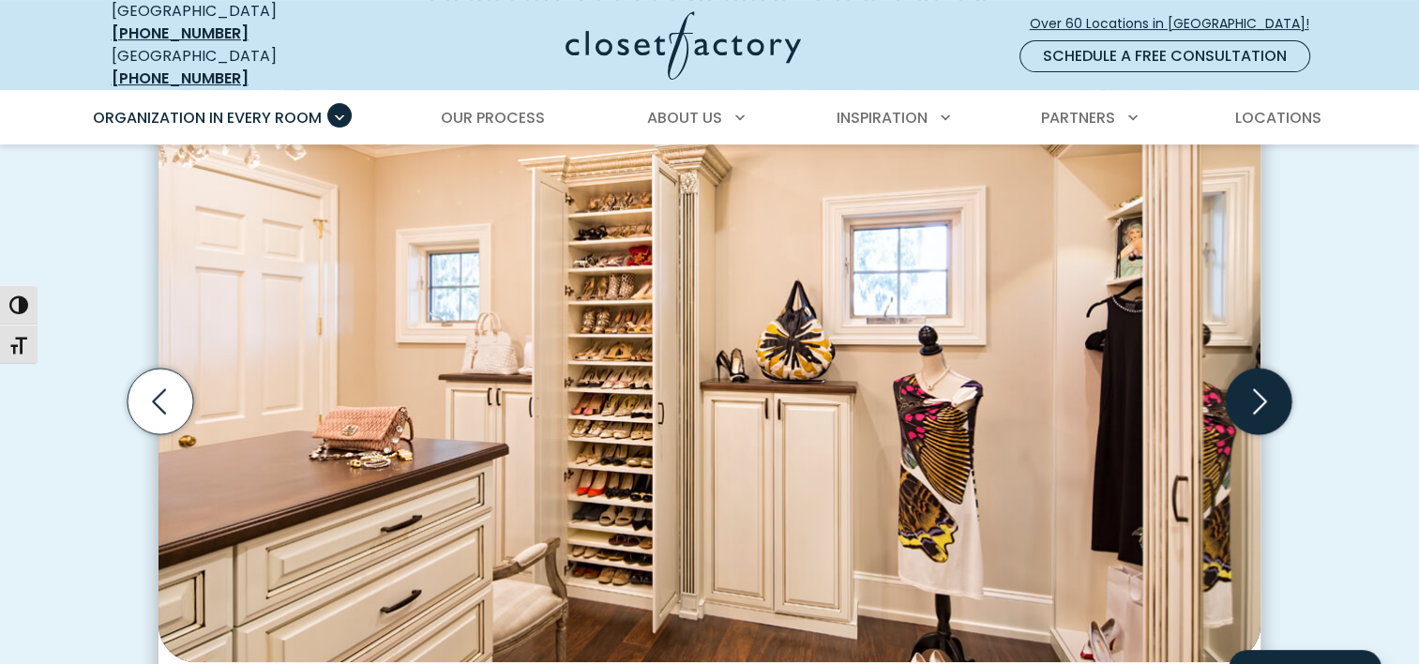
click at [1260, 381] on icon "Next slide" at bounding box center [1259, 401] width 66 height 66
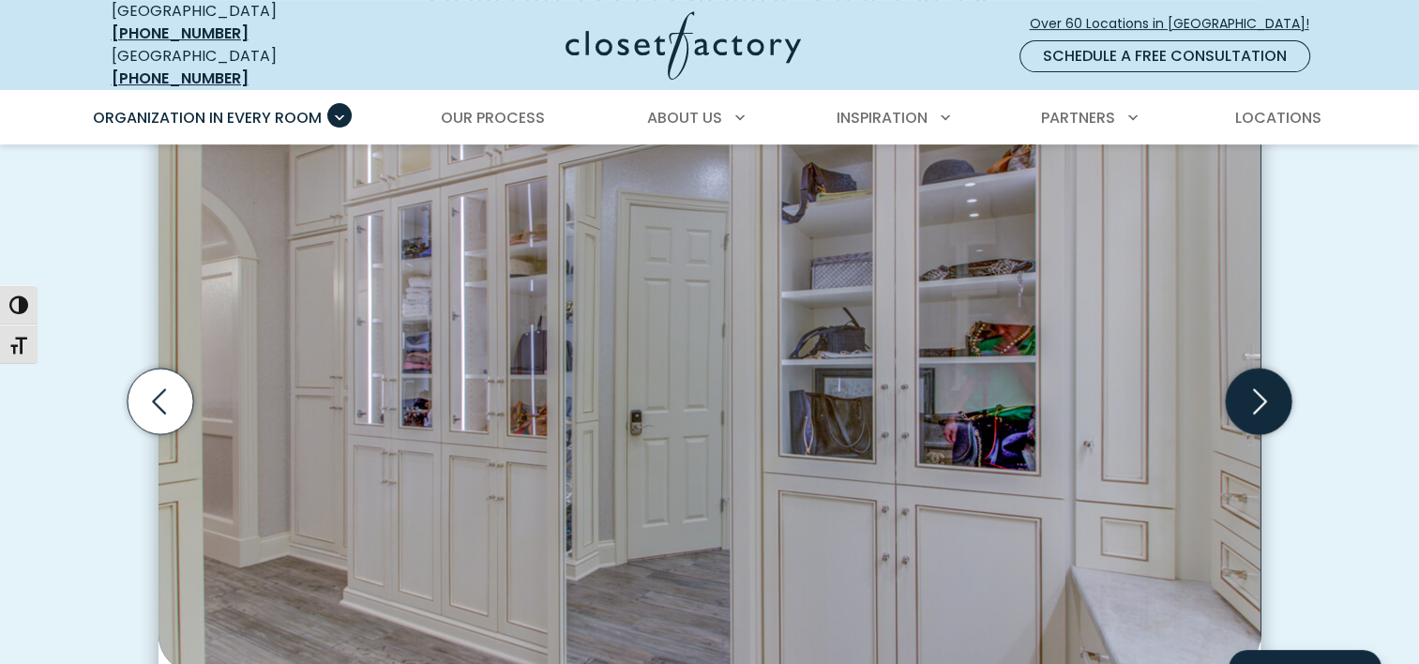
click at [1260, 381] on icon "Next slide" at bounding box center [1259, 401] width 66 height 66
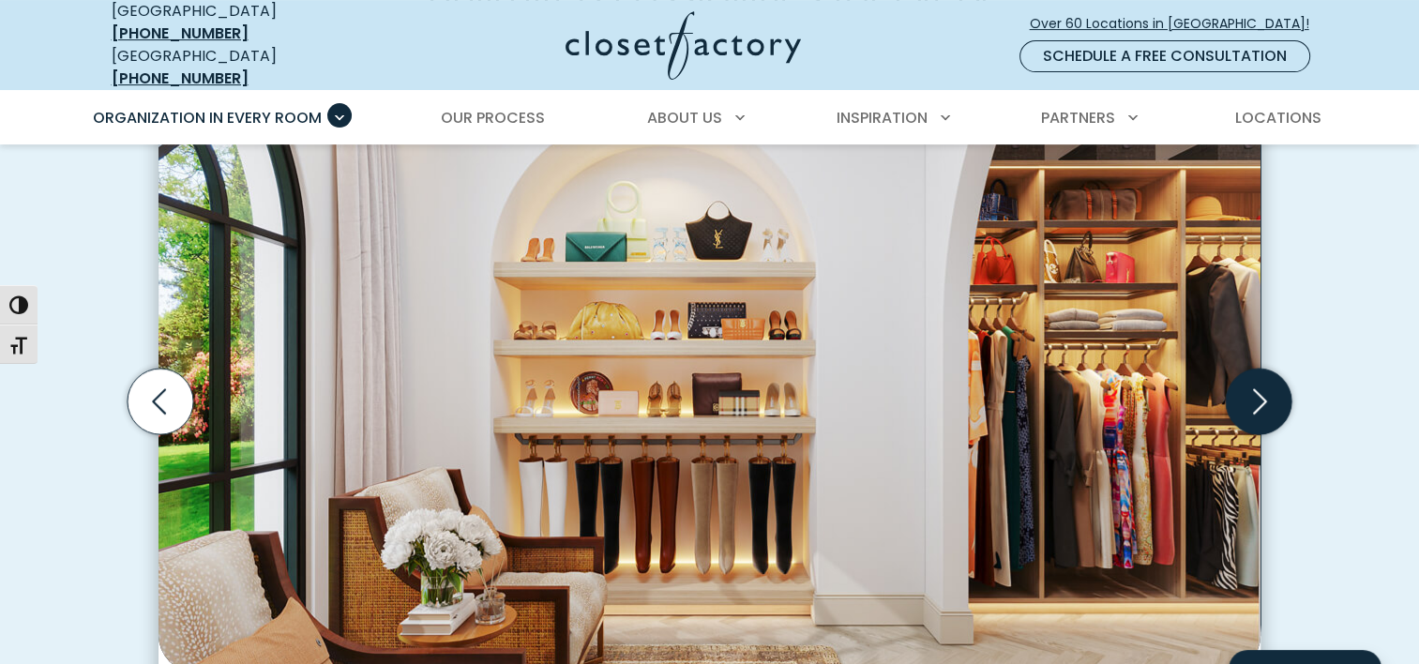
click at [1260, 381] on icon "Next slide" at bounding box center [1259, 401] width 66 height 66
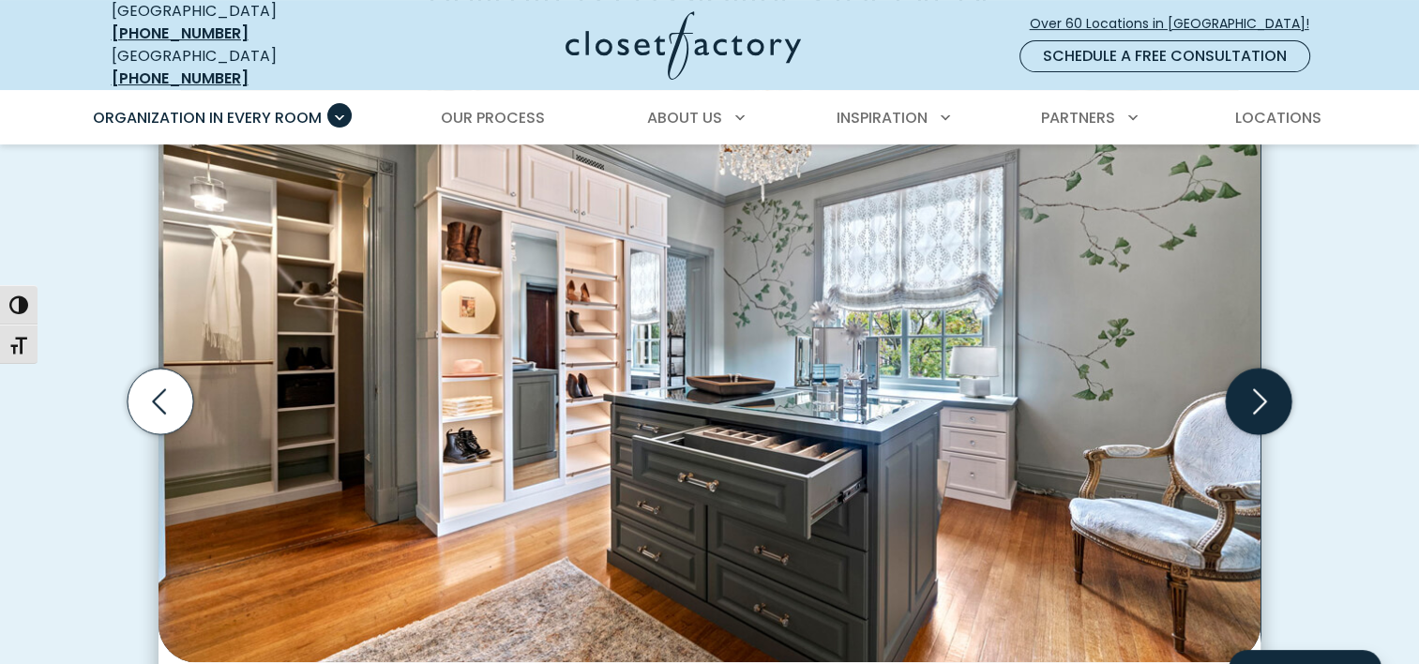
click at [1260, 381] on icon "Next slide" at bounding box center [1259, 401] width 66 height 66
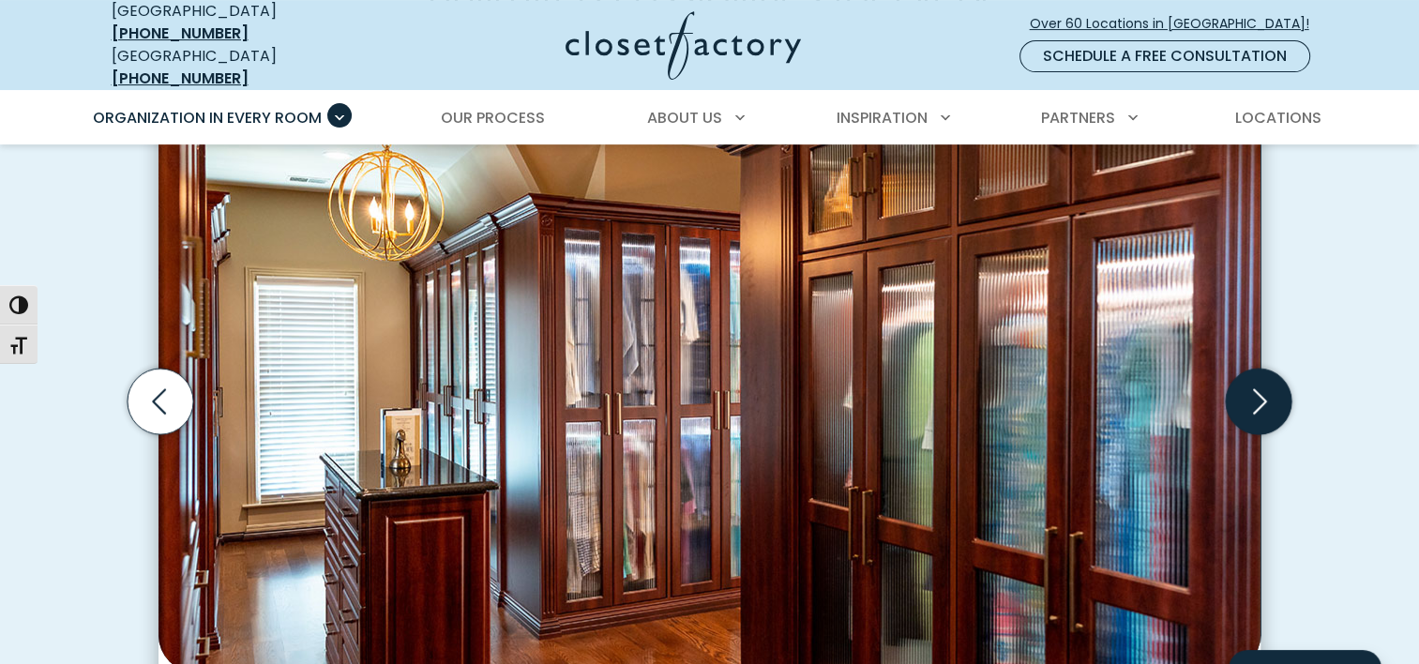
click at [1260, 381] on icon "Next slide" at bounding box center [1259, 401] width 66 height 66
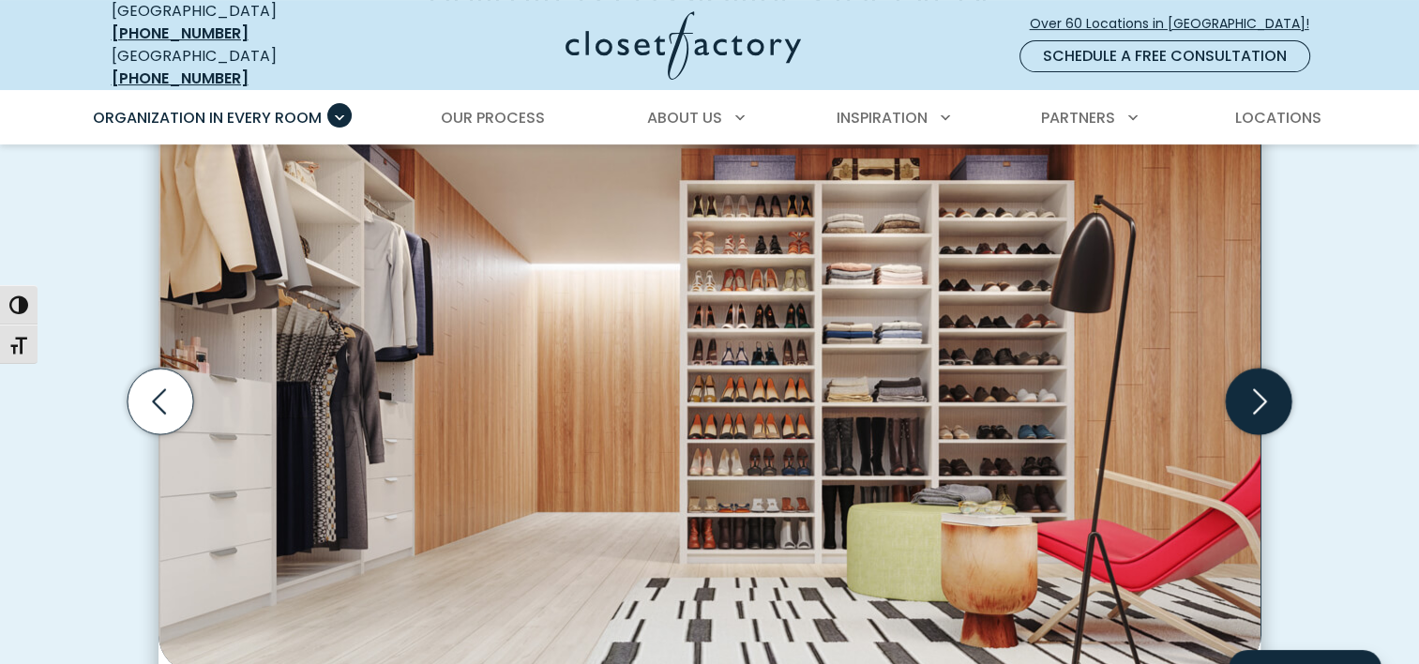
click at [1260, 381] on icon "Next slide" at bounding box center [1259, 401] width 66 height 66
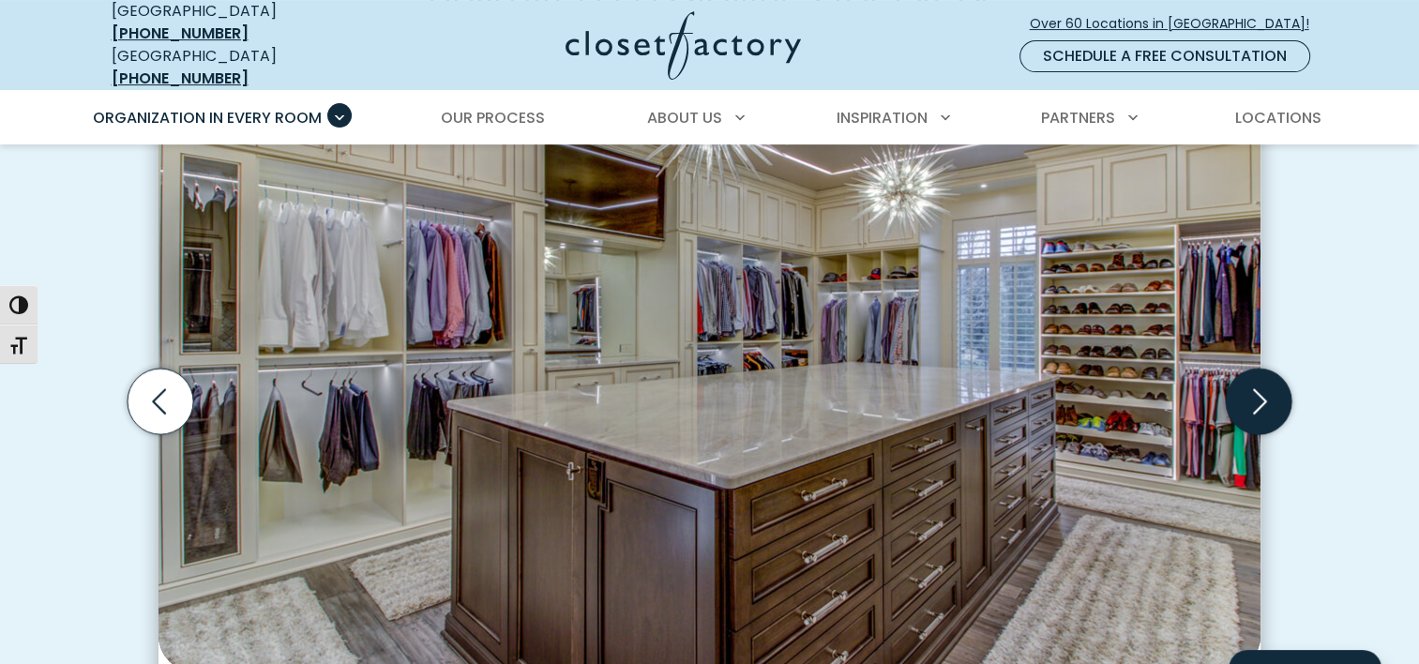
click at [1260, 381] on icon "Next slide" at bounding box center [1259, 401] width 66 height 66
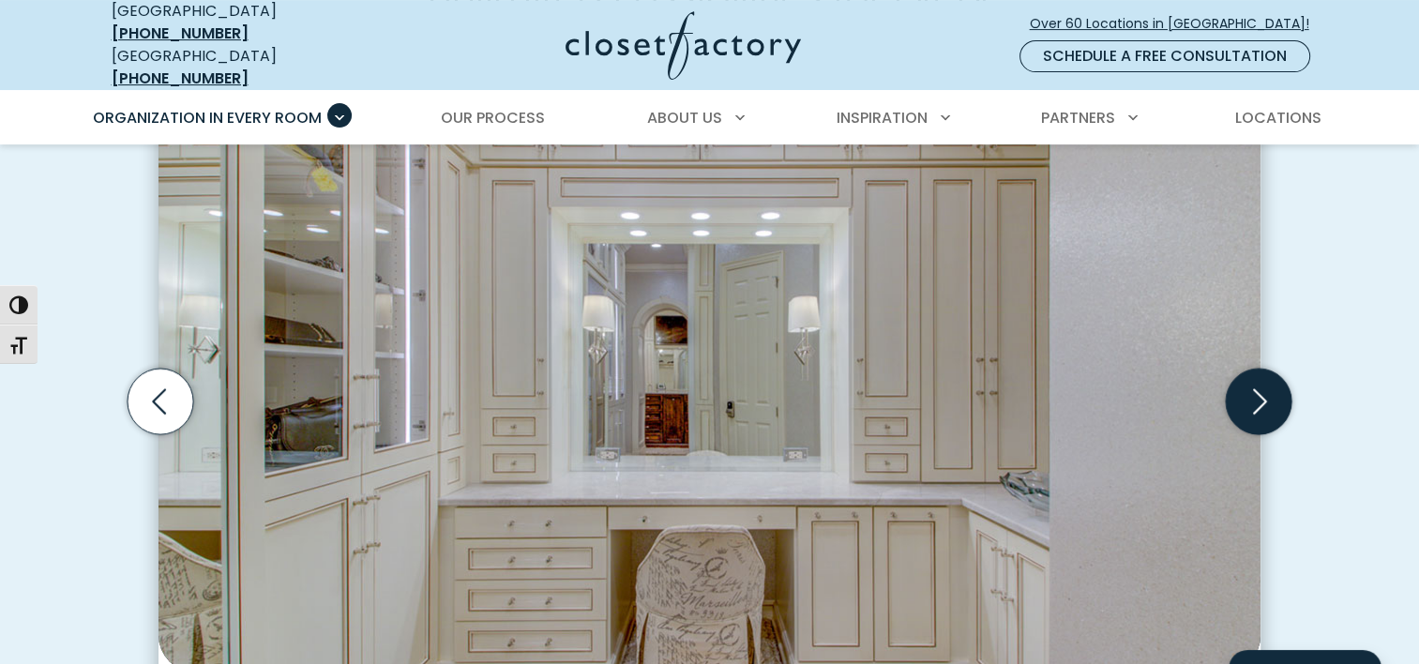
click at [1260, 381] on icon "Next slide" at bounding box center [1259, 401] width 66 height 66
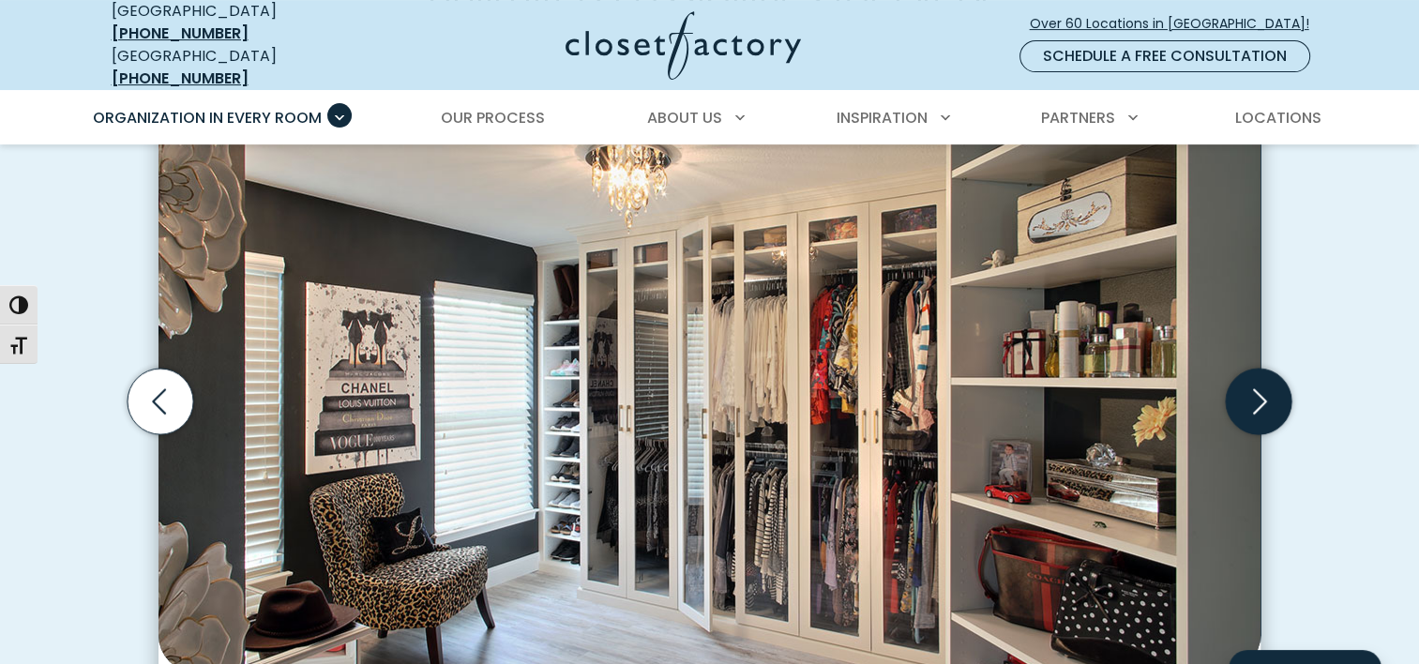
click at [1260, 381] on icon "Next slide" at bounding box center [1259, 401] width 66 height 66
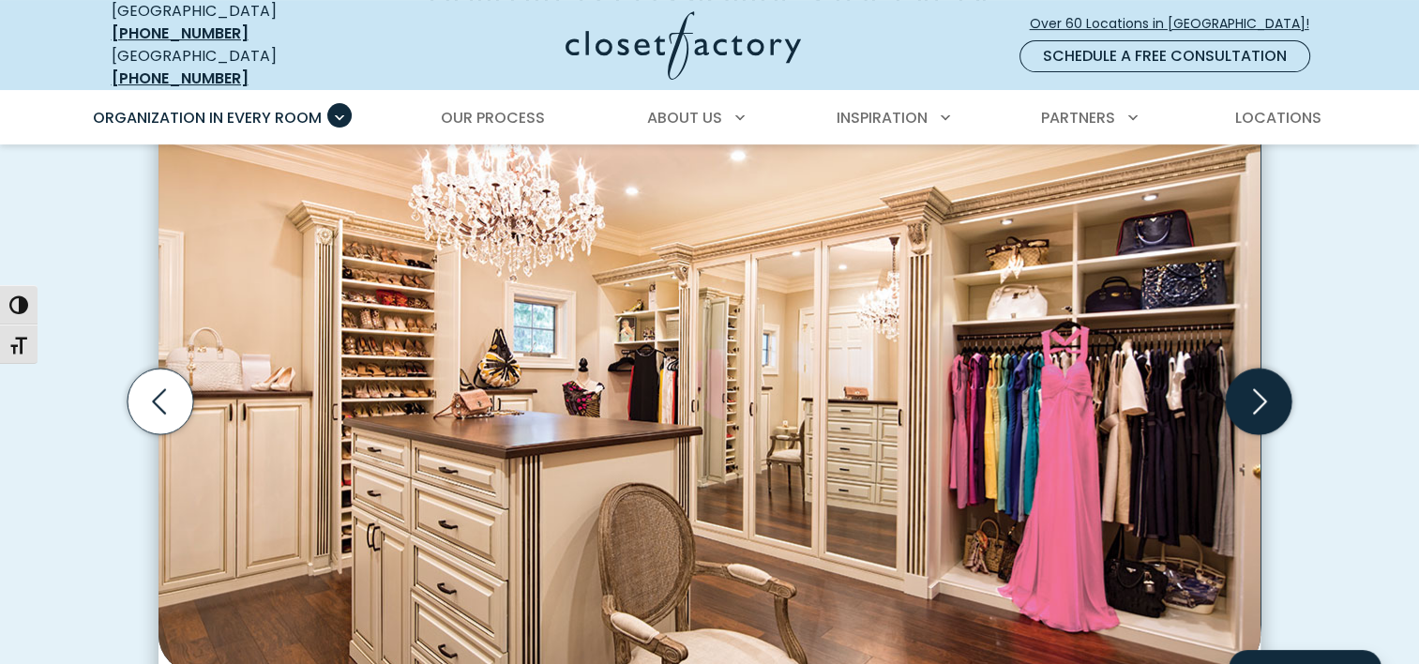
click at [1260, 381] on icon "Next slide" at bounding box center [1259, 401] width 66 height 66
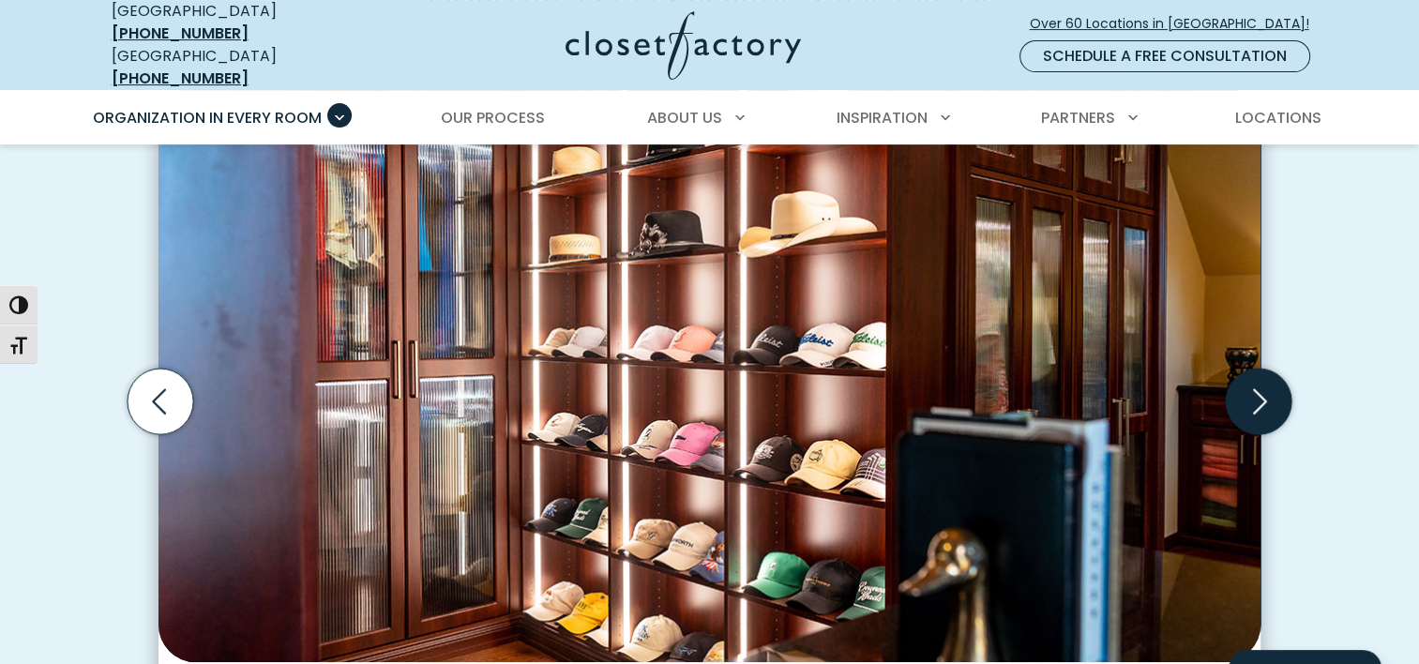
click at [1260, 381] on icon "Next slide" at bounding box center [1259, 401] width 66 height 66
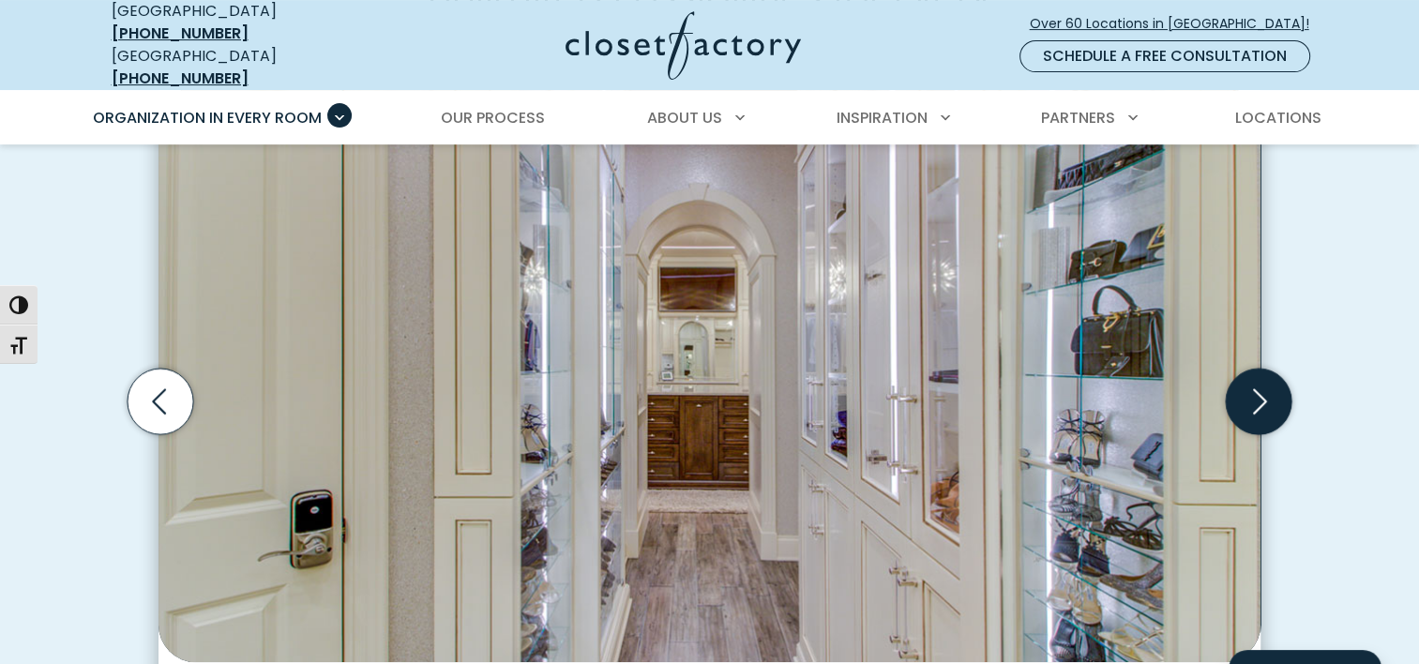
click at [1260, 381] on icon "Next slide" at bounding box center [1259, 401] width 66 height 66
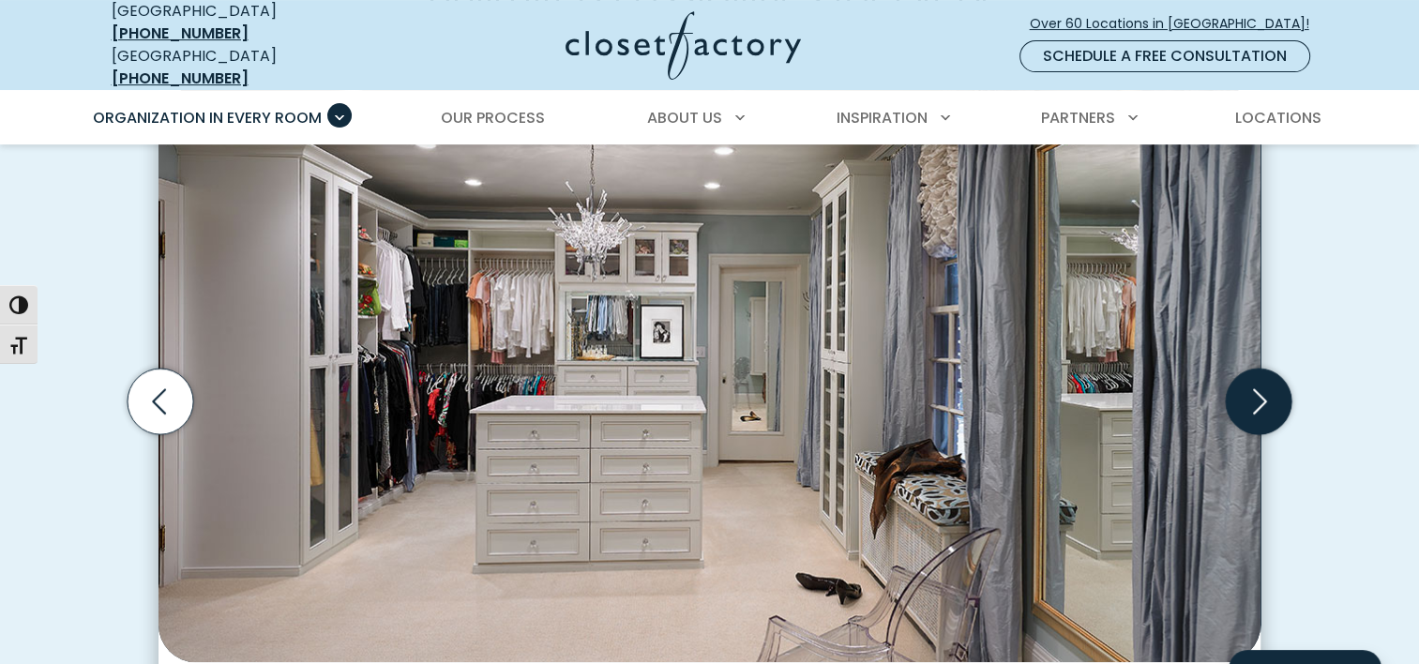
click at [1260, 381] on icon "Next slide" at bounding box center [1259, 401] width 66 height 66
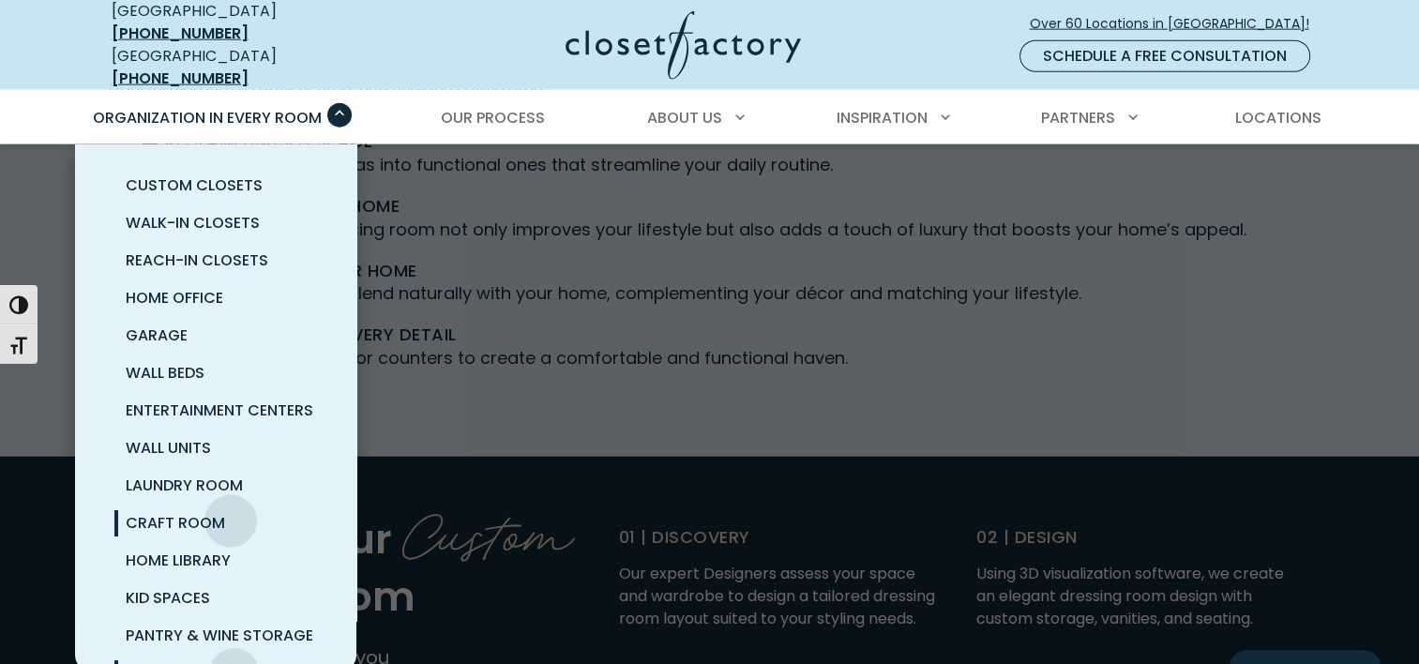
scroll to position [82, 0]
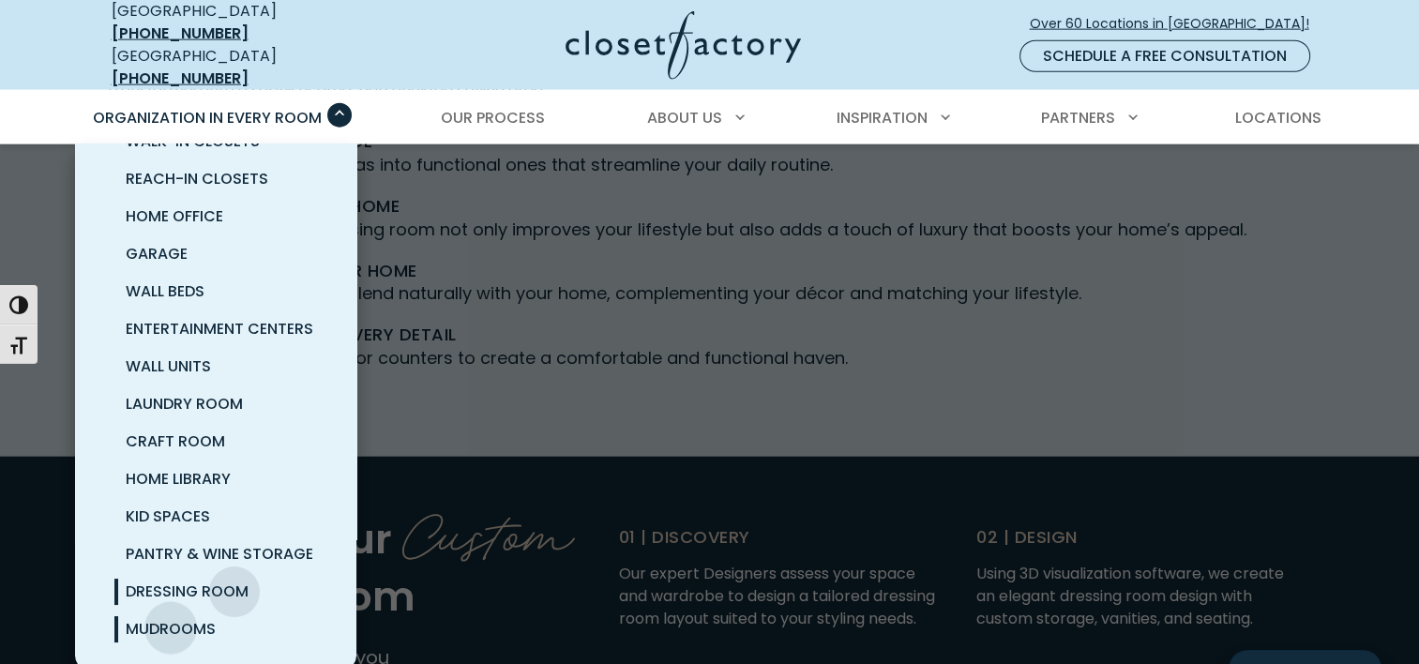
click at [171, 618] on span "Mudrooms" at bounding box center [171, 629] width 90 height 22
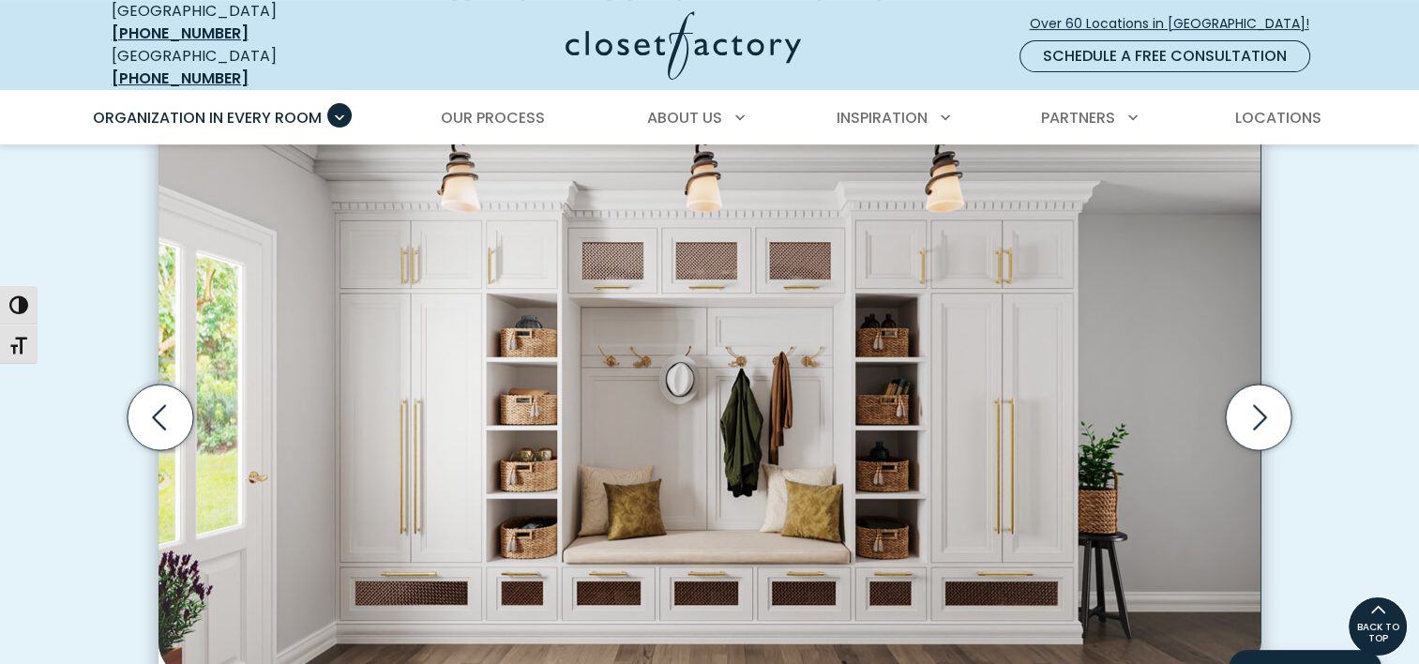
scroll to position [578, 0]
click at [1258, 413] on icon "Next slide" at bounding box center [1259, 418] width 66 height 66
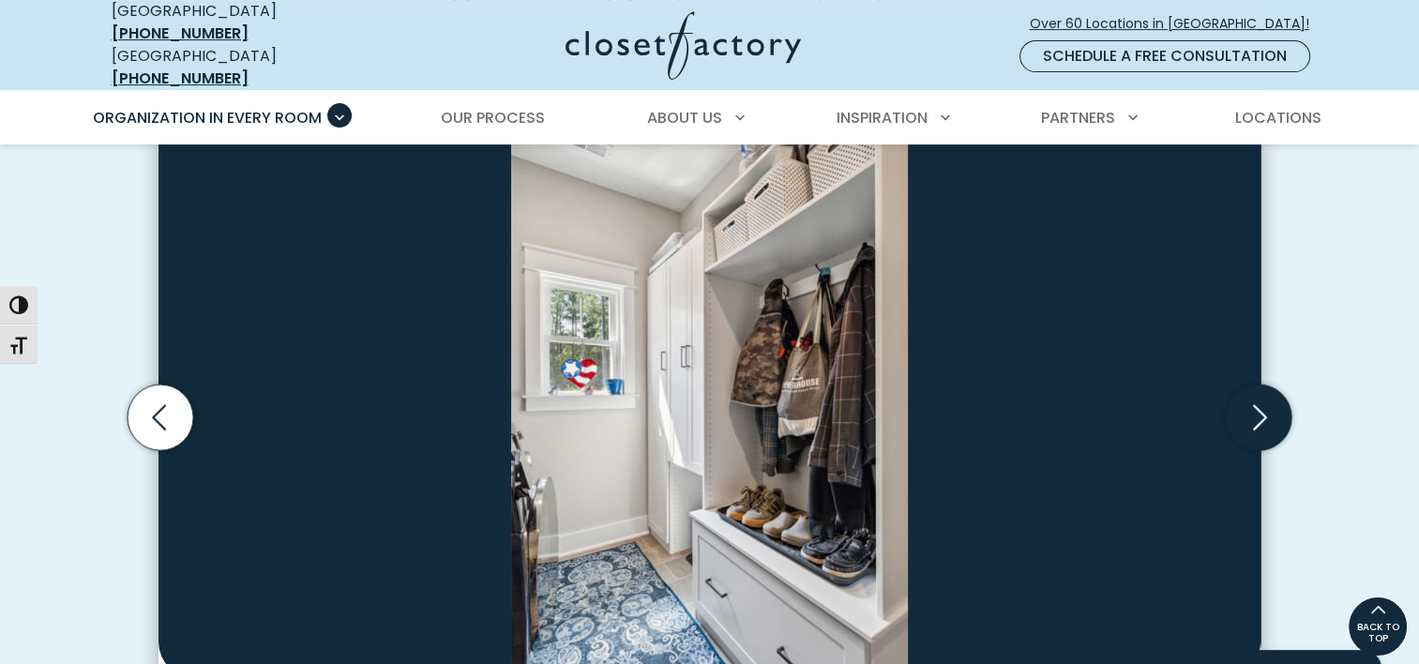
click at [1258, 413] on icon "Next slide" at bounding box center [1259, 418] width 66 height 66
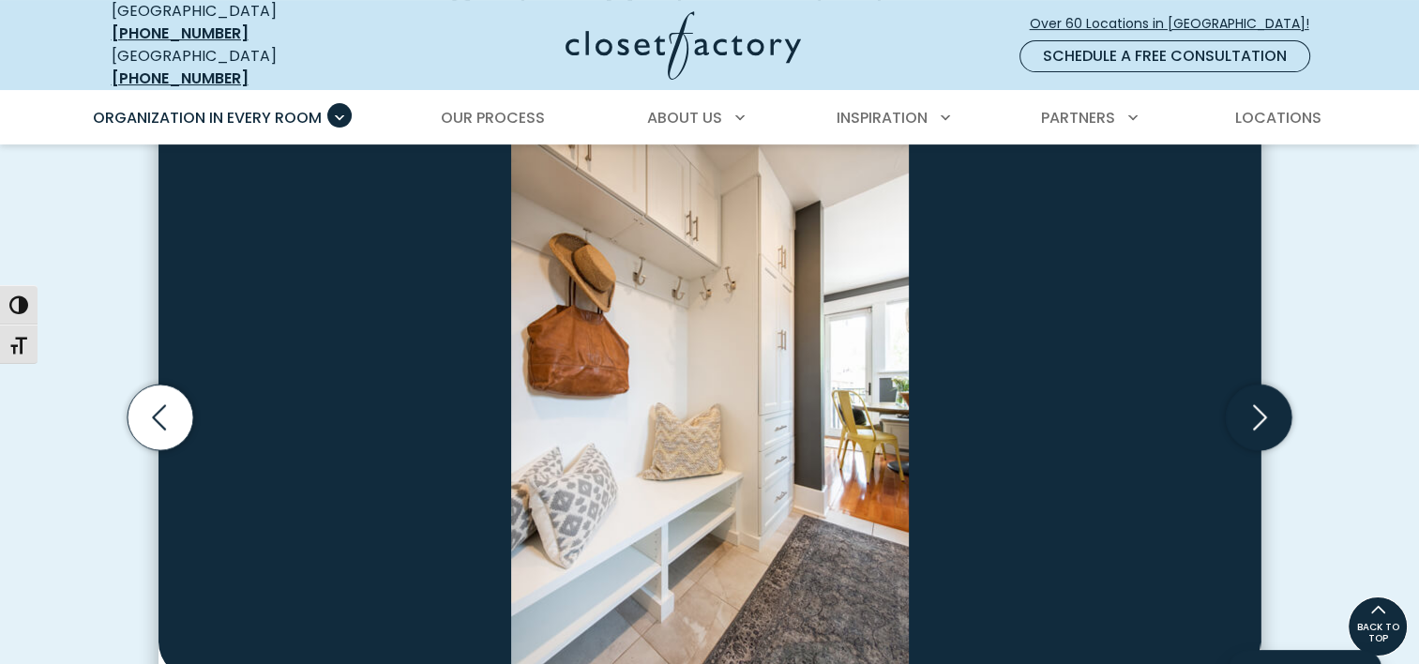
click at [1258, 413] on icon "Next slide" at bounding box center [1259, 418] width 66 height 66
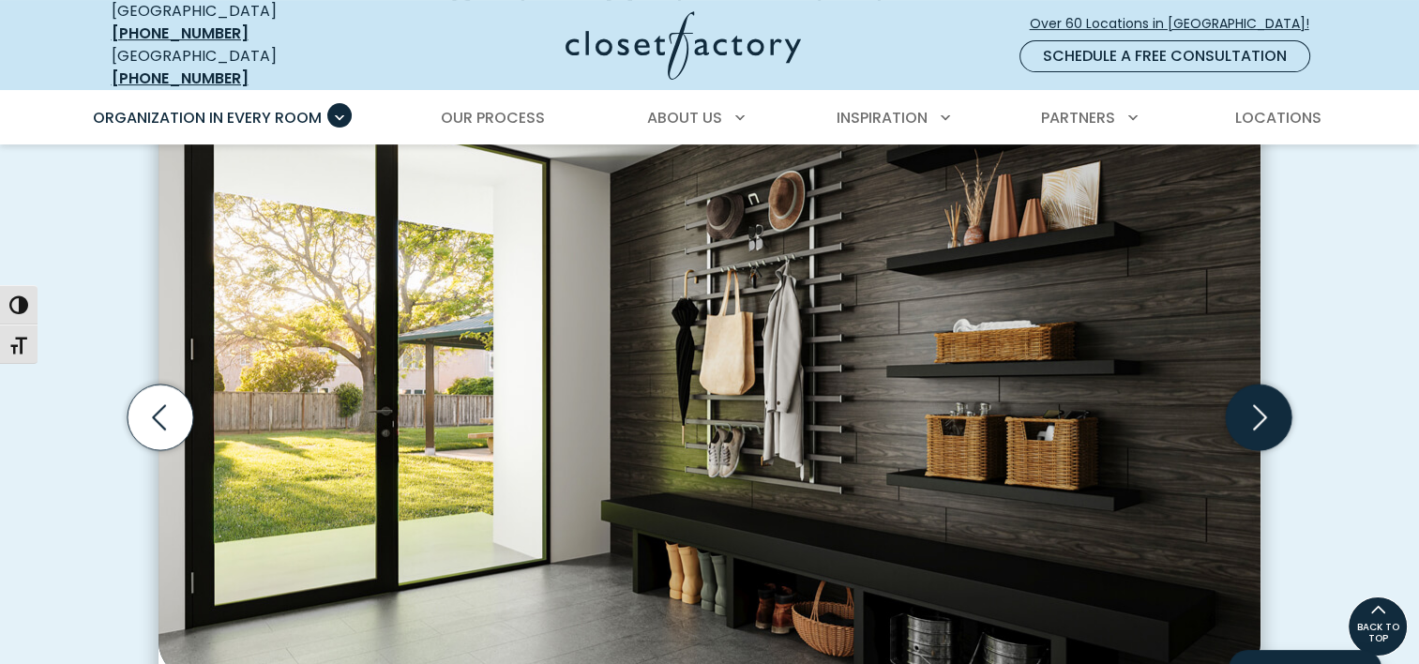
click at [1258, 413] on icon "Next slide" at bounding box center [1259, 418] width 66 height 66
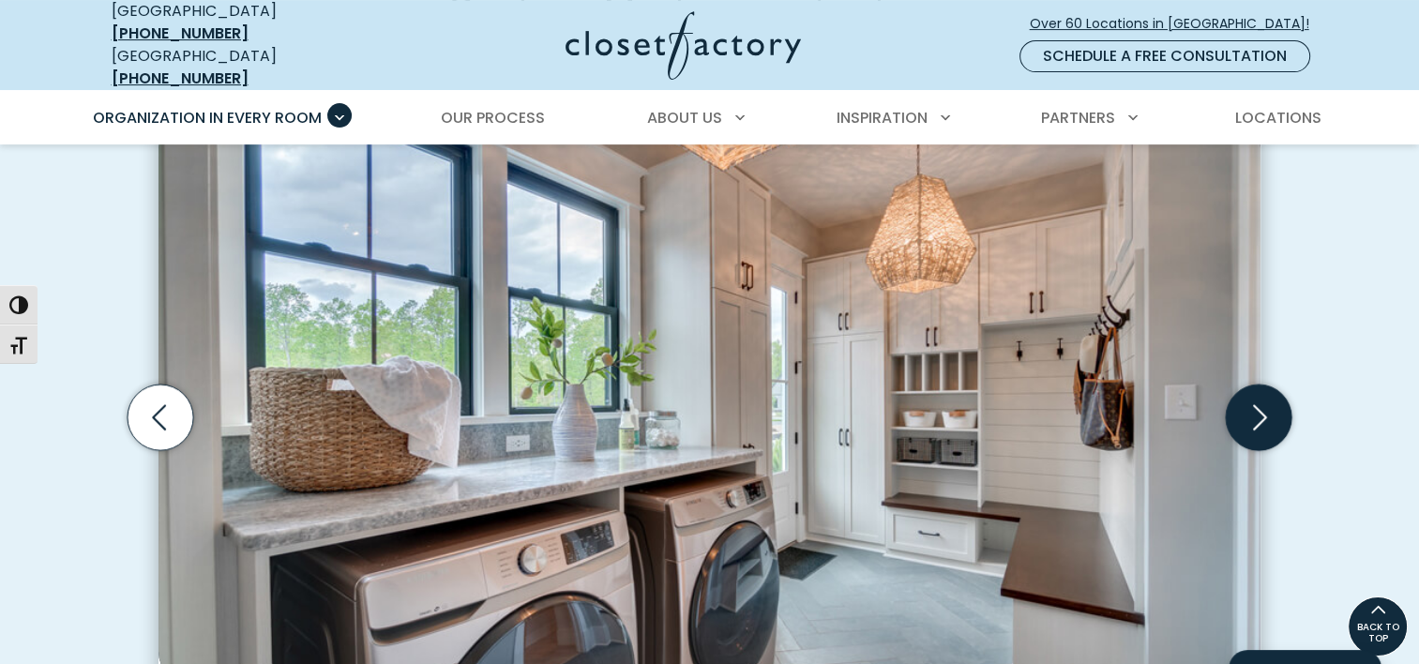
click at [1258, 413] on icon "Next slide" at bounding box center [1259, 418] width 66 height 66
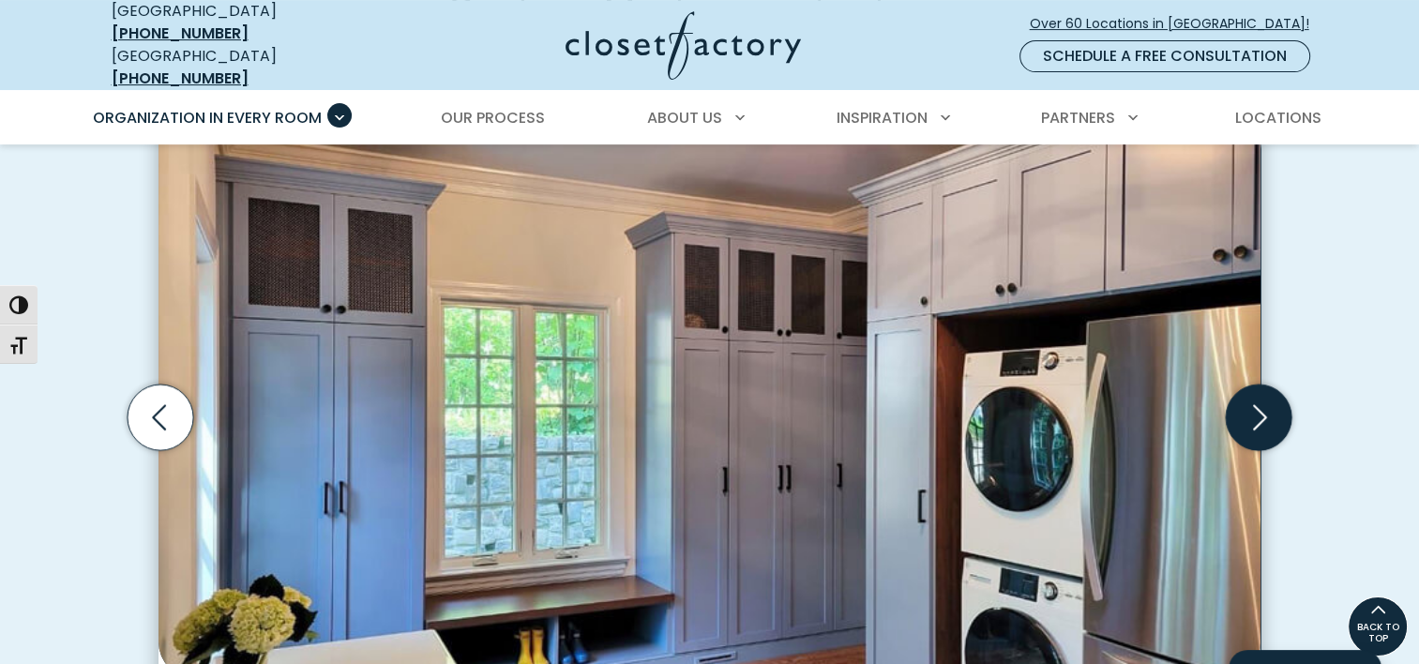
click at [1258, 413] on icon "Next slide" at bounding box center [1259, 418] width 66 height 66
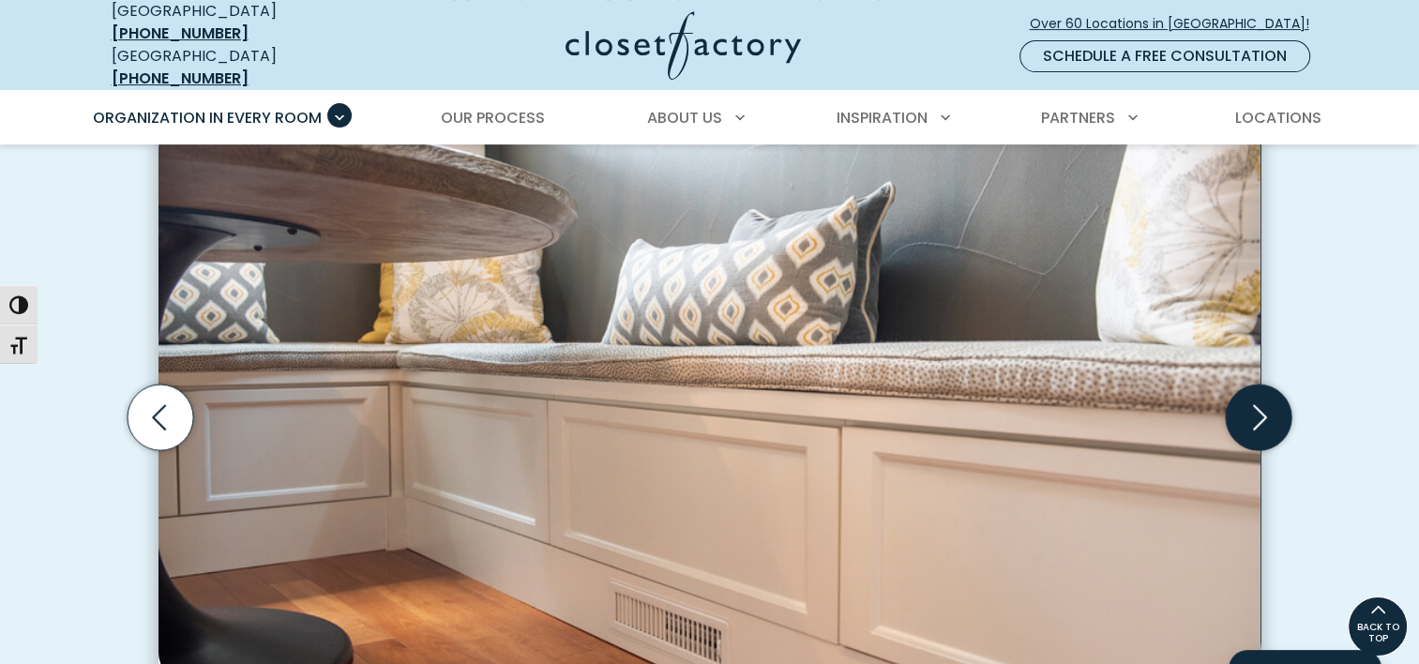
click at [1258, 413] on icon "Next slide" at bounding box center [1259, 418] width 66 height 66
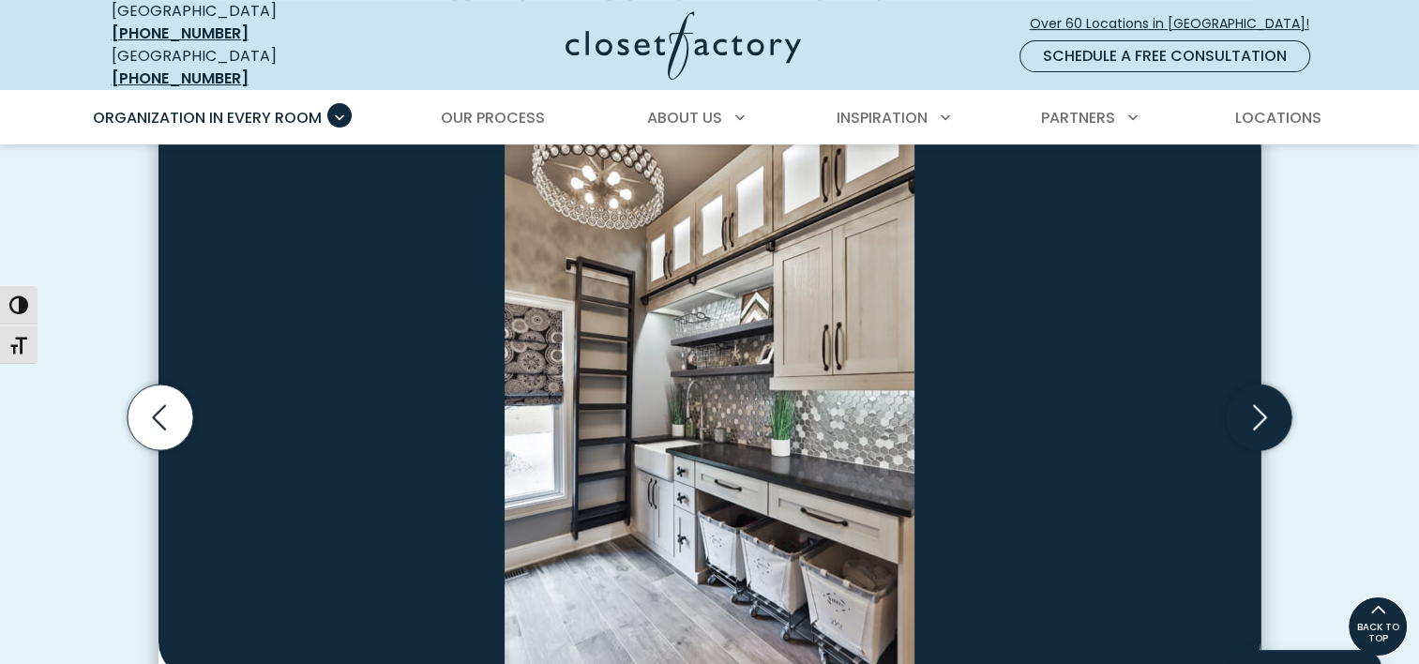
click at [1258, 413] on icon "Next slide" at bounding box center [1259, 418] width 66 height 66
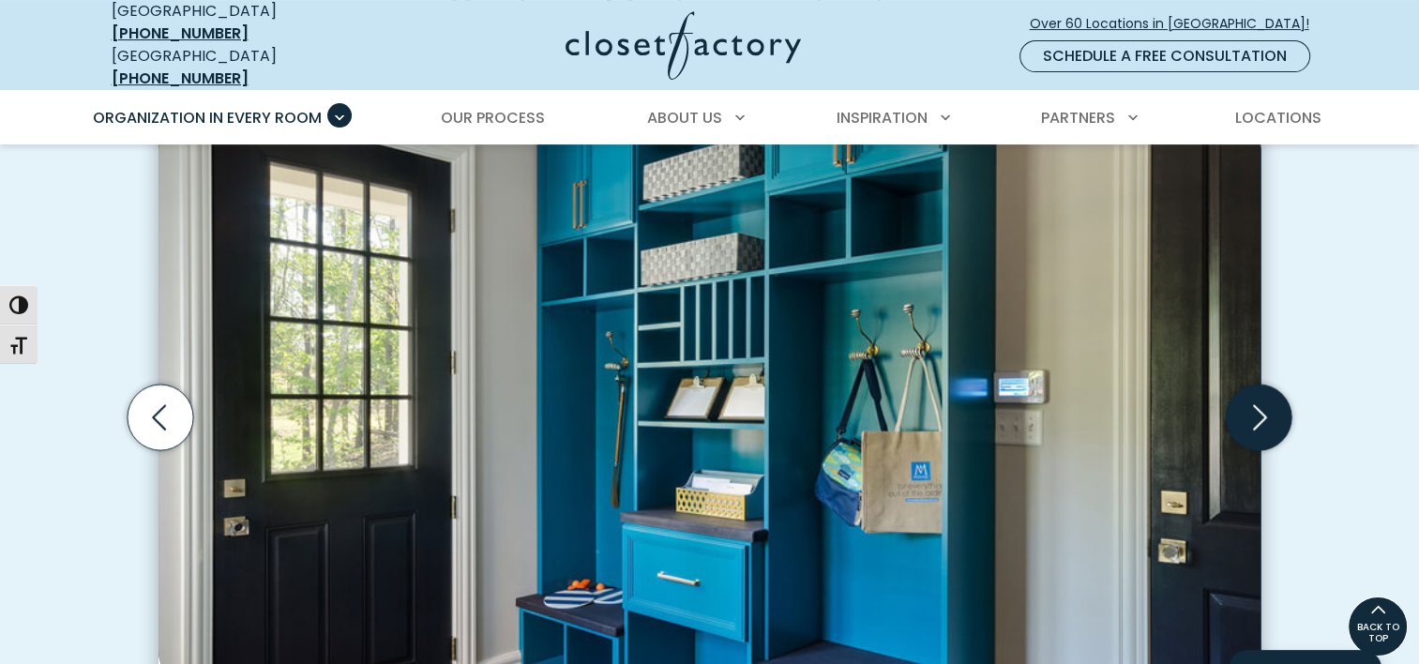
click at [1258, 413] on icon "Next slide" at bounding box center [1259, 418] width 66 height 66
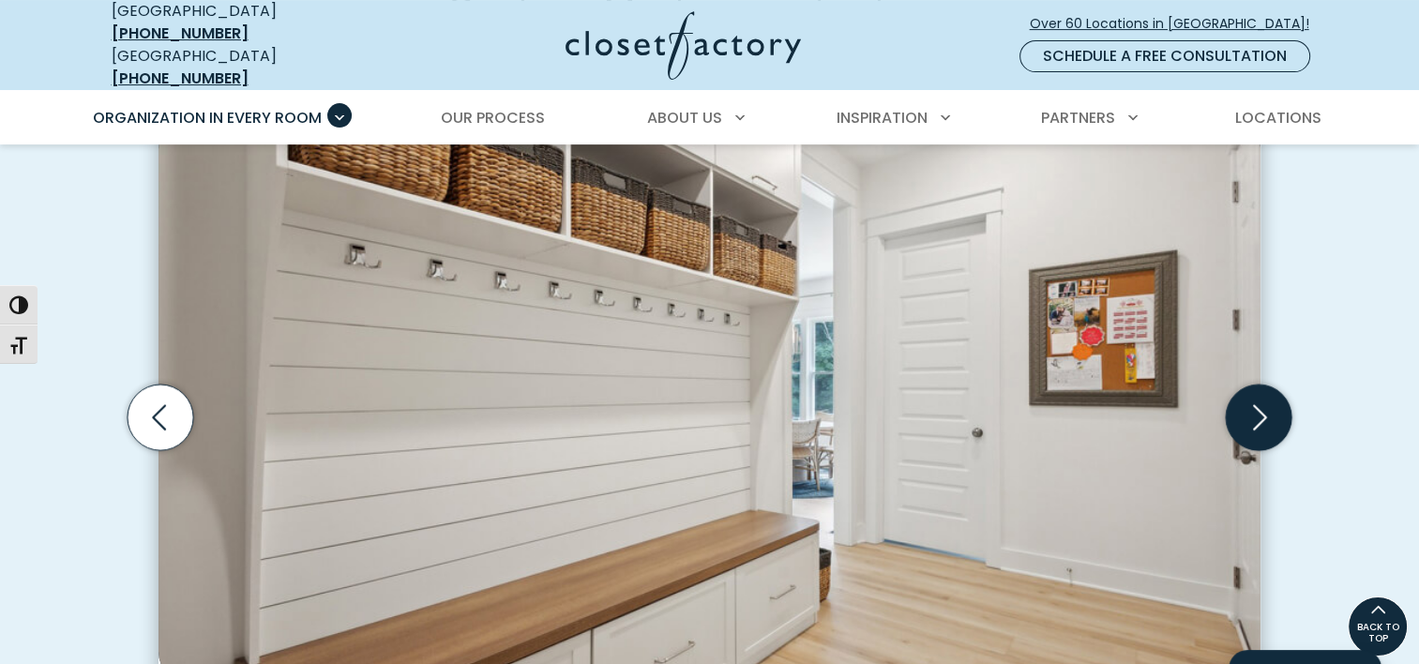
click at [1257, 413] on icon "Next slide" at bounding box center [1259, 418] width 66 height 66
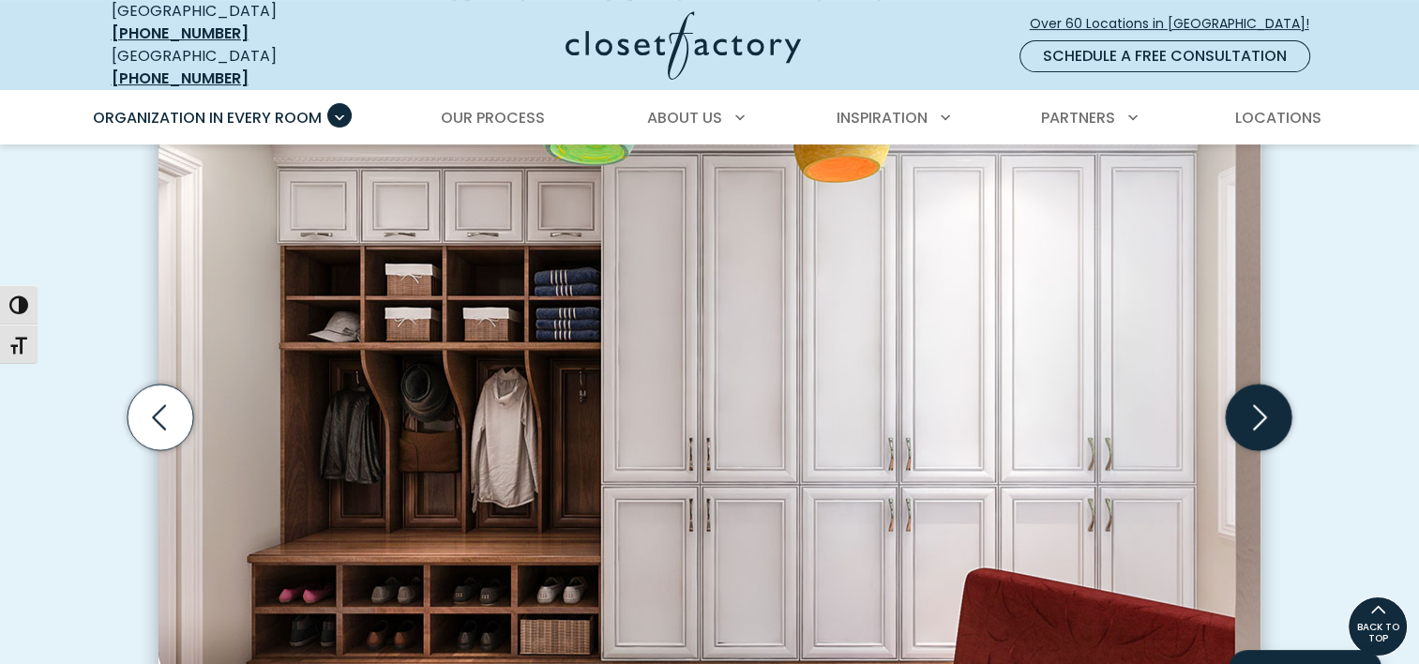
click at [1257, 413] on icon "Next slide" at bounding box center [1259, 418] width 66 height 66
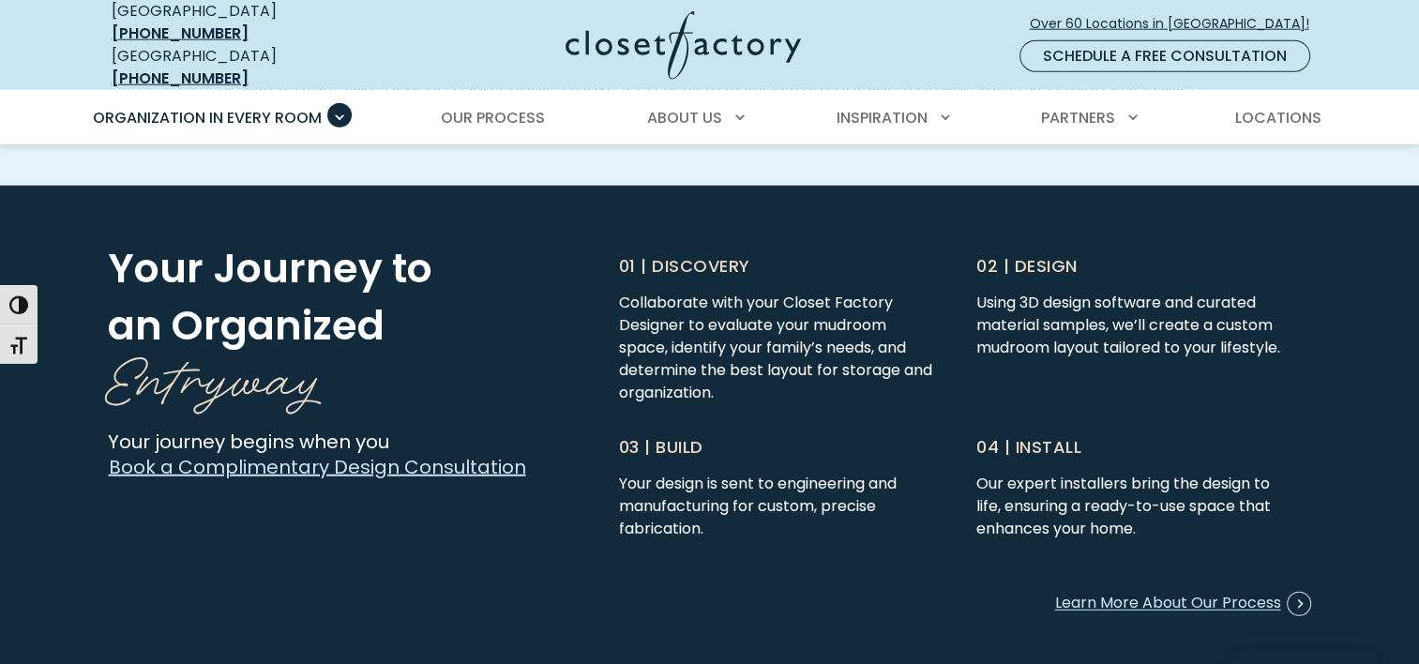
scroll to position [4844, 0]
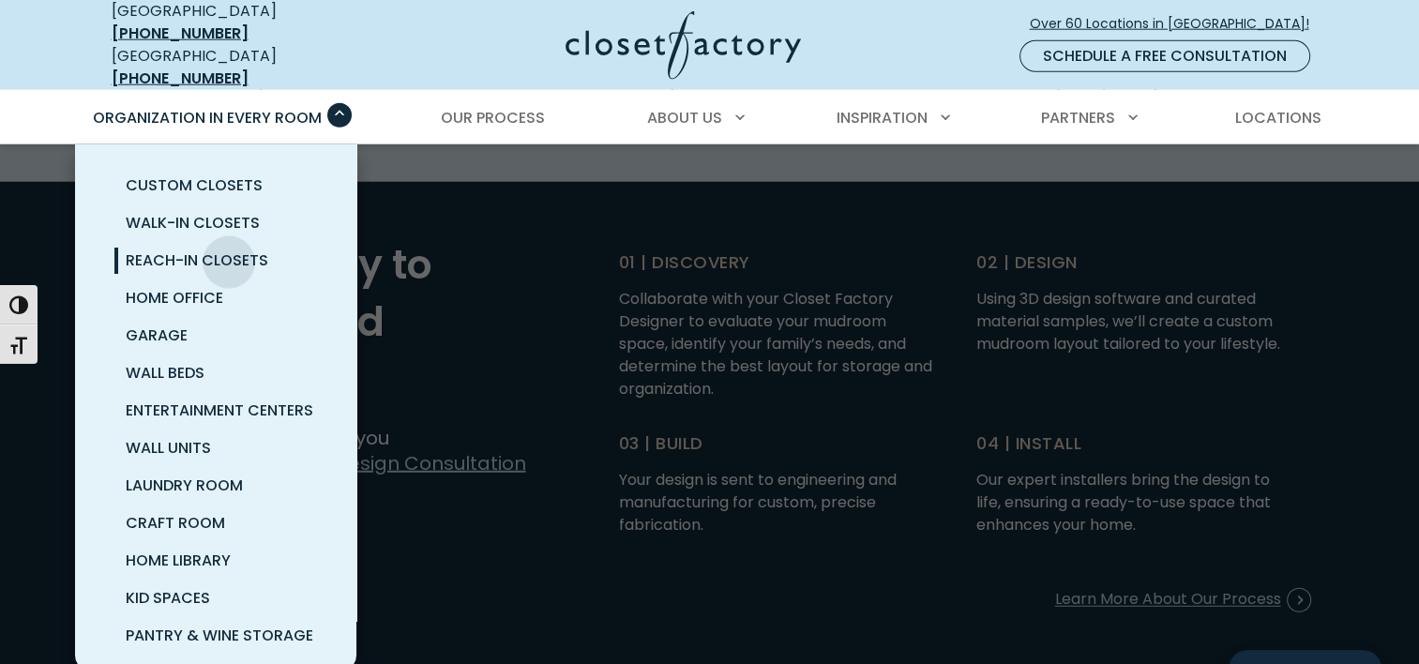
click at [229, 250] on span "Reach-In Closets" at bounding box center [197, 261] width 143 height 22
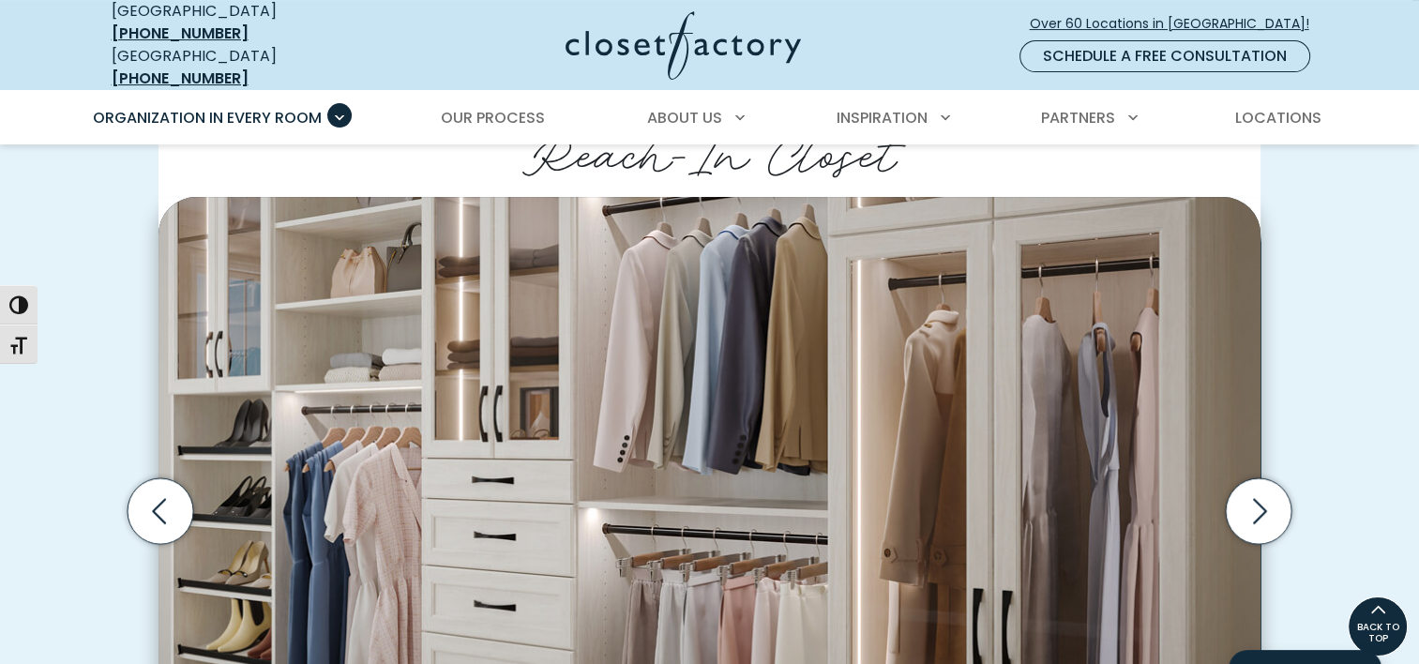
scroll to position [471, 0]
click at [1248, 505] on icon "Next slide" at bounding box center [1259, 511] width 66 height 66
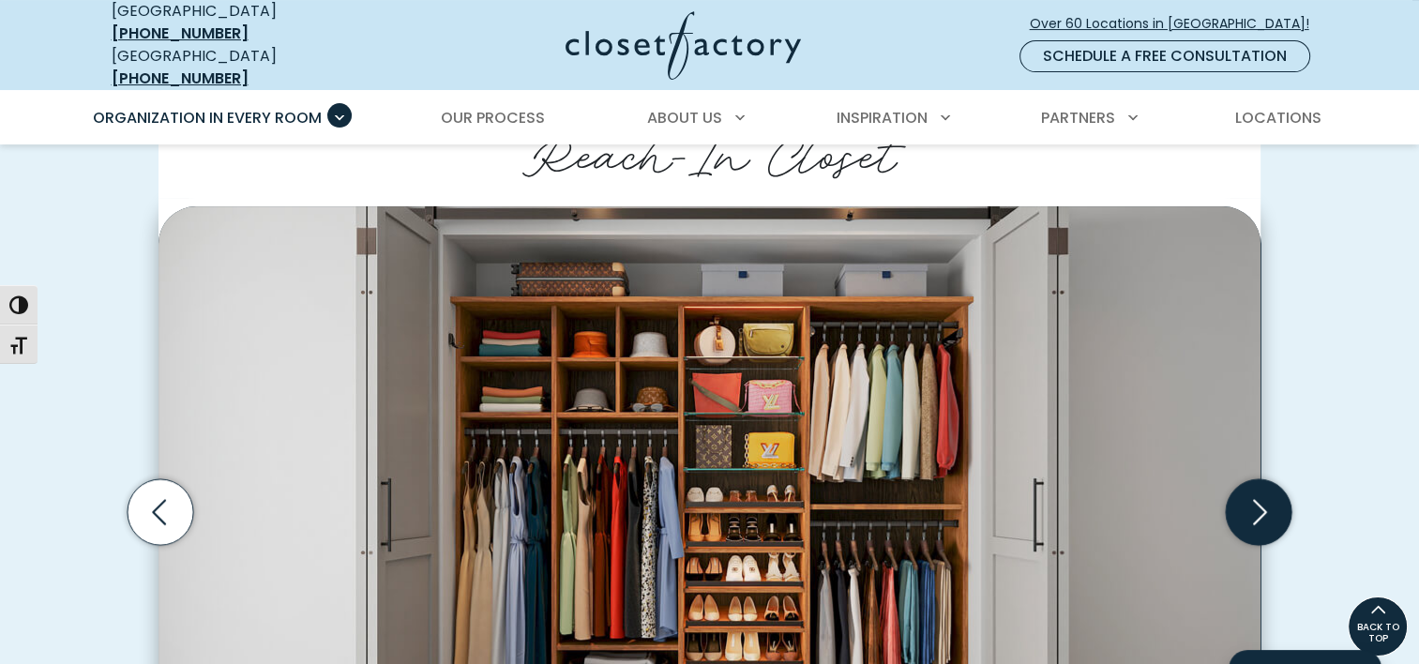
click at [1248, 505] on icon "Next slide" at bounding box center [1259, 511] width 66 height 66
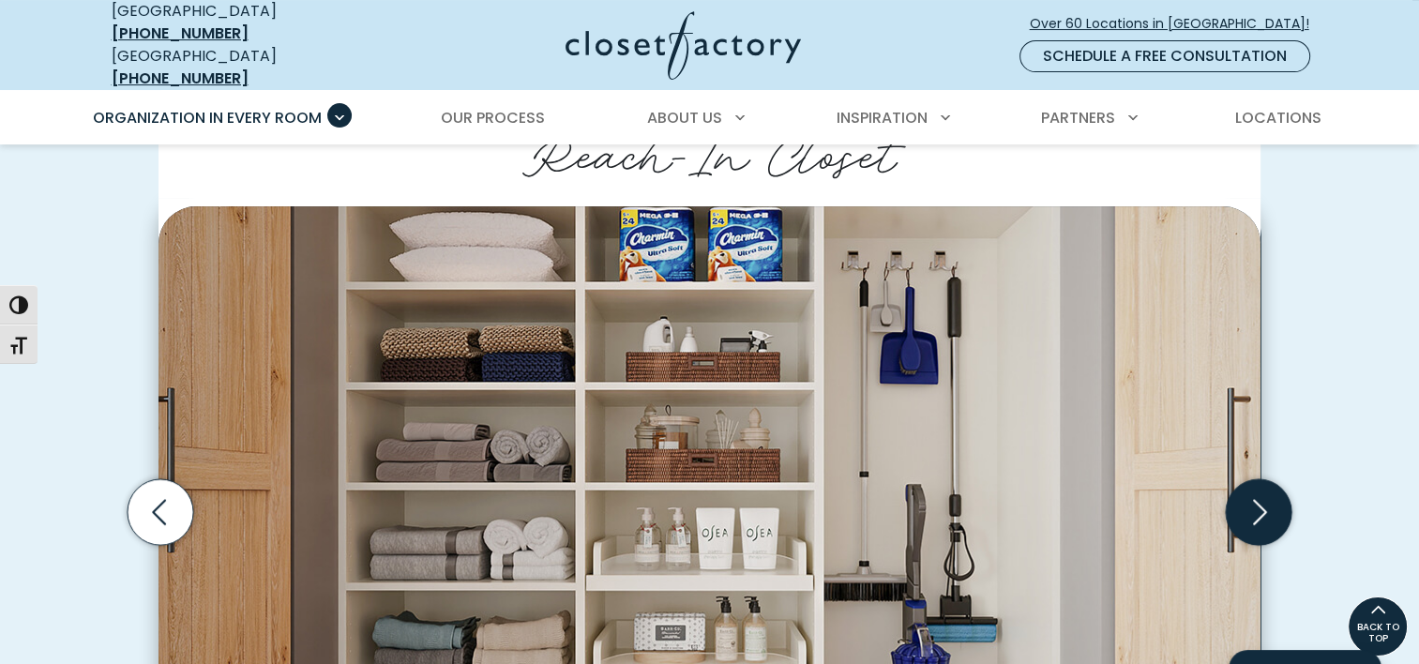
click at [1248, 505] on icon "Next slide" at bounding box center [1259, 511] width 66 height 66
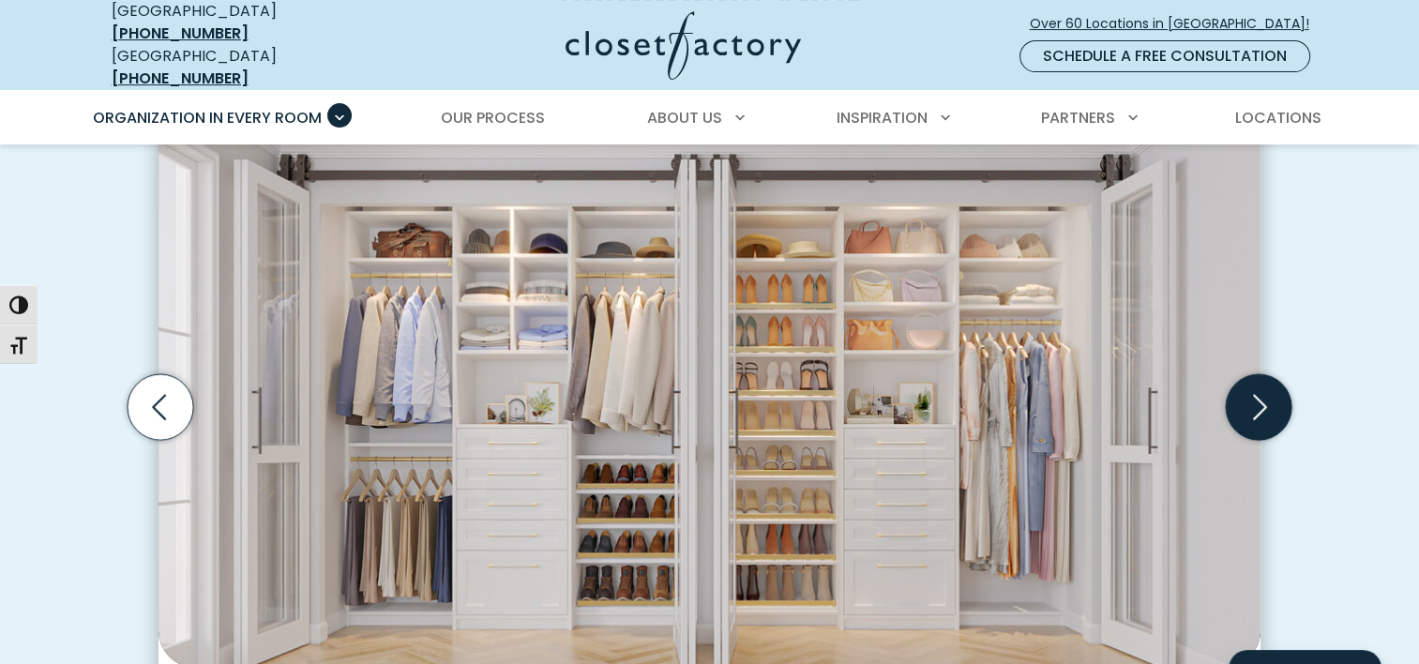
scroll to position [574, 0]
